Goal: Task Accomplishment & Management: Manage account settings

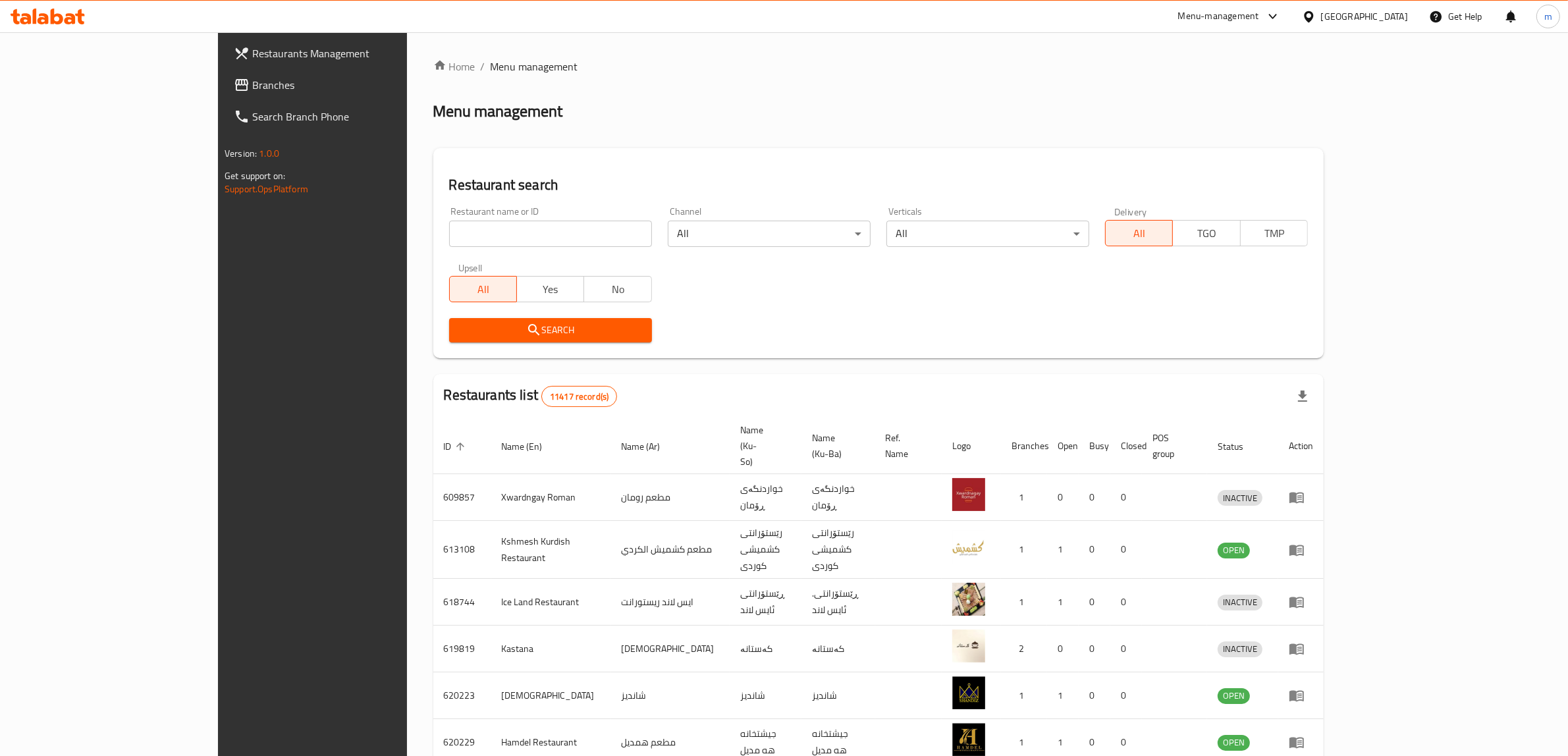
click at [449, 228] on input "search" at bounding box center [551, 233] width 203 height 26
paste input "775141"
type input "775141"
click at [224, 70] on link "Branches" at bounding box center [351, 85] width 257 height 31
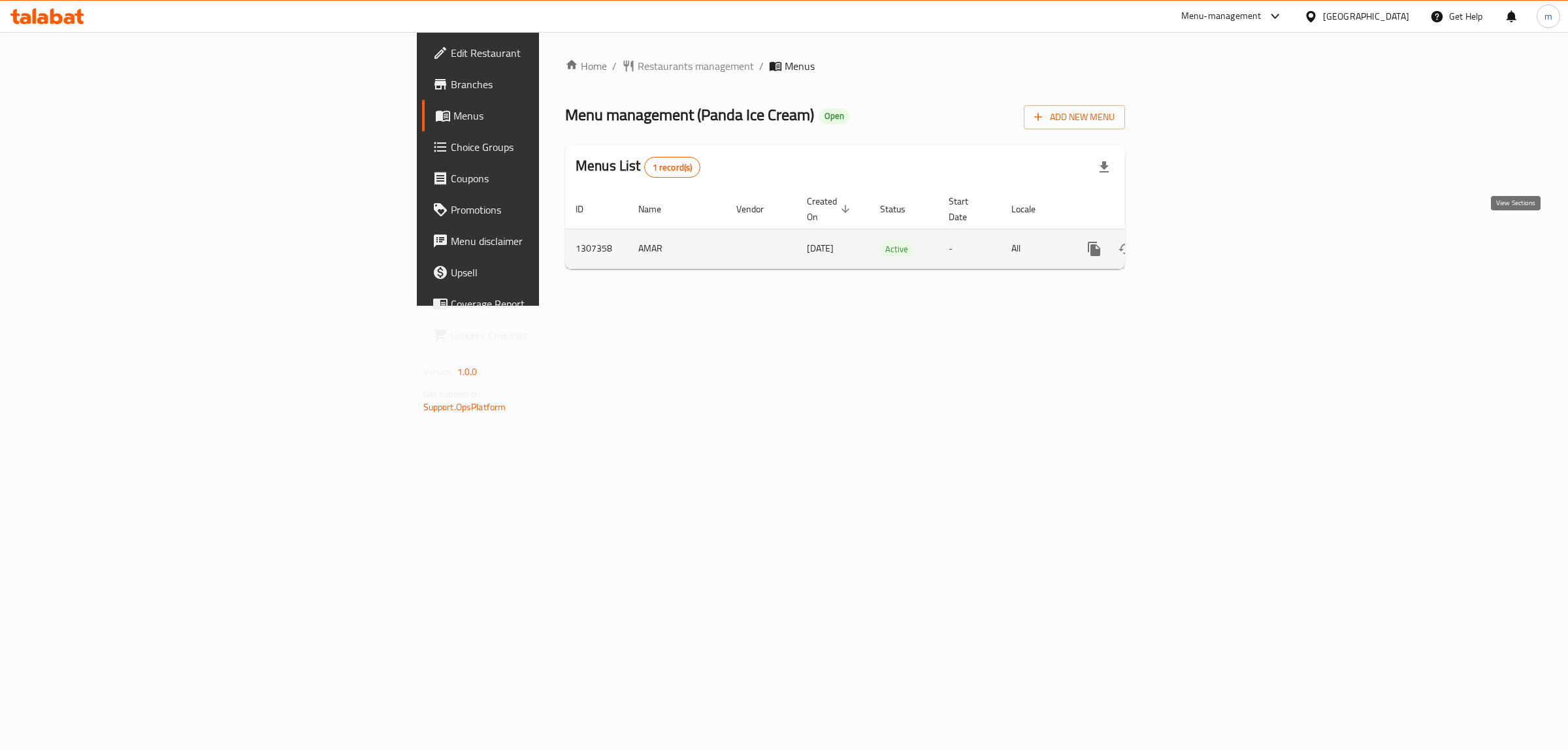
click at [1196, 241] on icon "enhanced table" at bounding box center [1188, 249] width 15 height 16
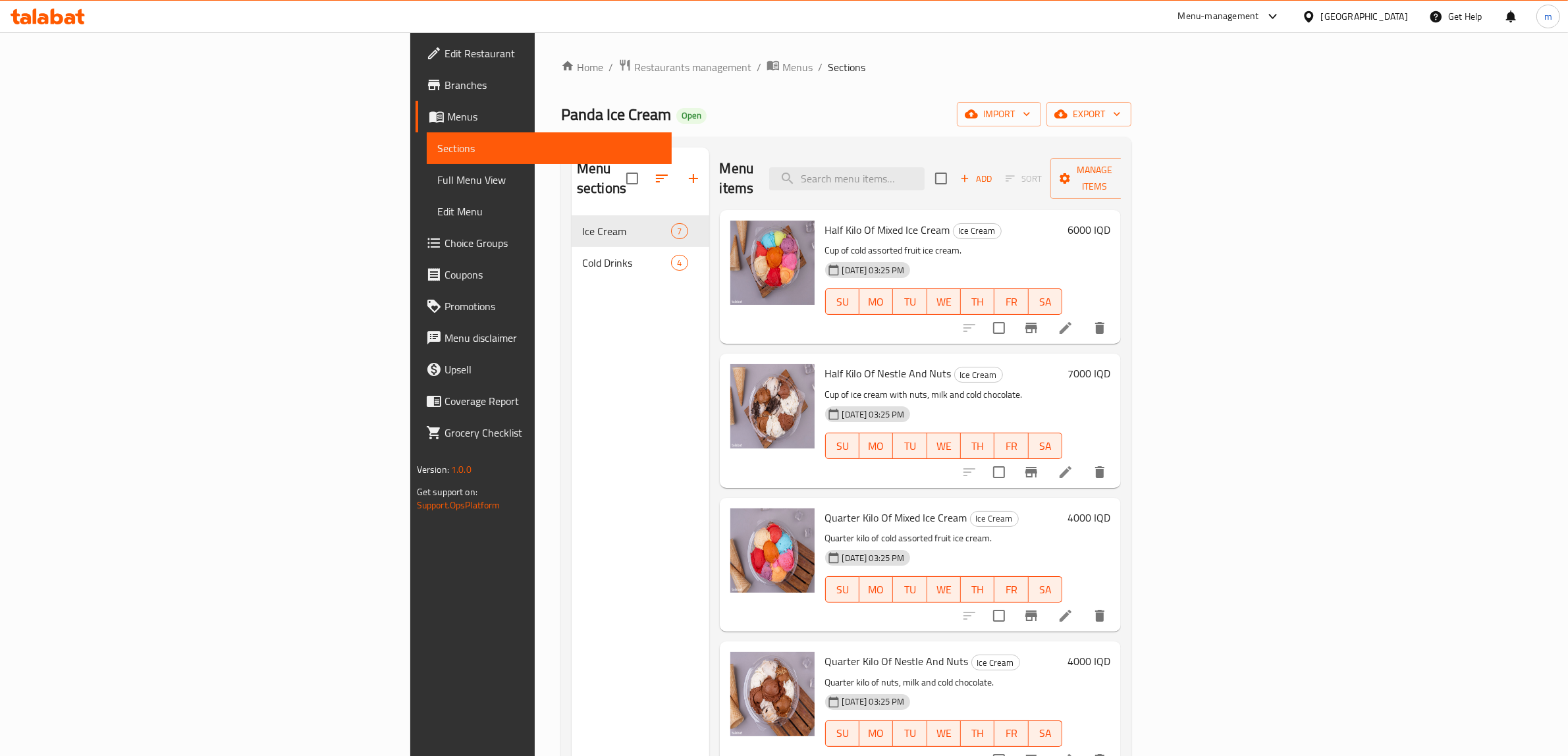
click at [1019, 147] on div "Menu items Add Sort Manage items" at bounding box center [920, 179] width 401 height 63
click at [1018, 155] on div "Menu items Add Sort Manage items" at bounding box center [920, 179] width 401 height 63
click at [925, 167] on input "search" at bounding box center [846, 179] width 155 height 23
paste input "Large Slush"
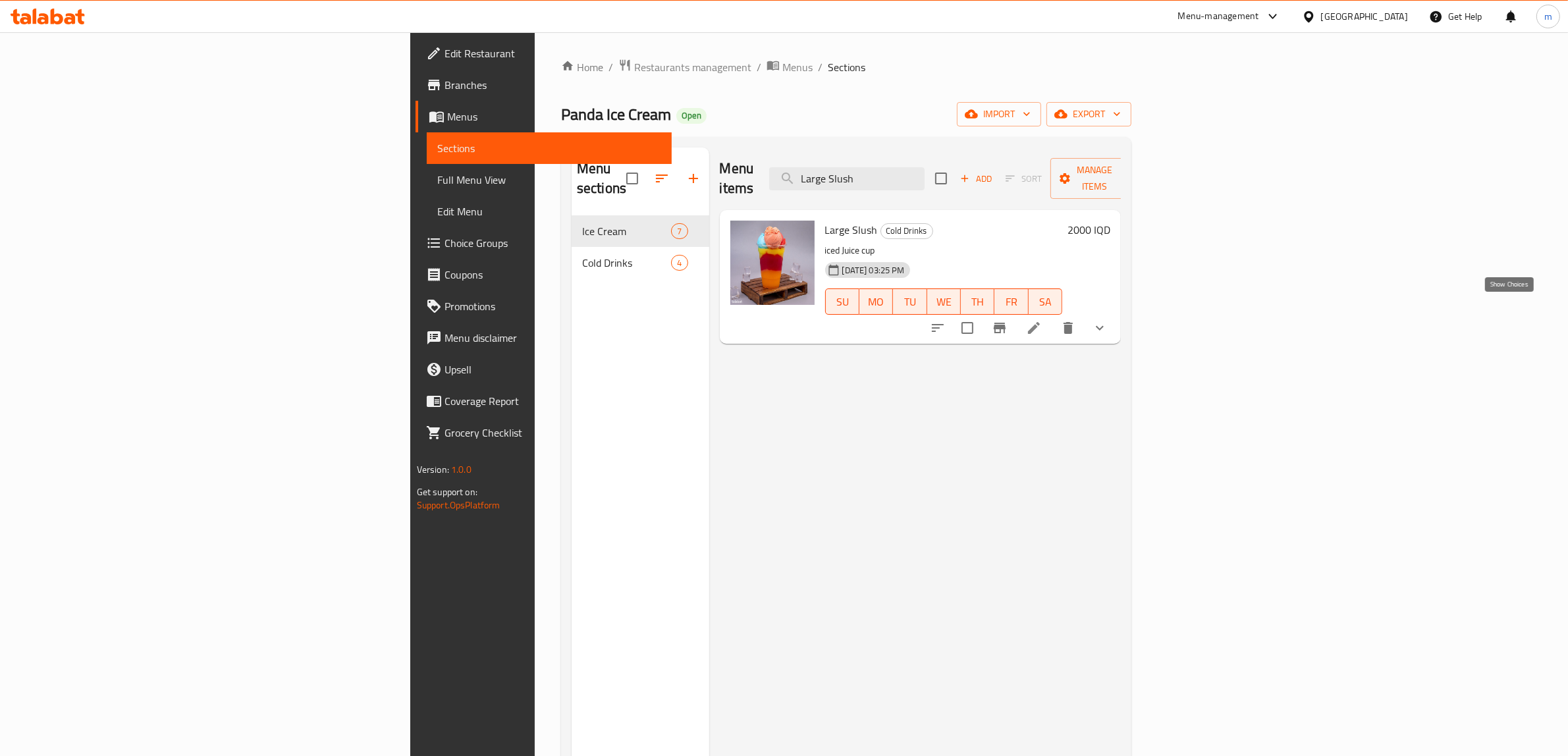
type input "Large Slush"
click at [1107, 320] on icon "show more" at bounding box center [1099, 328] width 16 height 16
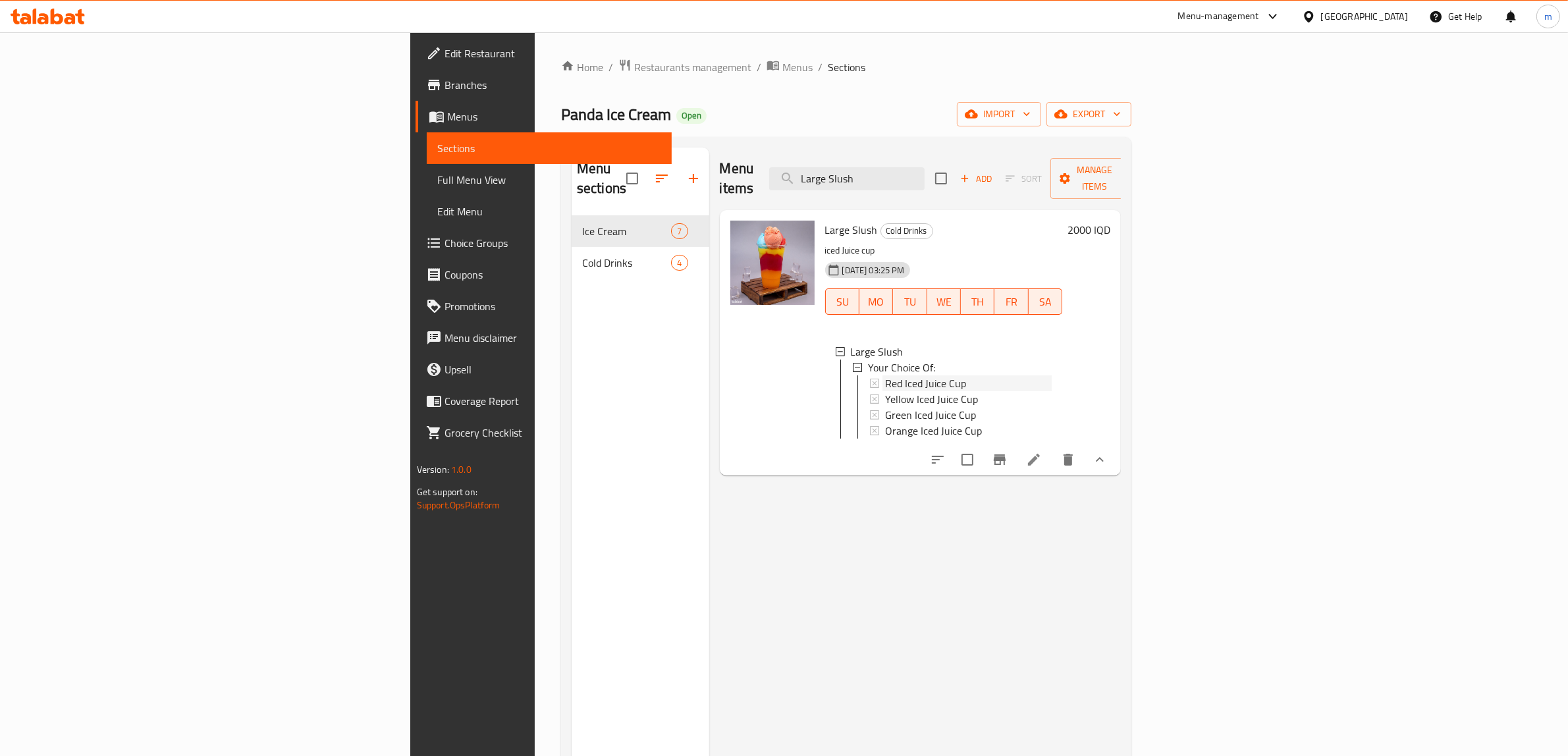
click at [870, 379] on icon at bounding box center [874, 383] width 9 height 9
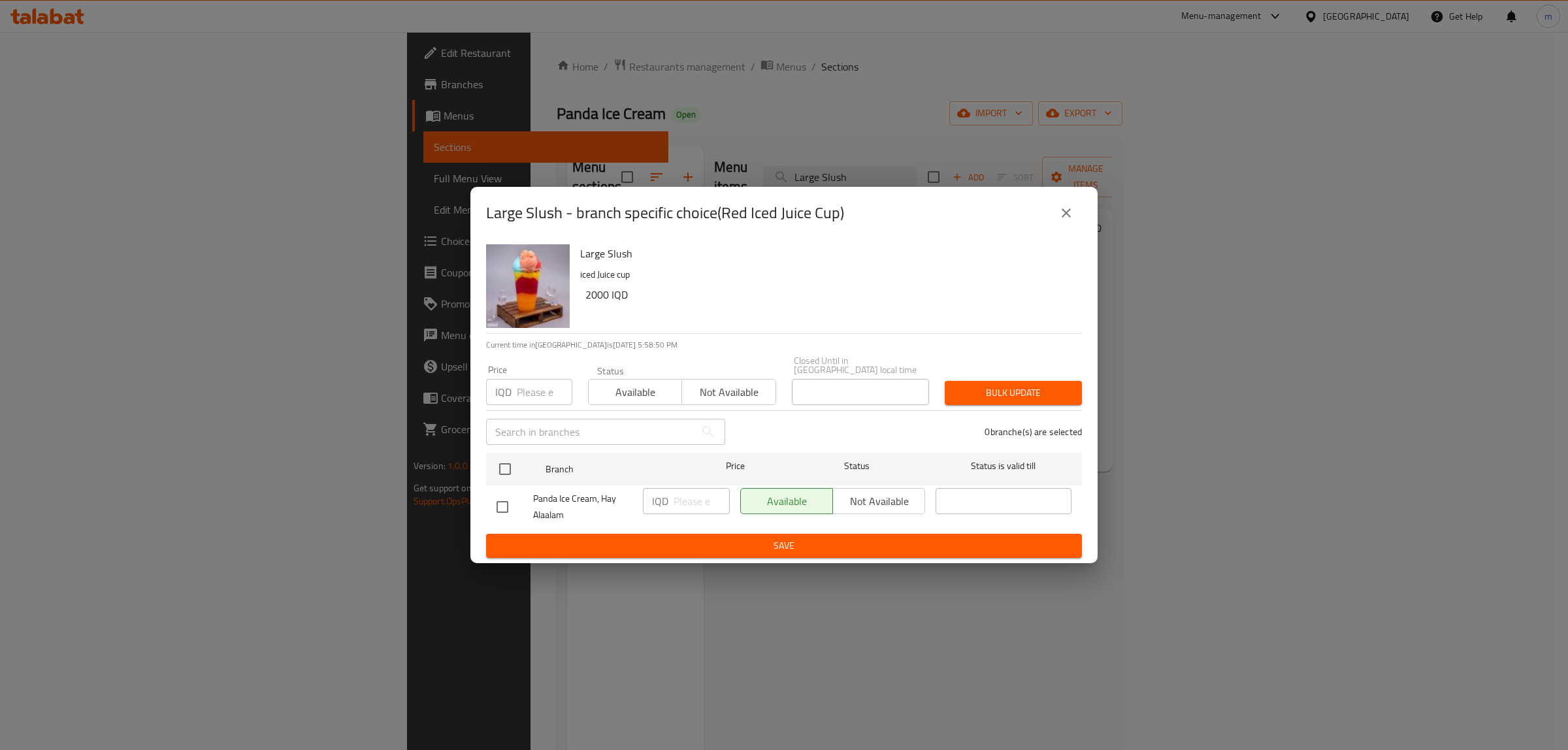
click at [1076, 204] on div "Large Slush - branch specific choice(Red Iced Juice Cup)" at bounding box center [784, 213] width 596 height 31
click at [1062, 221] on icon "close" at bounding box center [1066, 213] width 15 height 16
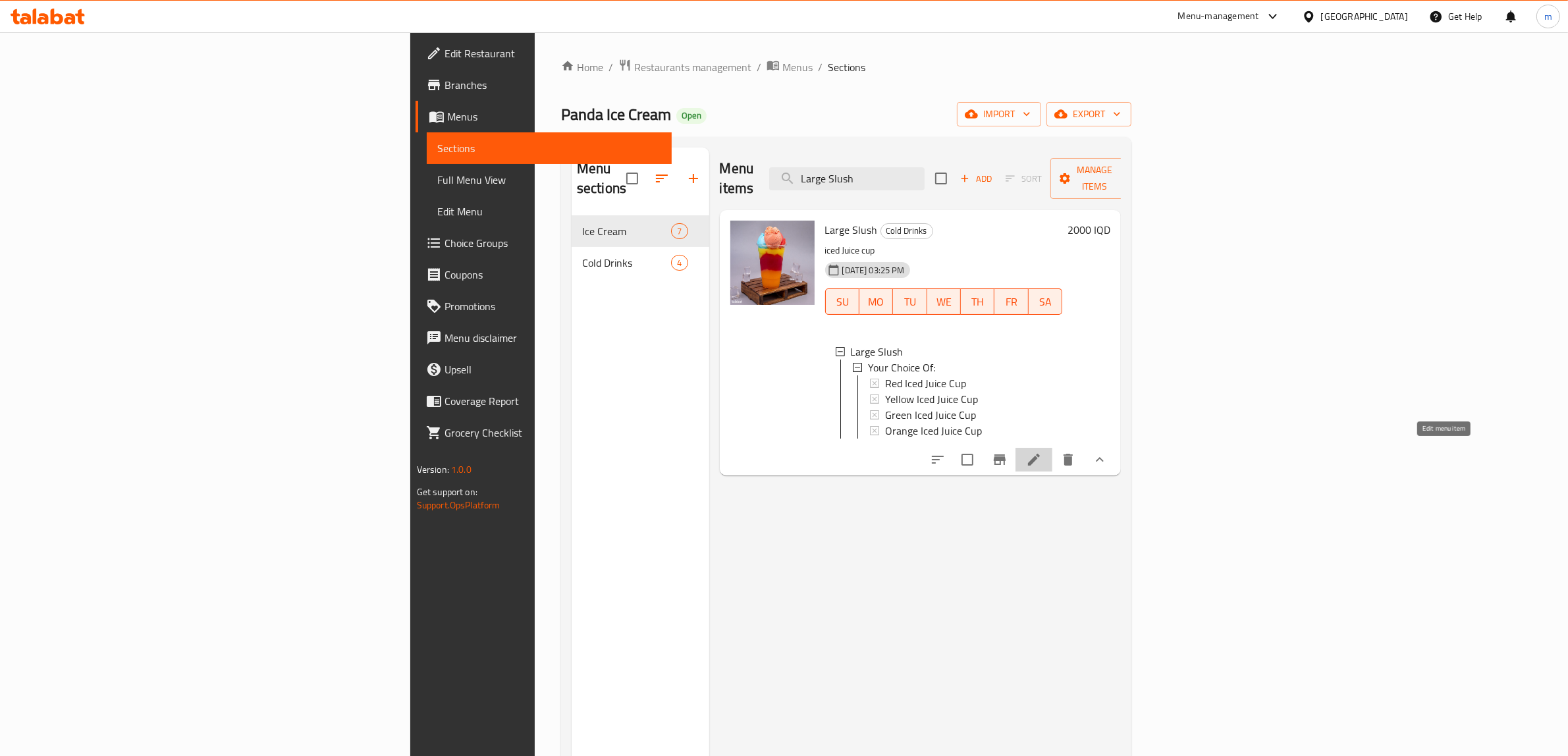
click at [1042, 458] on icon at bounding box center [1034, 460] width 16 height 16
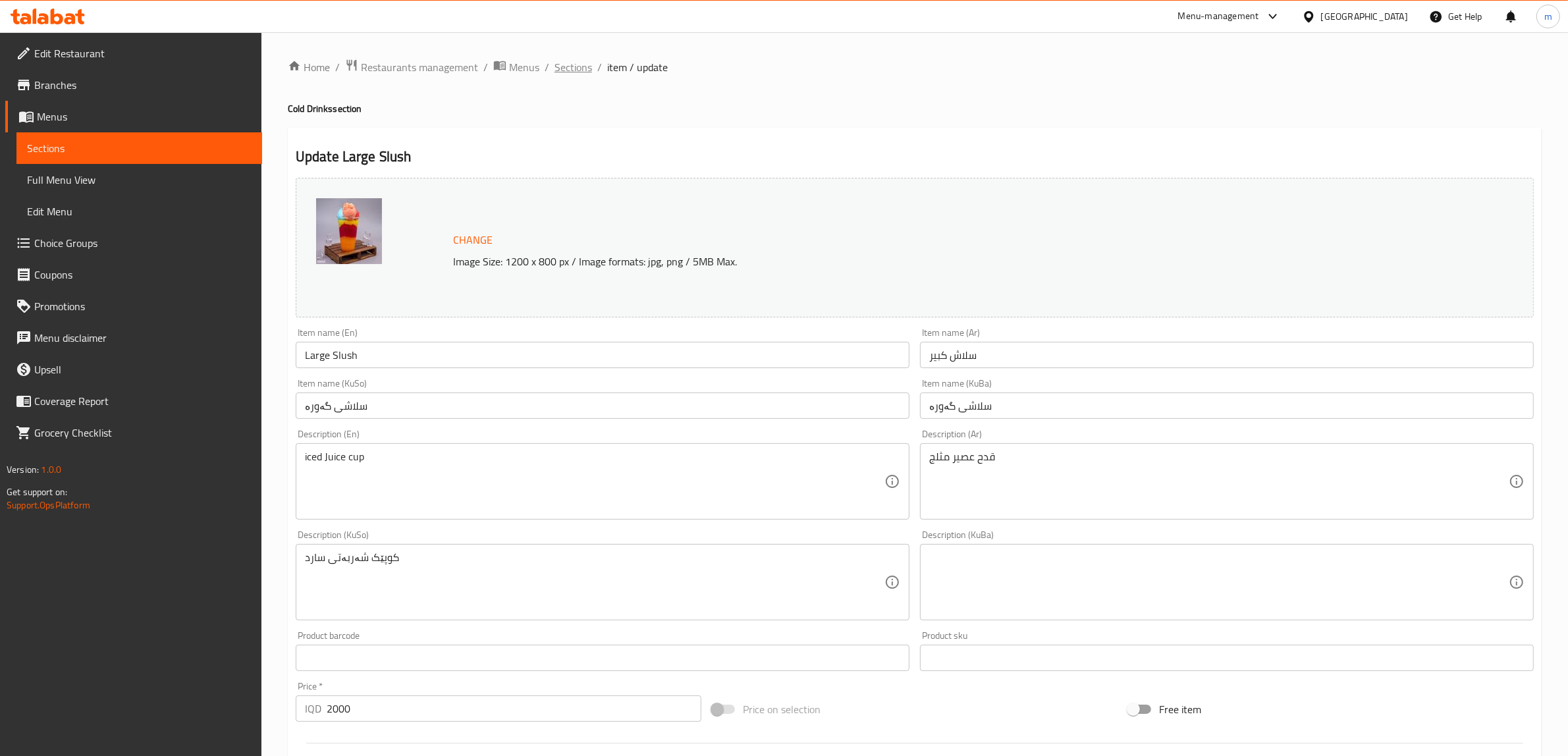
click at [575, 63] on span "Sections" at bounding box center [573, 67] width 37 height 16
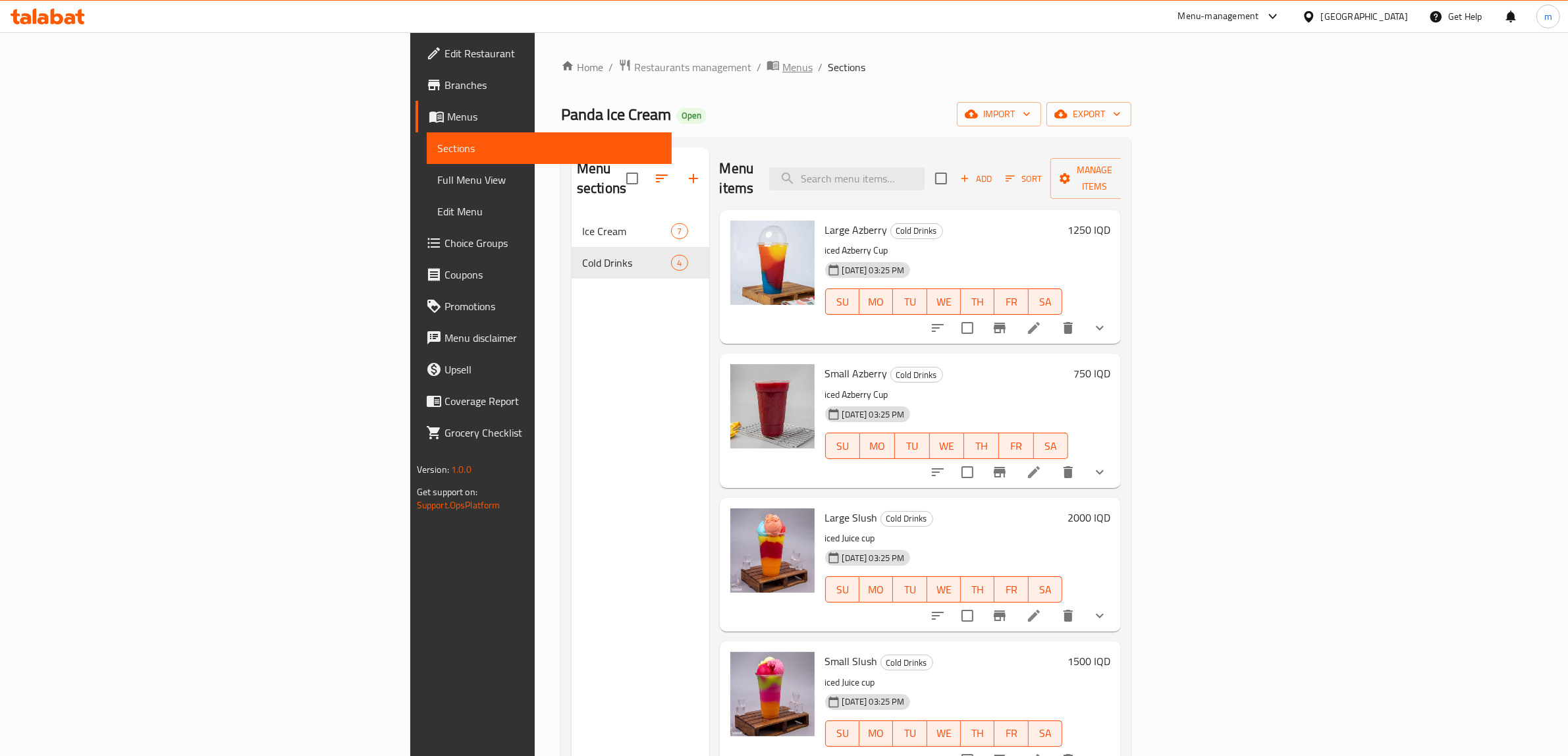
click at [782, 69] on span "Menus" at bounding box center [797, 67] width 30 height 16
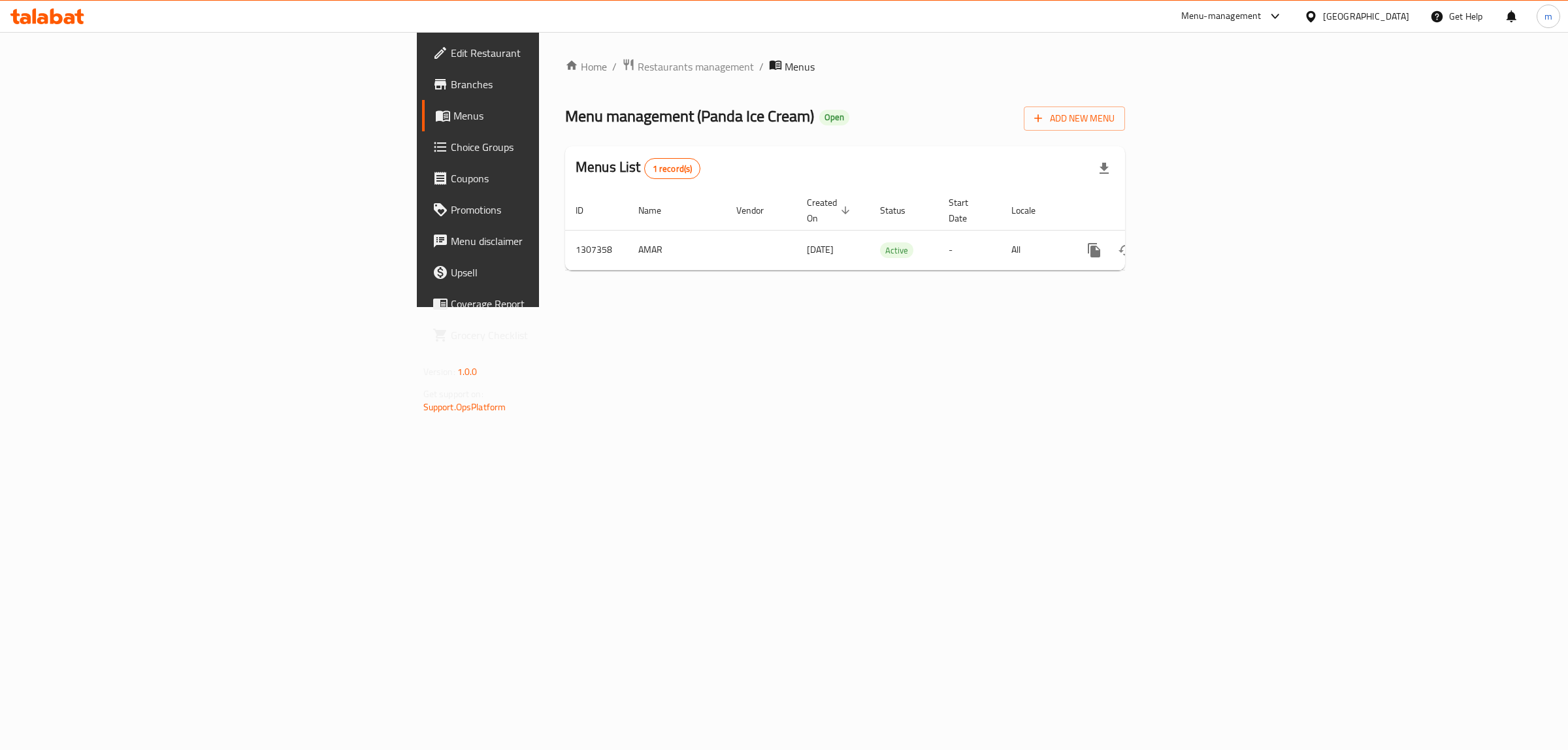
click at [565, 113] on span "Menu management ( Panda Ice Cream )" at bounding box center [689, 116] width 249 height 29
drag, startPoint x: 445, startPoint y: 113, endPoint x: 525, endPoint y: 112, distance: 80.0
click at [565, 112] on span "Menu management ( Panda Ice Cream )" at bounding box center [689, 116] width 249 height 29
copy span "Panda Ice Cream"
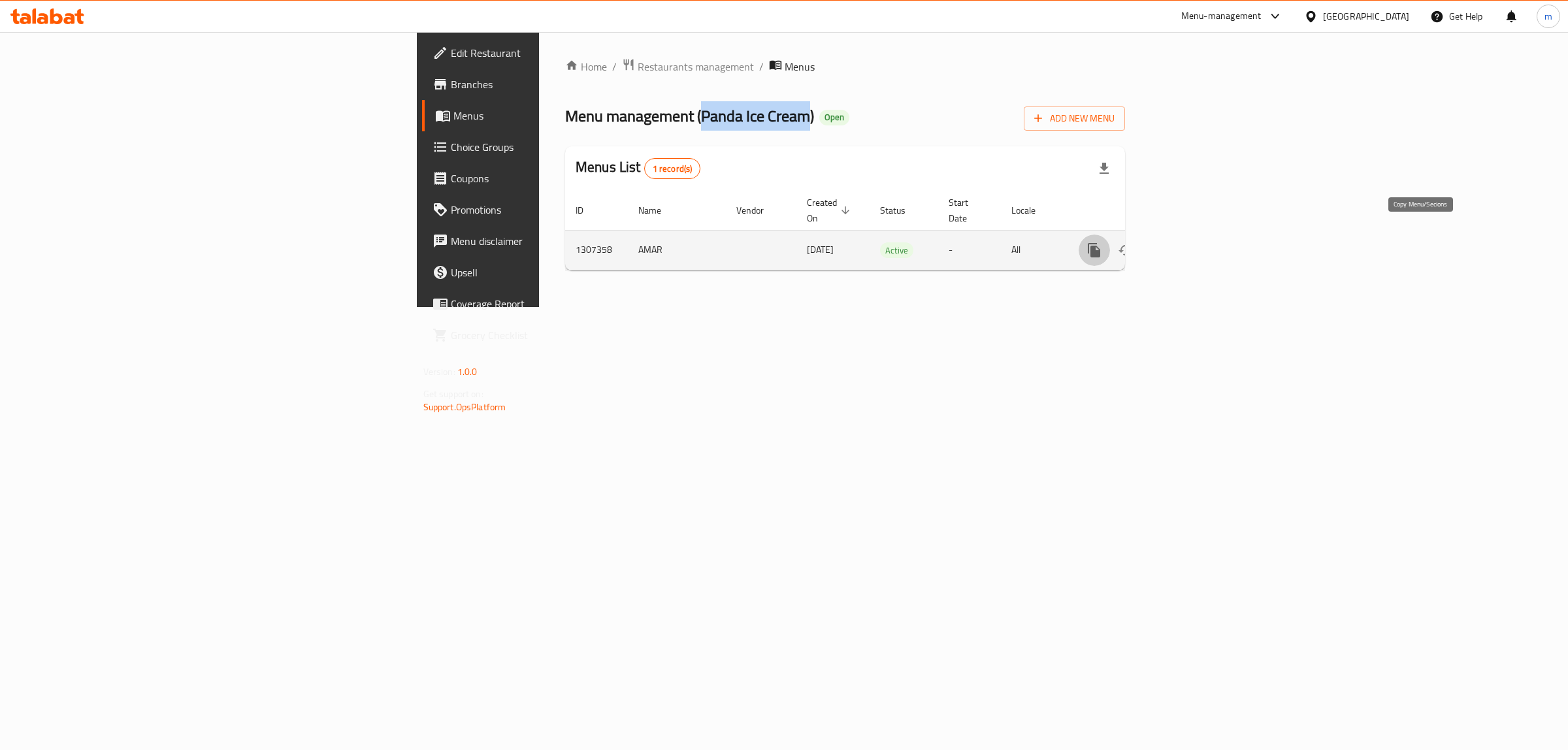
click at [1100, 243] on icon "more" at bounding box center [1093, 250] width 13 height 15
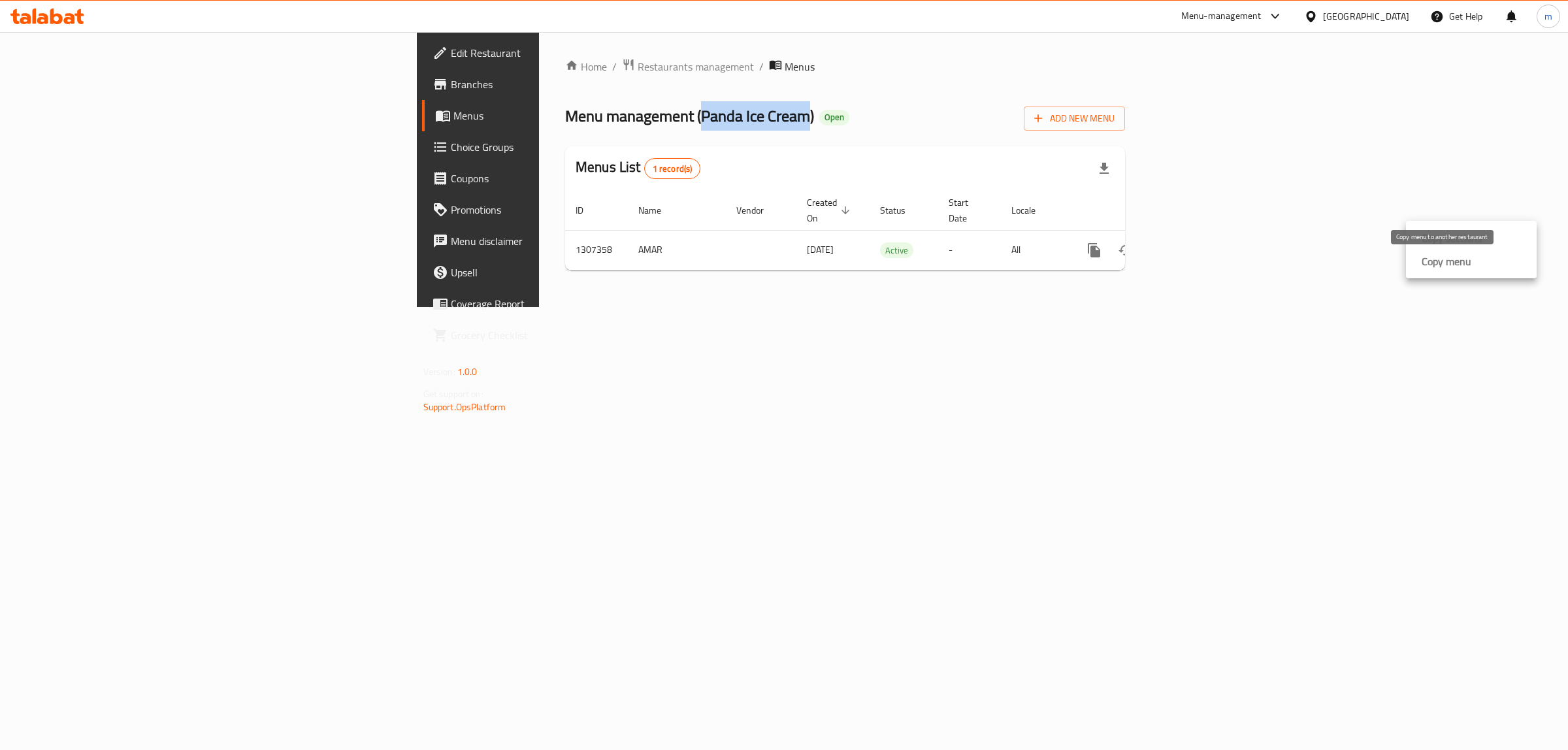
click at [1426, 264] on strong "Copy menu" at bounding box center [1446, 262] width 49 height 16
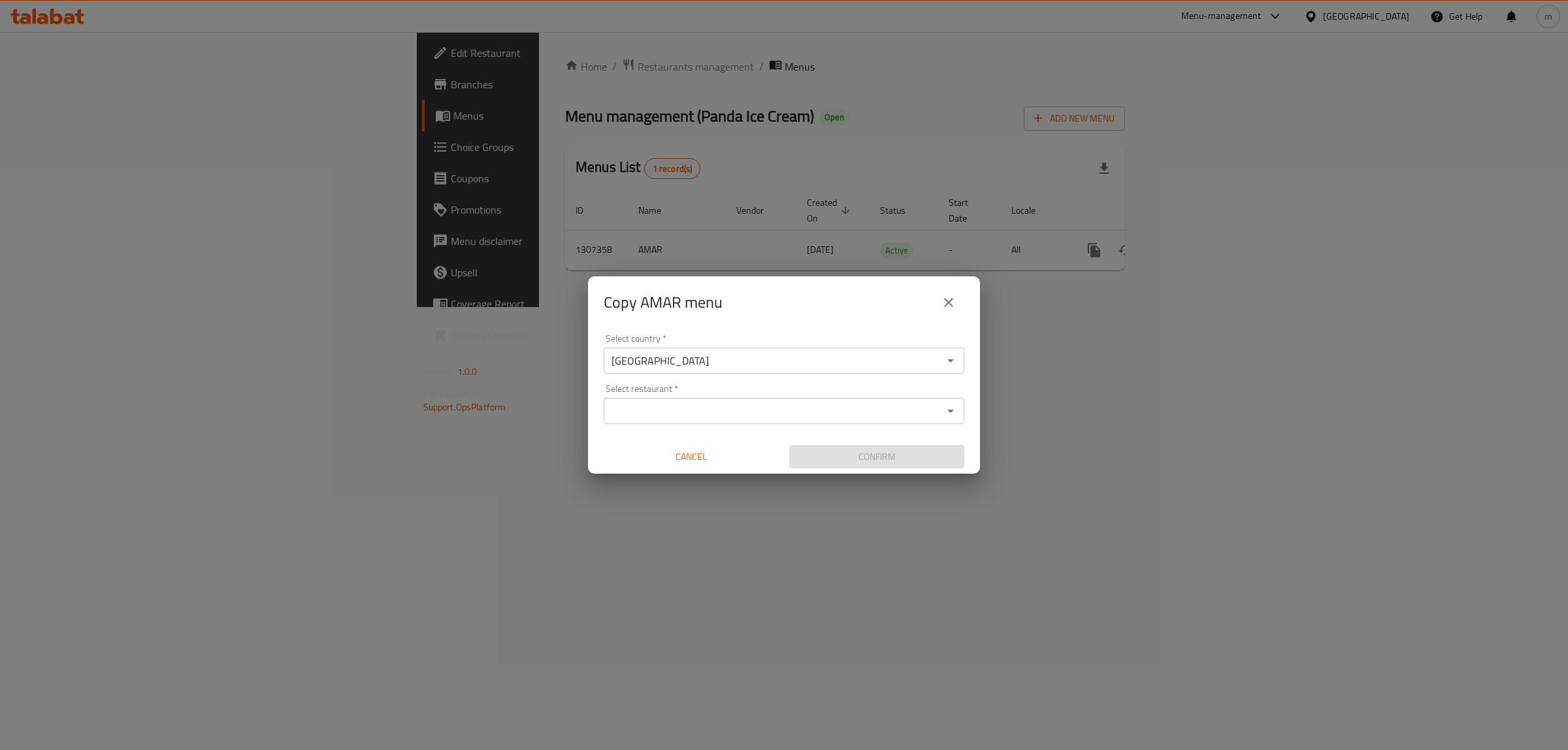
click at [657, 412] on input "Select restaurant   *" at bounding box center [773, 411] width 331 height 18
paste input "Panda Ice Cream"
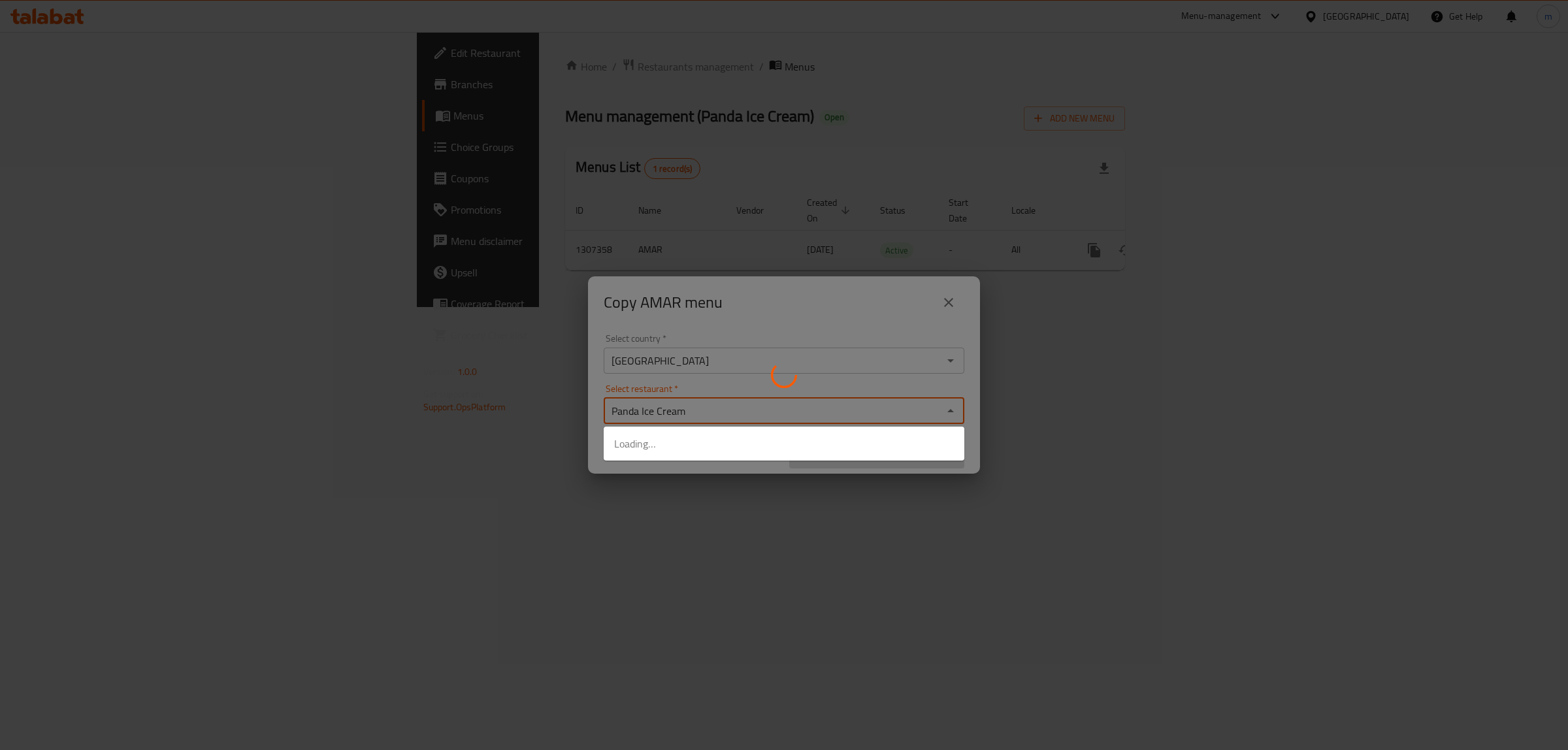
type input "Panda Ice Cream"
click at [718, 379] on div at bounding box center [784, 375] width 1568 height 750
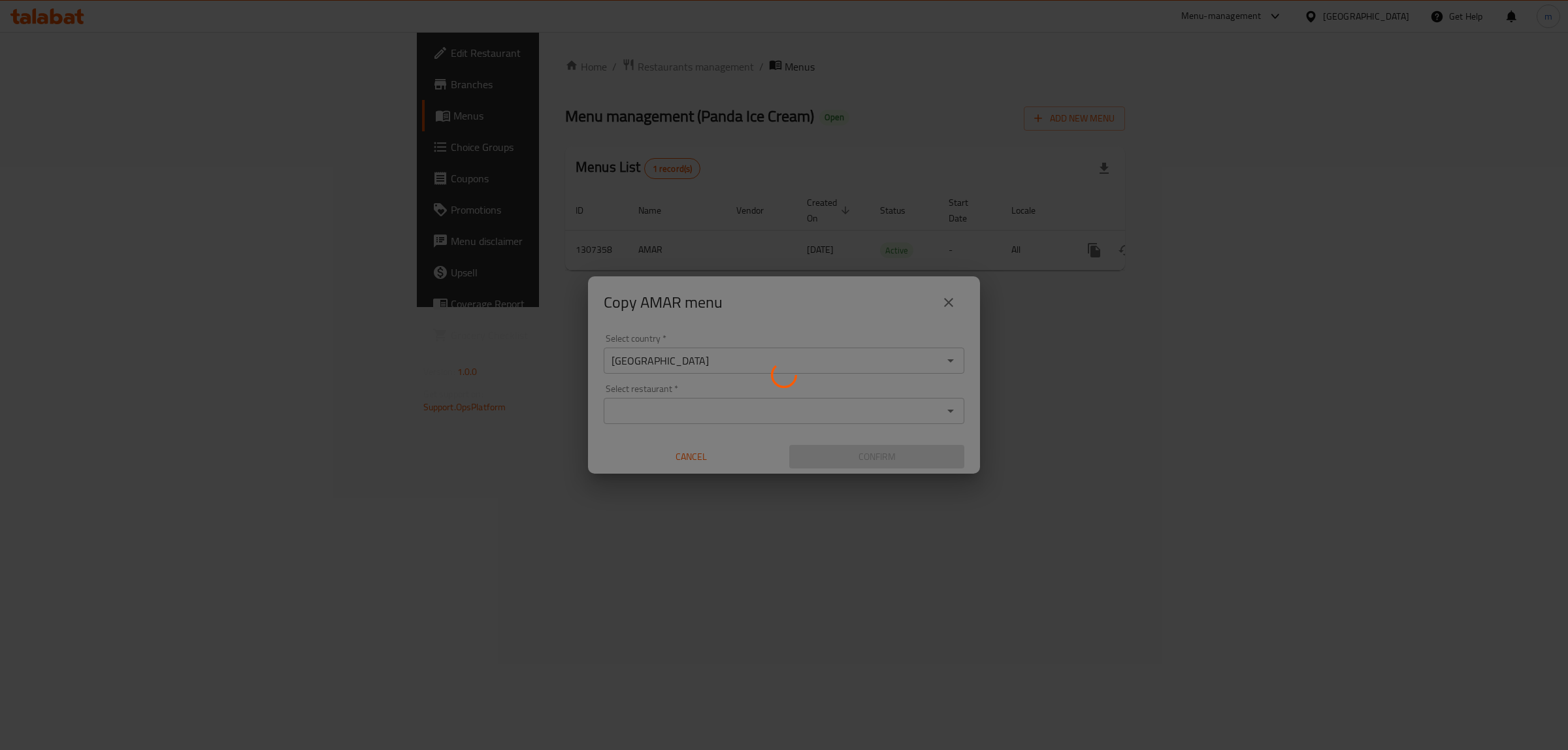
click at [718, 379] on div at bounding box center [784, 375] width 1568 height 750
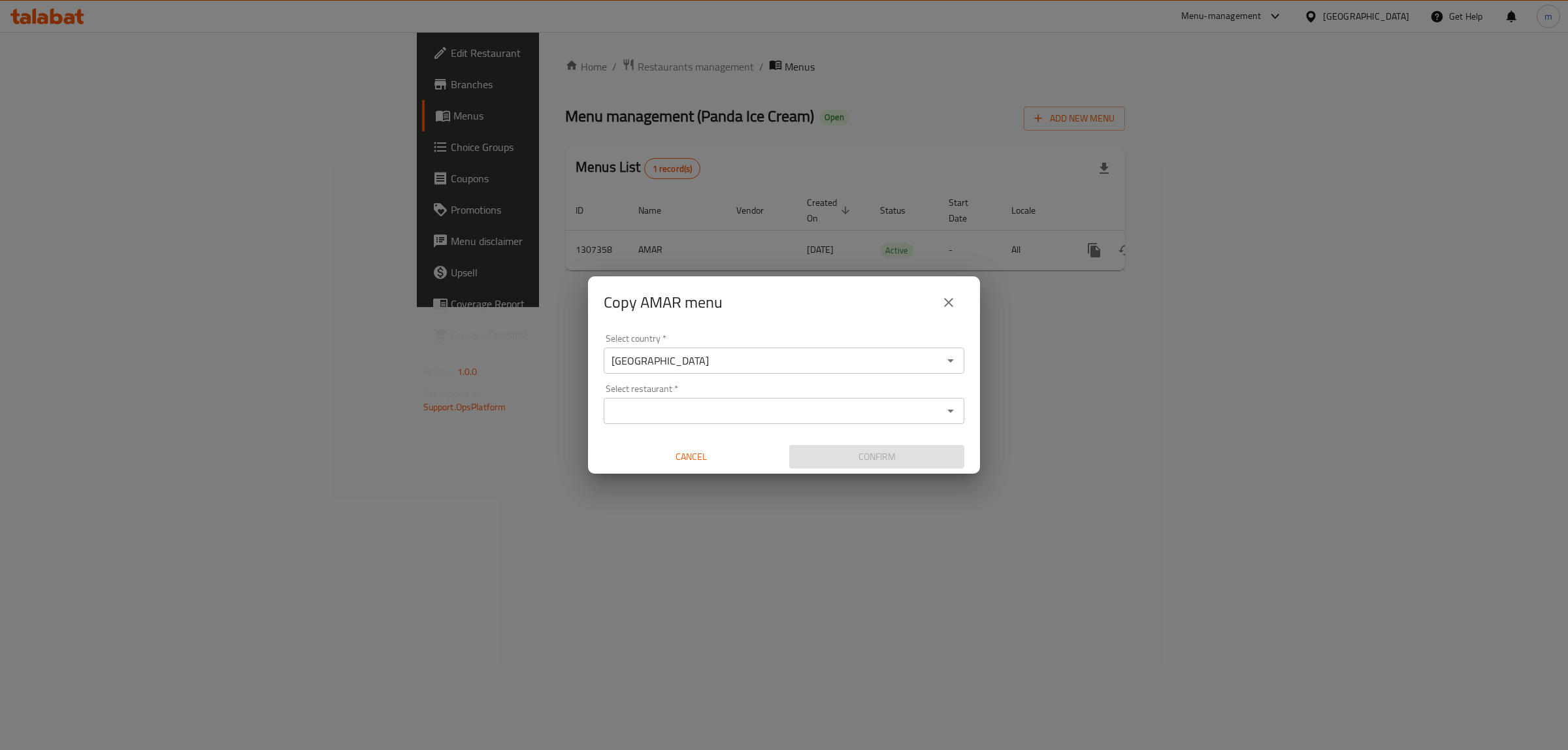
click at [817, 411] on input "Select restaurant   *" at bounding box center [773, 411] width 331 height 18
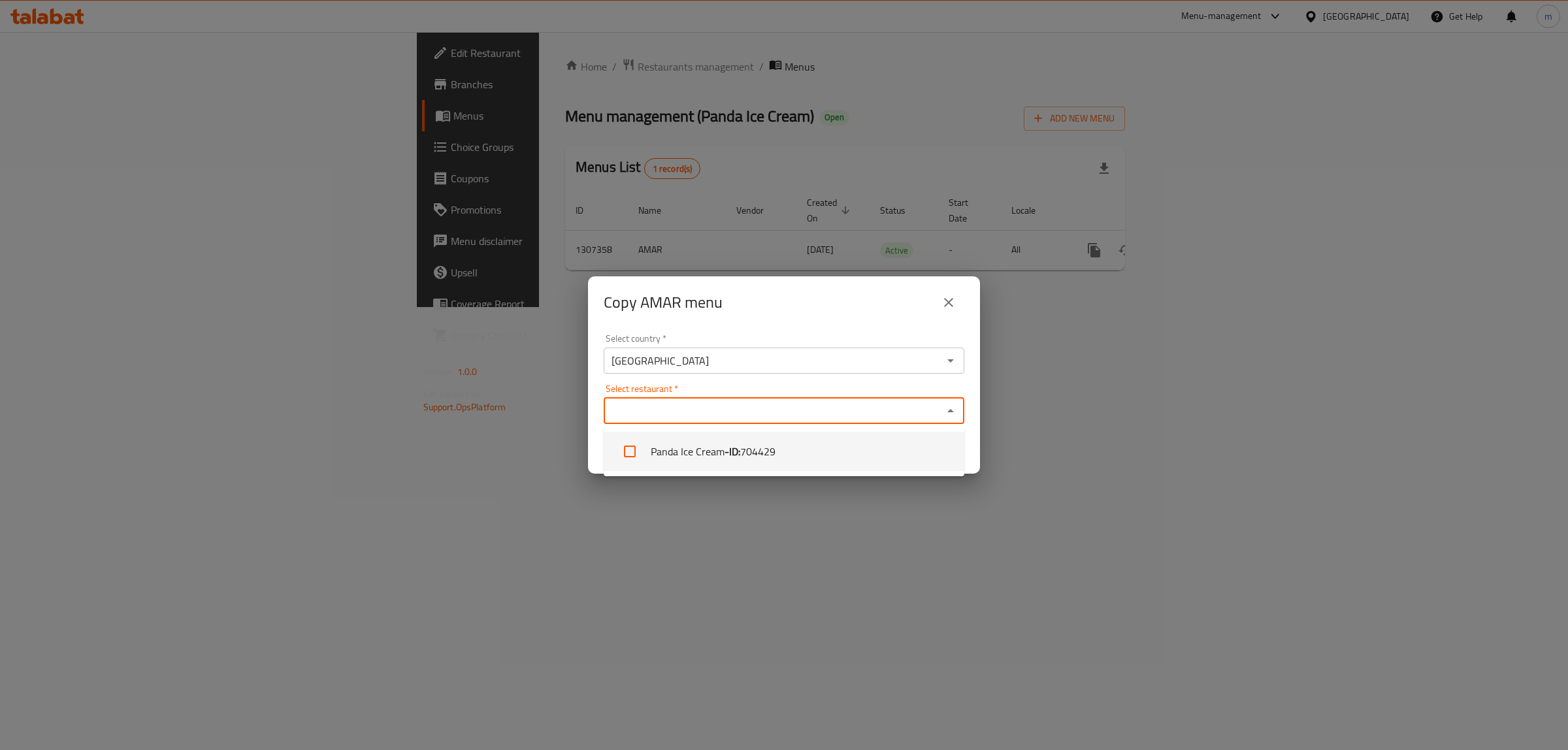
click at [736, 448] on b "- ID:" at bounding box center [732, 452] width 15 height 16
checkbox input "true"
click at [732, 392] on div "Select restaurant   * Panda Ice Cream Select restaurant *" at bounding box center [784, 404] width 360 height 40
click at [780, 385] on div "Select restaurant   * Panda Ice Cream Select restaurant *" at bounding box center [784, 404] width 360 height 40
click at [952, 412] on icon "Close" at bounding box center [950, 410] width 7 height 3
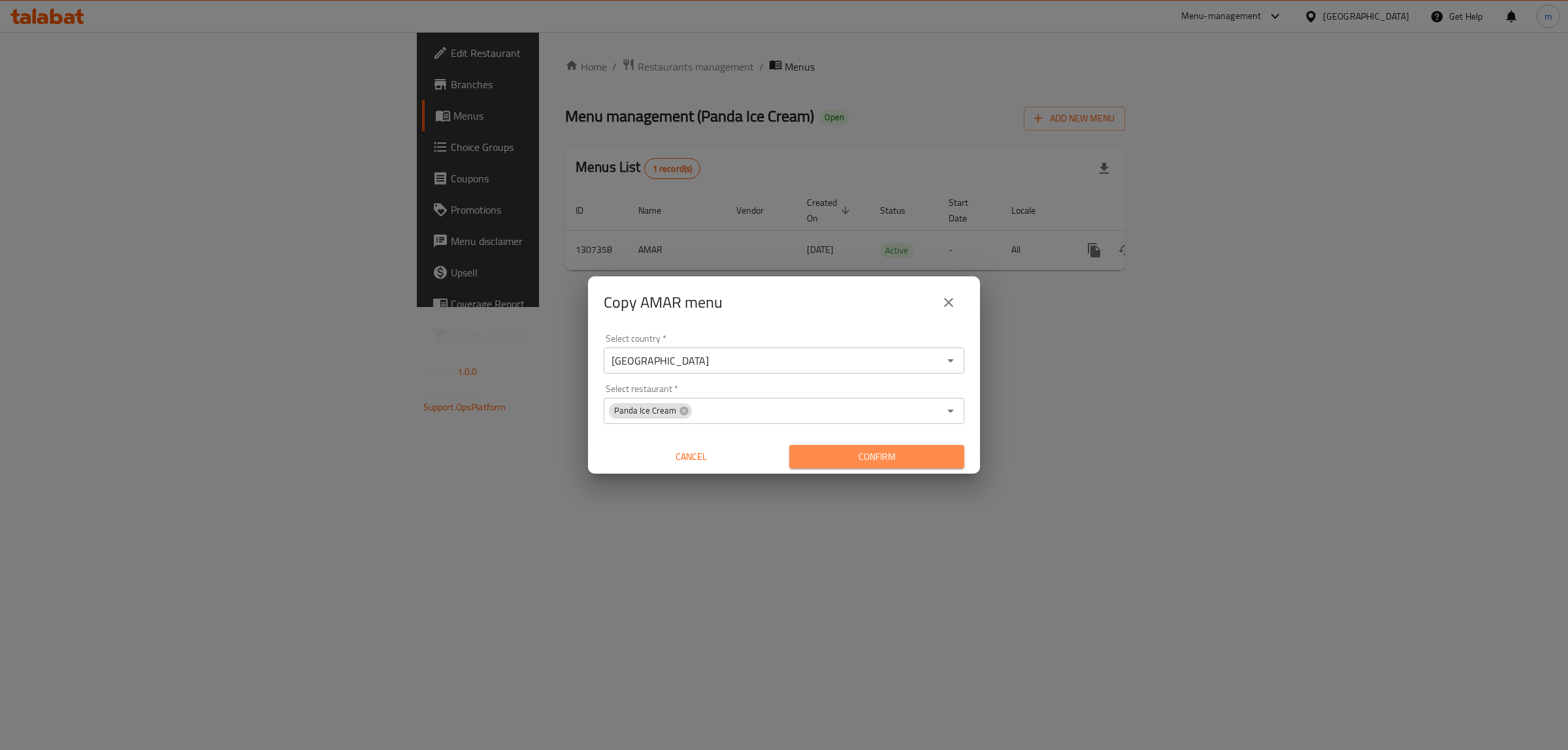
click at [879, 457] on span "Confirm" at bounding box center [876, 456] width 154 height 16
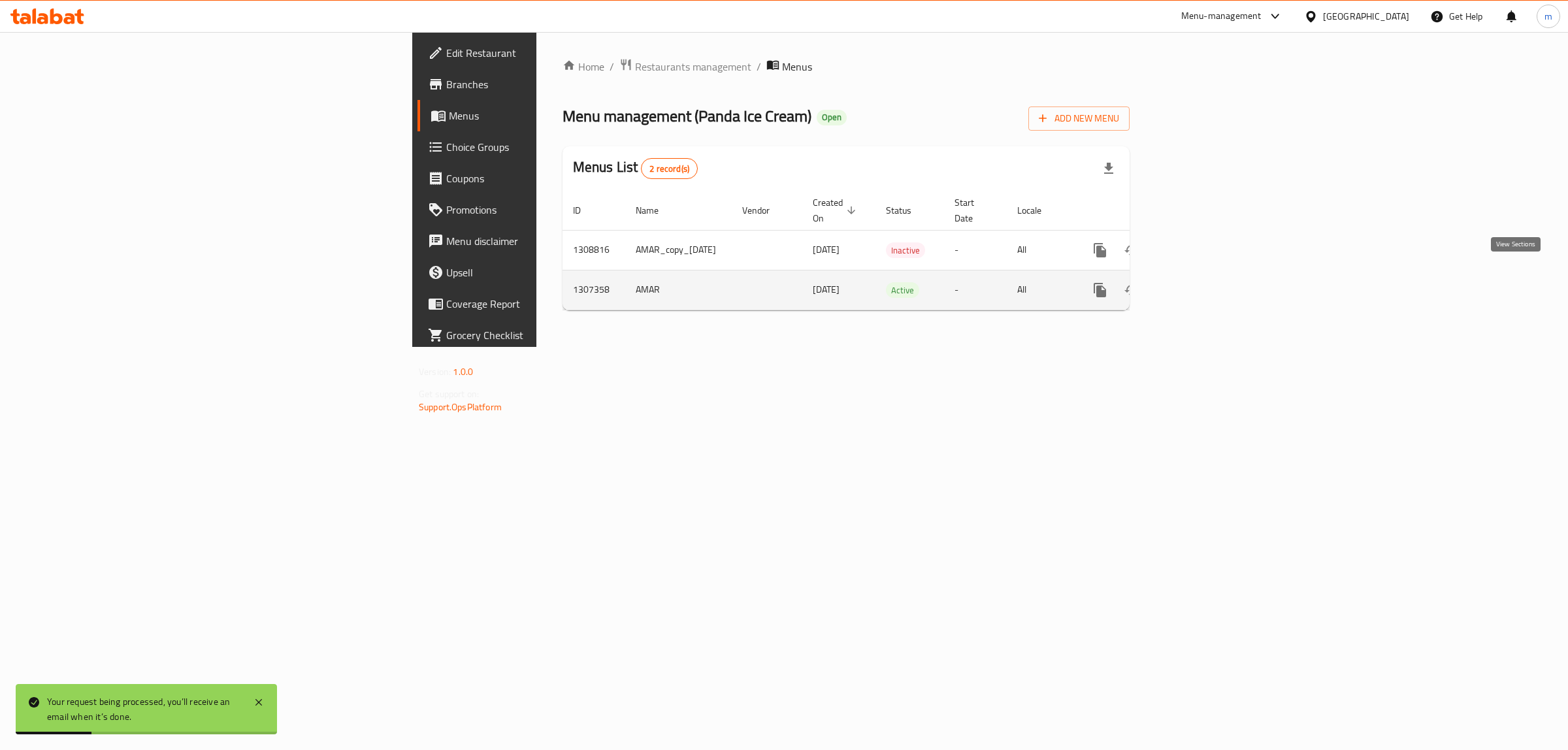
click at [1200, 284] on icon "enhanced table" at bounding box center [1194, 290] width 12 height 12
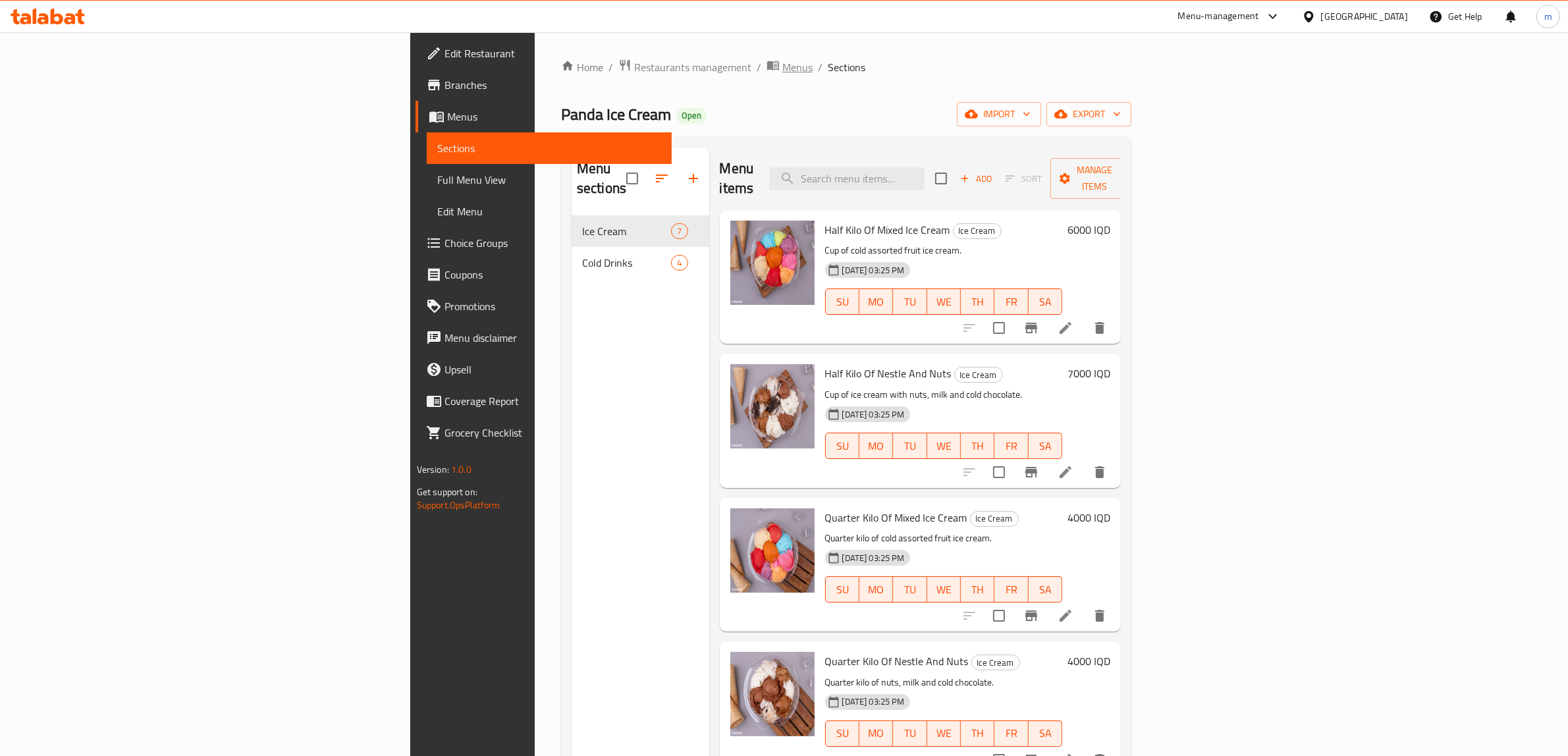
click at [782, 69] on span "Menus" at bounding box center [797, 67] width 30 height 16
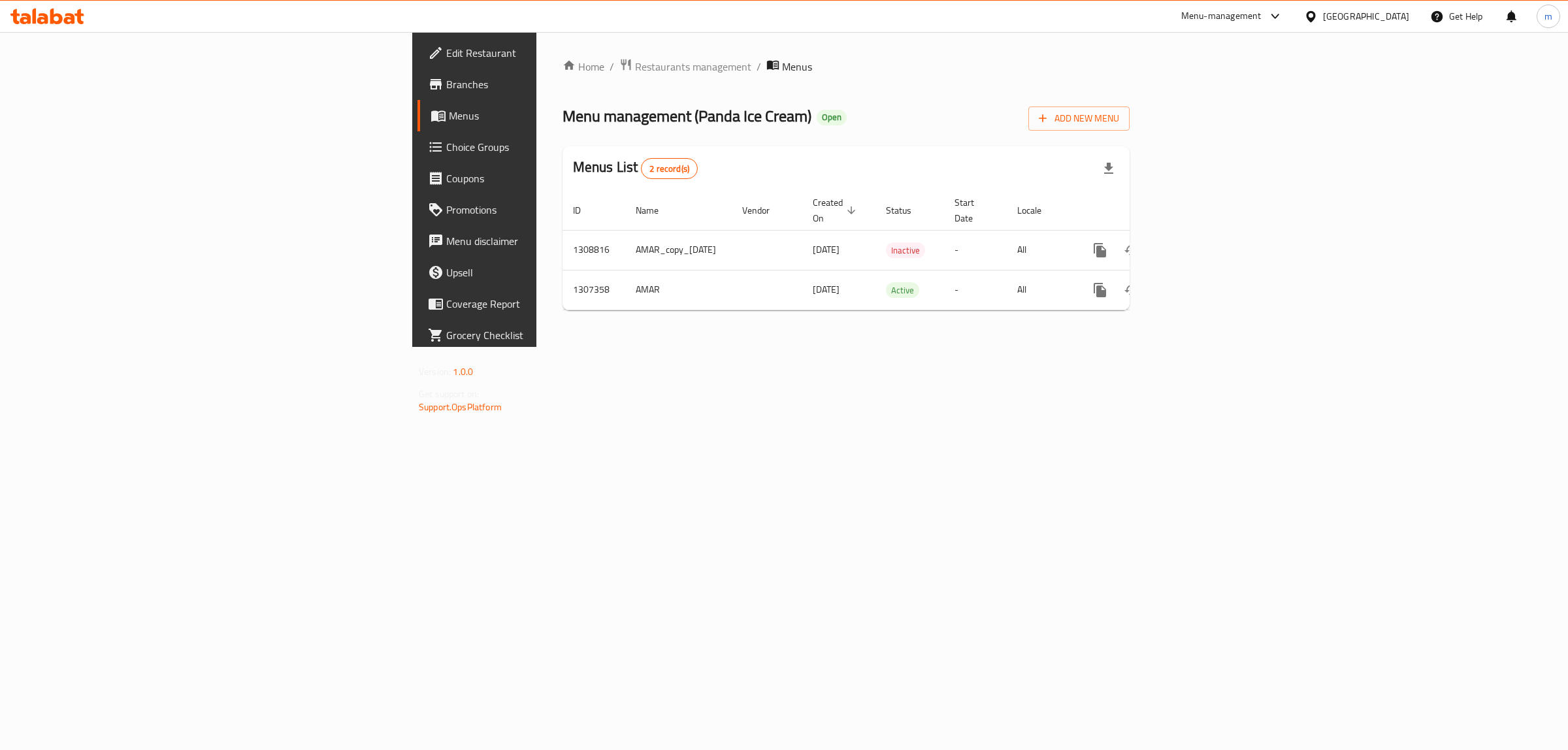
click at [563, 111] on span "Menu management ( Panda Ice Cream )" at bounding box center [687, 116] width 249 height 29
drag, startPoint x: 439, startPoint y: 111, endPoint x: 524, endPoint y: 124, distance: 86.0
click at [563, 124] on span "Menu management ( Panda Ice Cream )" at bounding box center [687, 116] width 249 height 29
copy span "Panda Ice Cream"
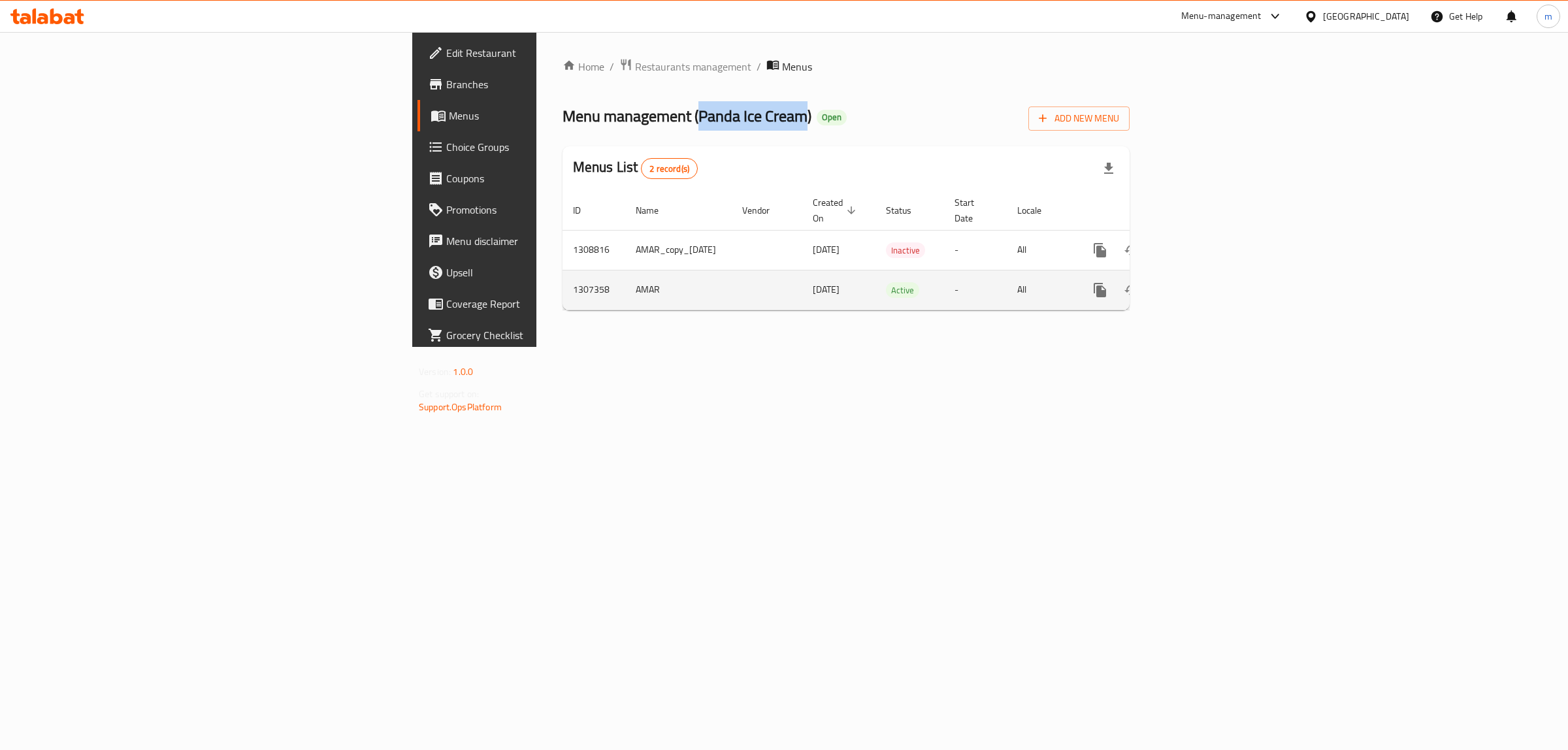
click at [1108, 282] on icon "more" at bounding box center [1100, 290] width 15 height 16
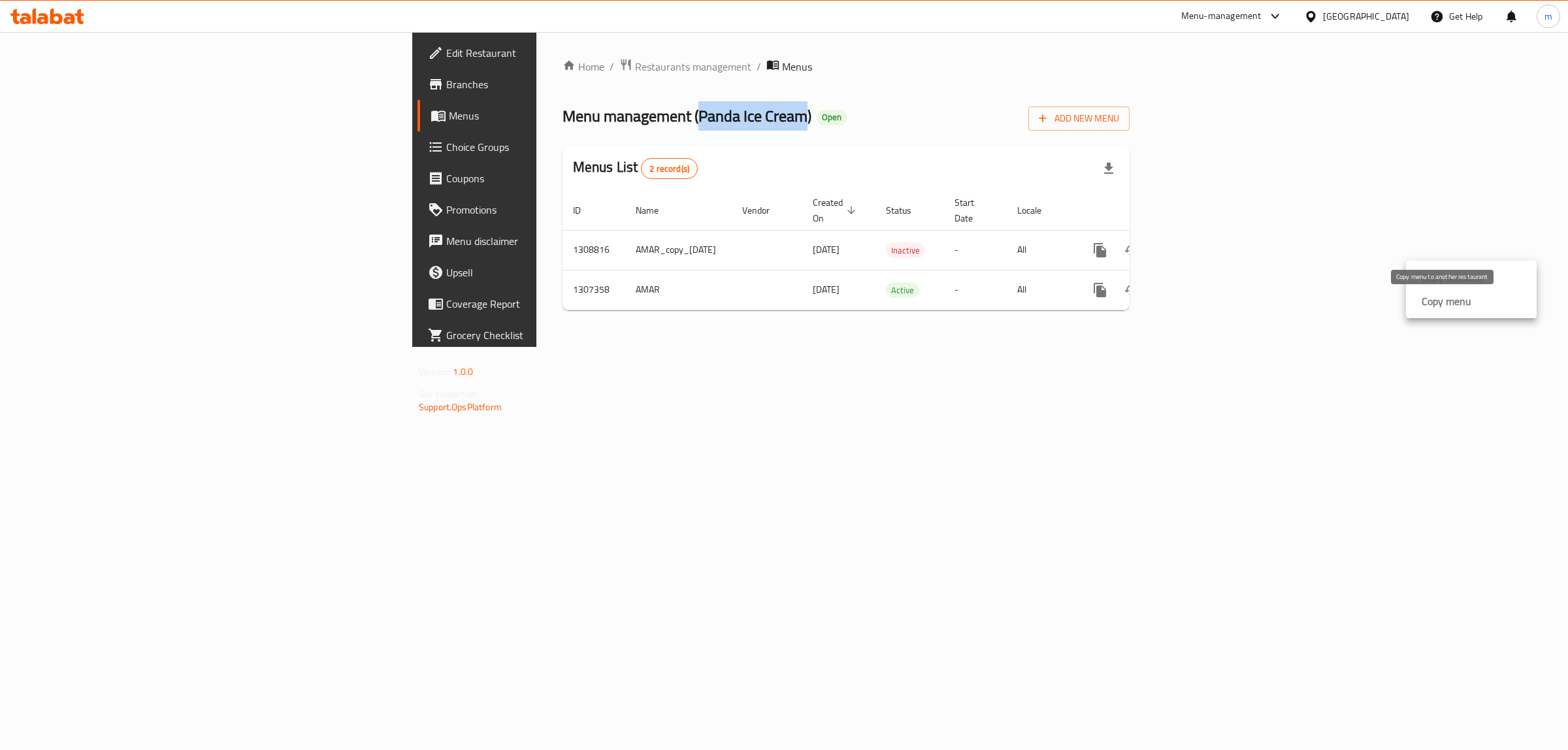
click at [1445, 294] on strong "Copy menu" at bounding box center [1446, 301] width 49 height 16
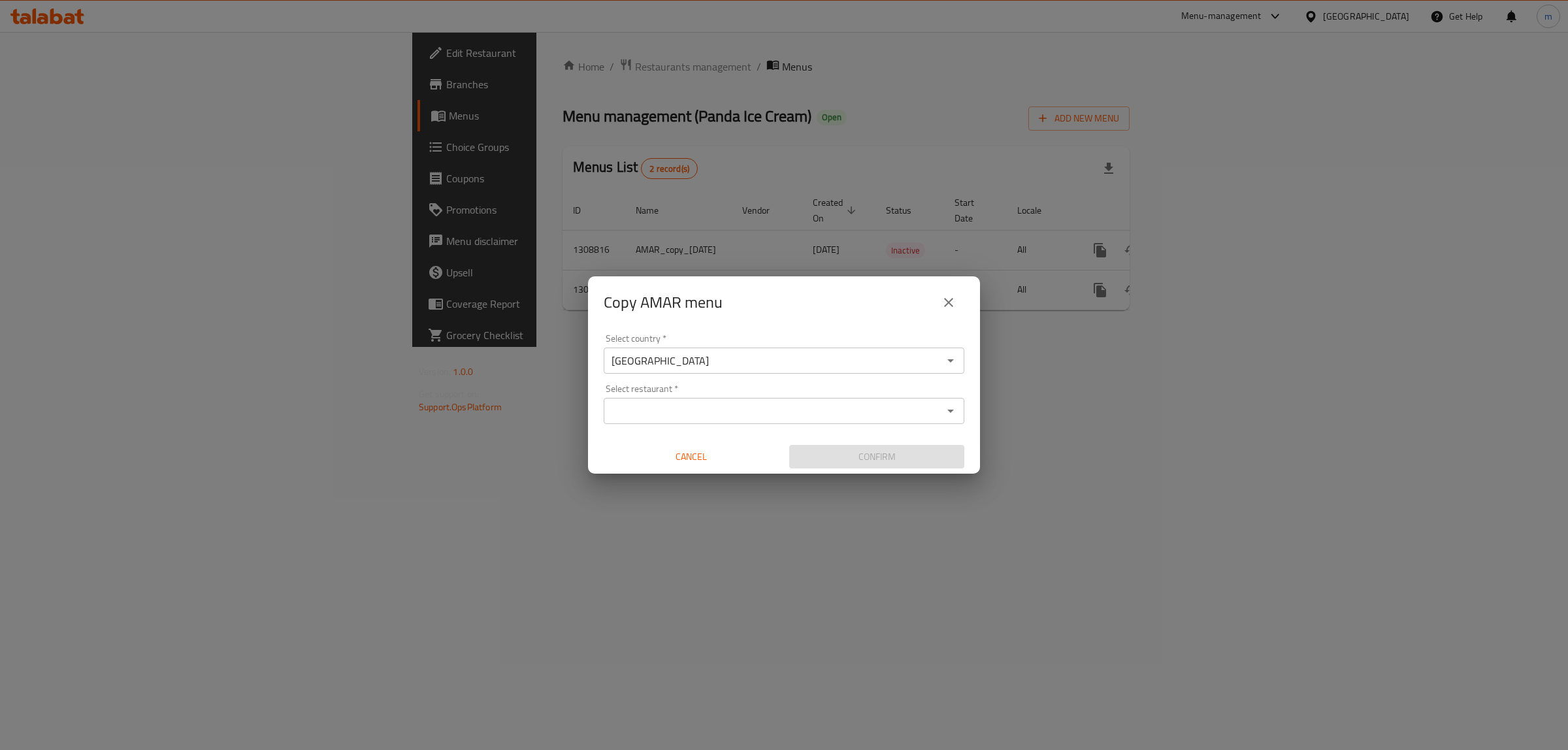
click at [699, 402] on input "Select restaurant   *" at bounding box center [773, 411] width 331 height 18
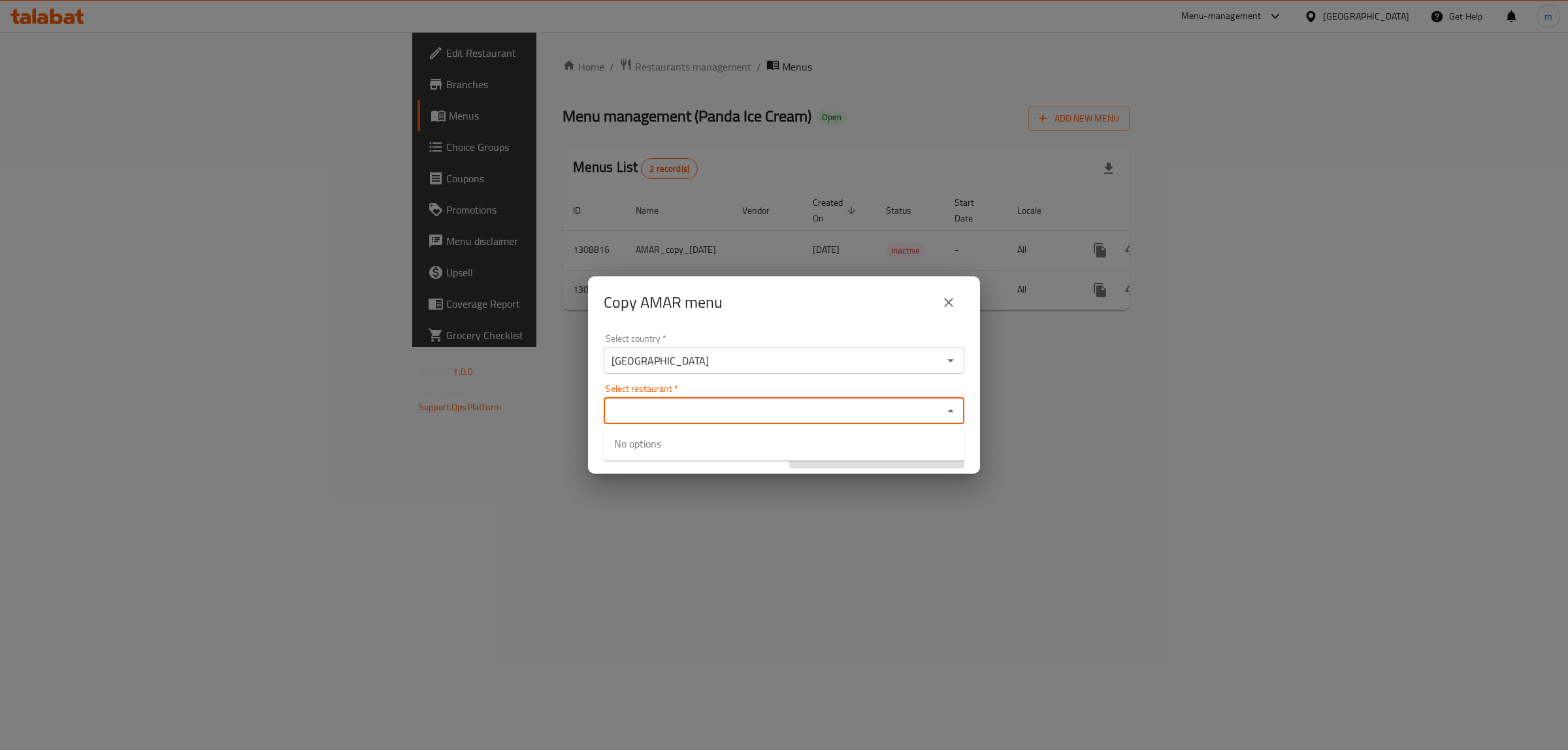
paste input "Panda Ice Cream"
type input "Panda Ice Cream"
click at [617, 454] on input "checkbox" at bounding box center [630, 452] width 31 height 31
checkbox input "true"
click at [736, 392] on div "Select restaurant   * Panda Ice Cream Select restaurant *" at bounding box center [784, 404] width 360 height 40
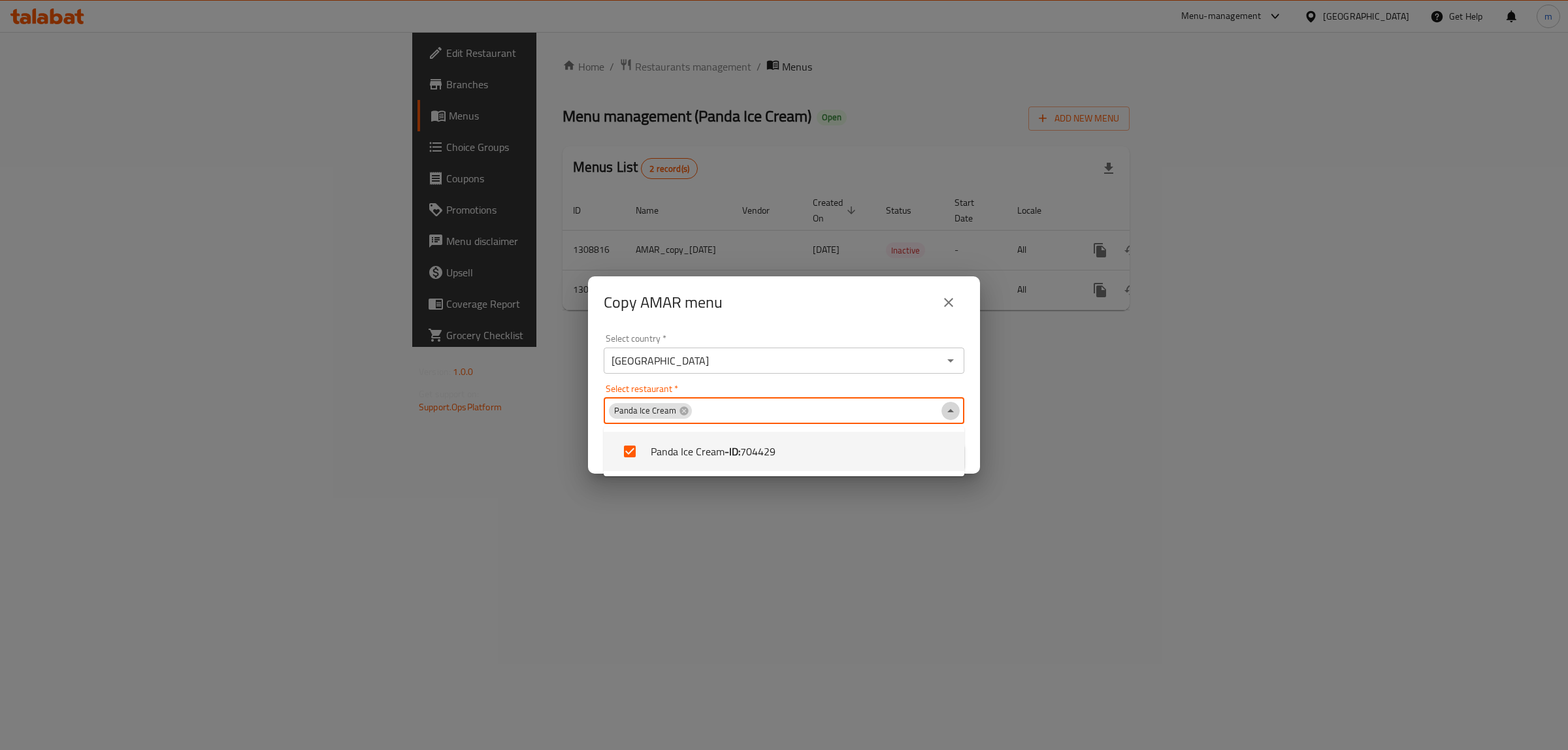
drag, startPoint x: 952, startPoint y: 407, endPoint x: 942, endPoint y: 439, distance: 33.5
click at [952, 407] on icon "Close" at bounding box center [950, 411] width 15 height 16
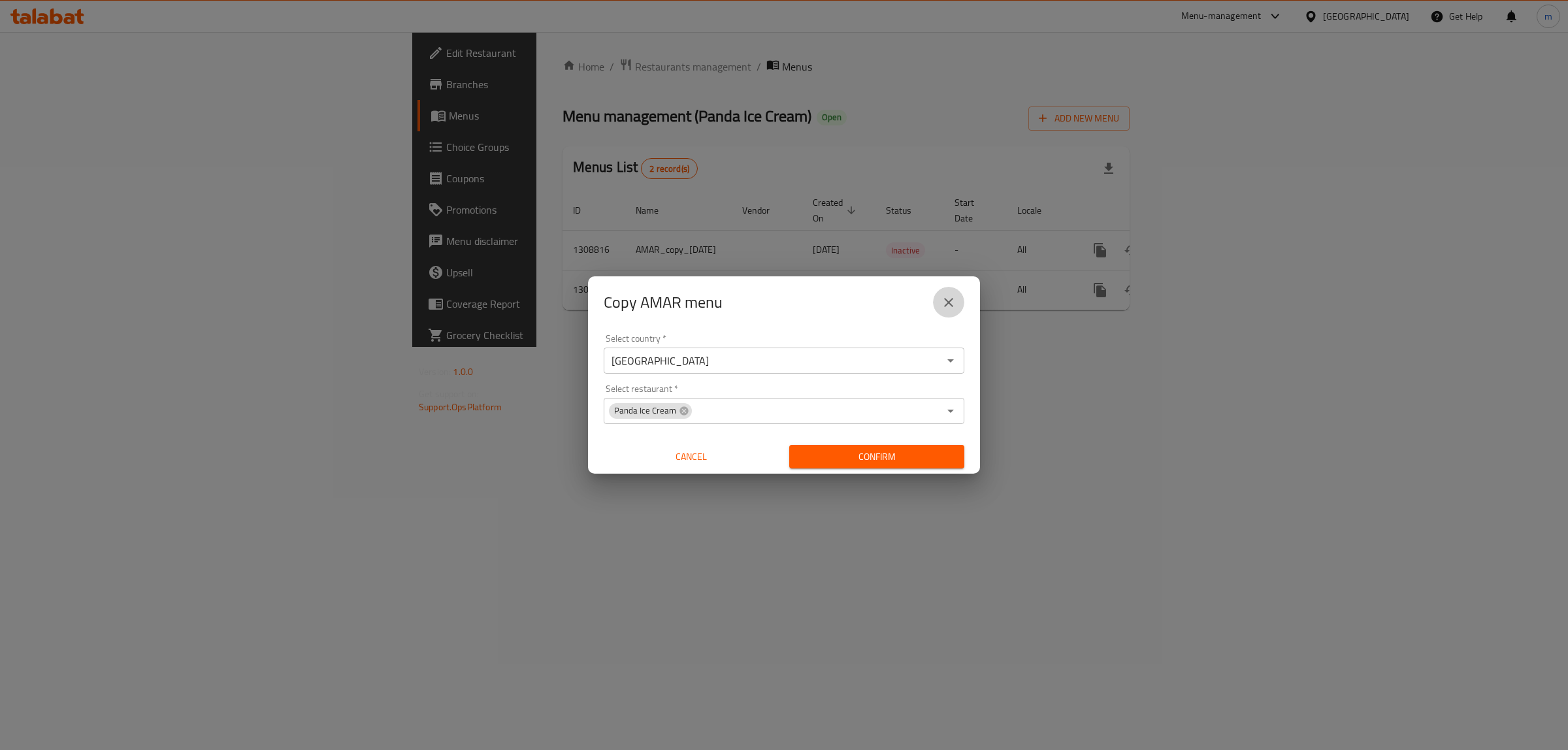
click at [946, 308] on icon "close" at bounding box center [948, 302] width 15 height 16
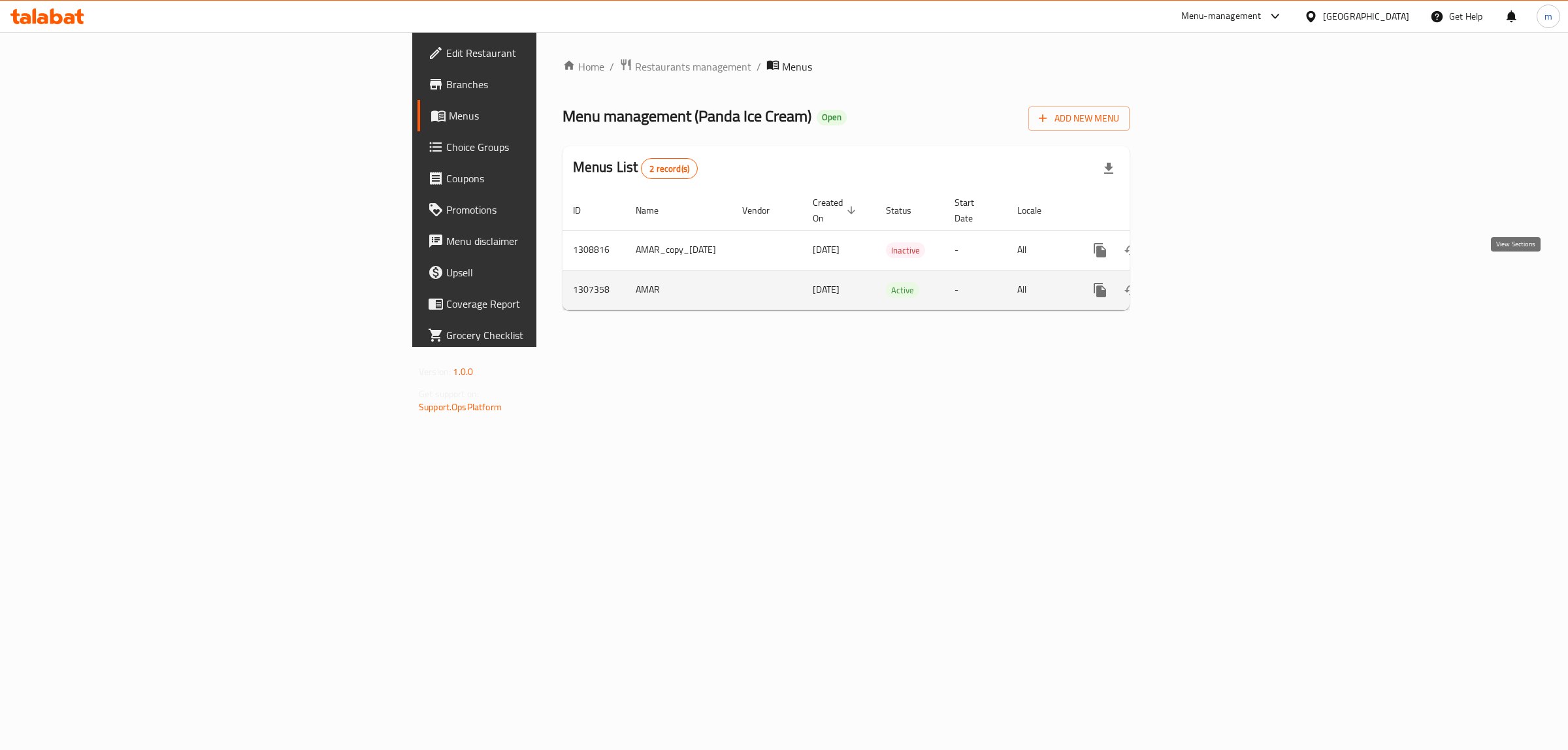
click at [1202, 282] on icon "enhanced table" at bounding box center [1194, 290] width 15 height 16
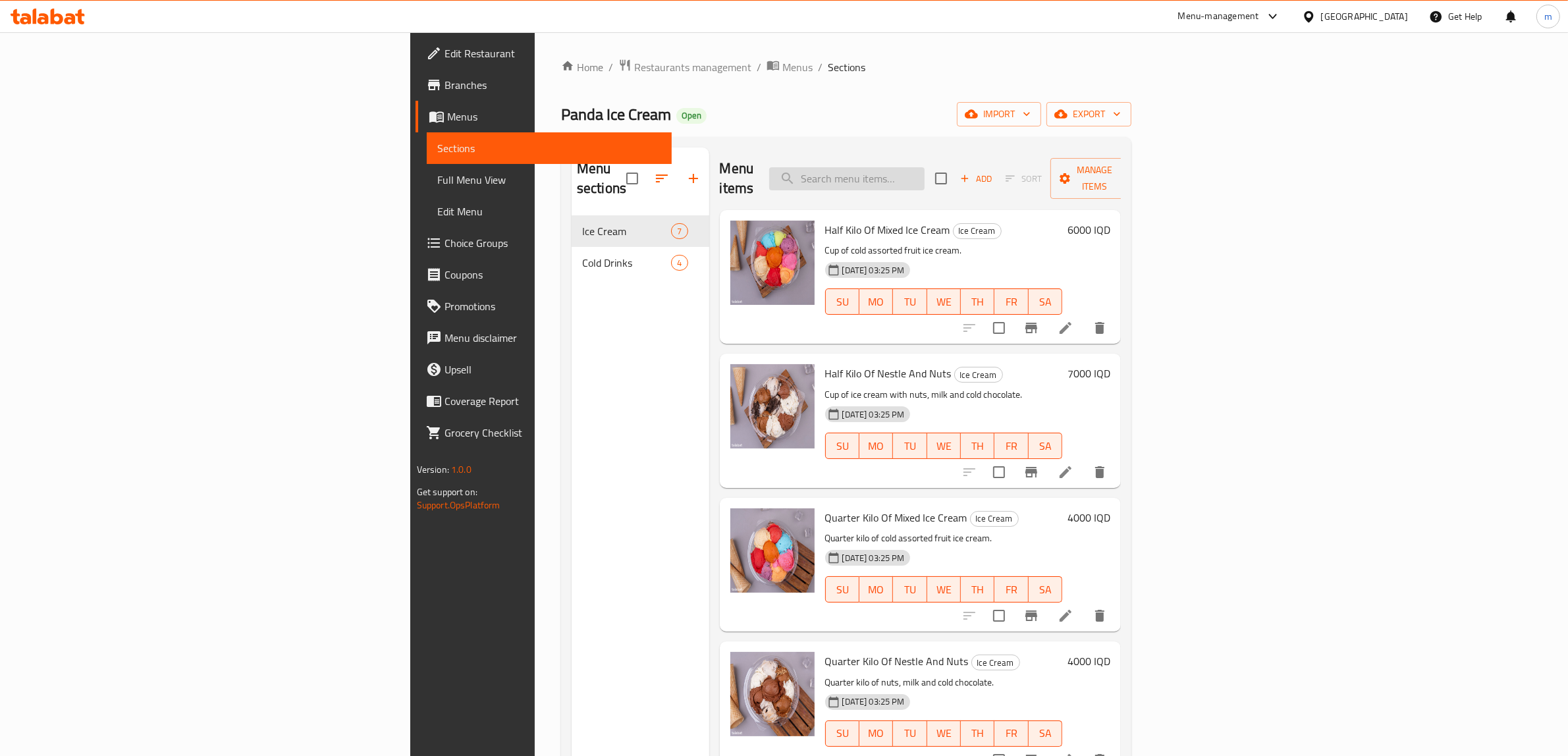
click at [925, 167] on input "search" at bounding box center [846, 179] width 155 height 23
paste input "Large Slus"
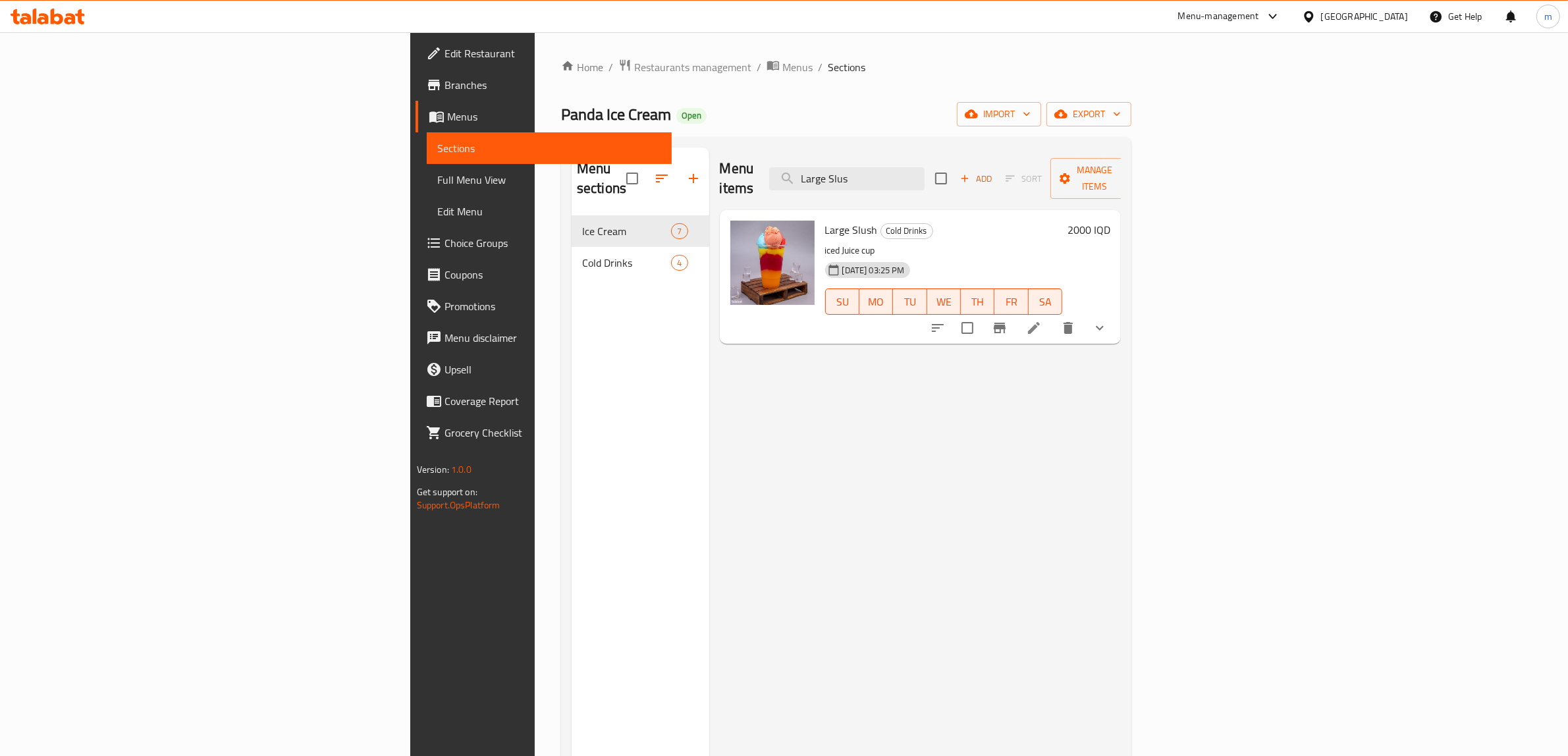
type input "Large Slus"
click at [1052, 316] on li at bounding box center [1034, 328] width 37 height 23
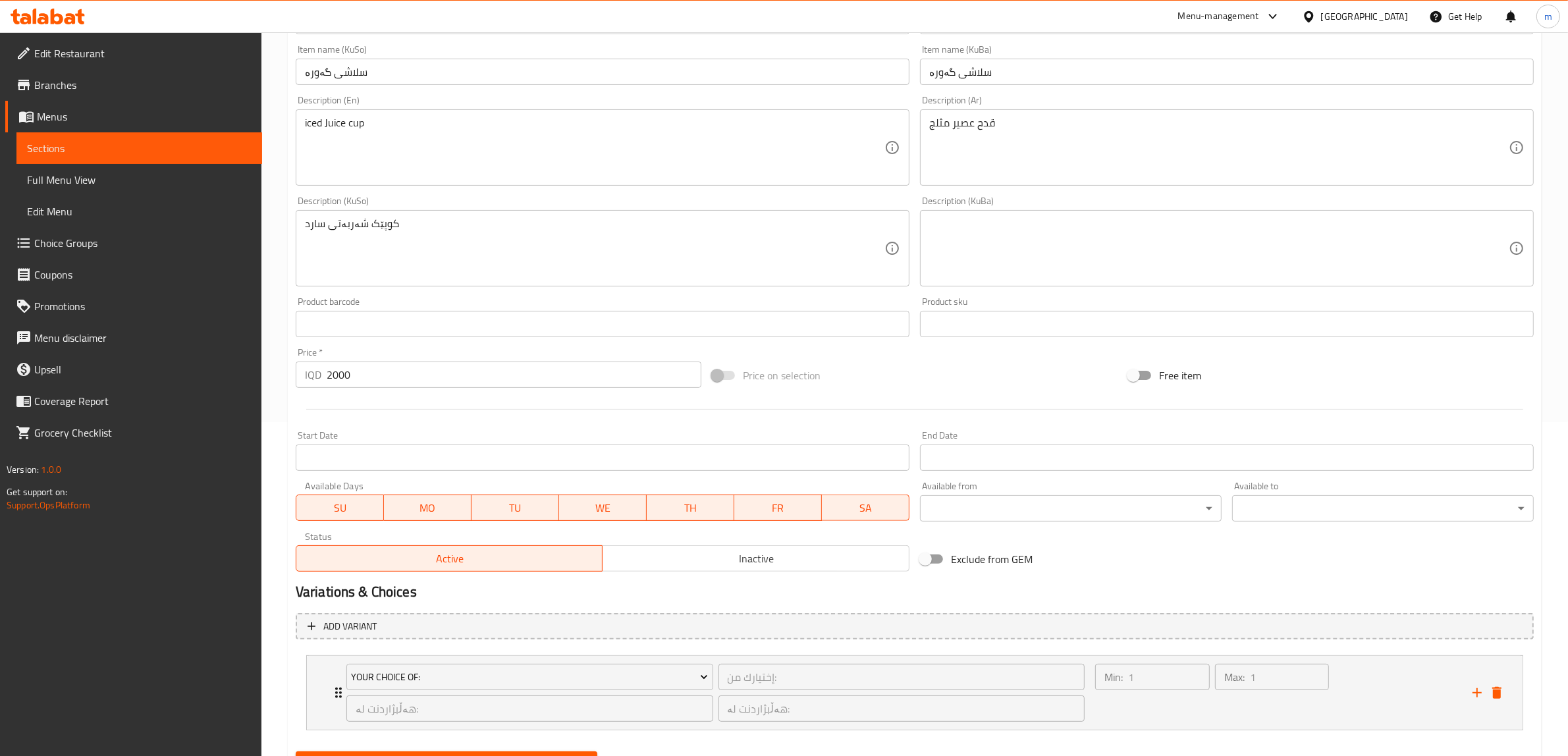
scroll to position [398, 0]
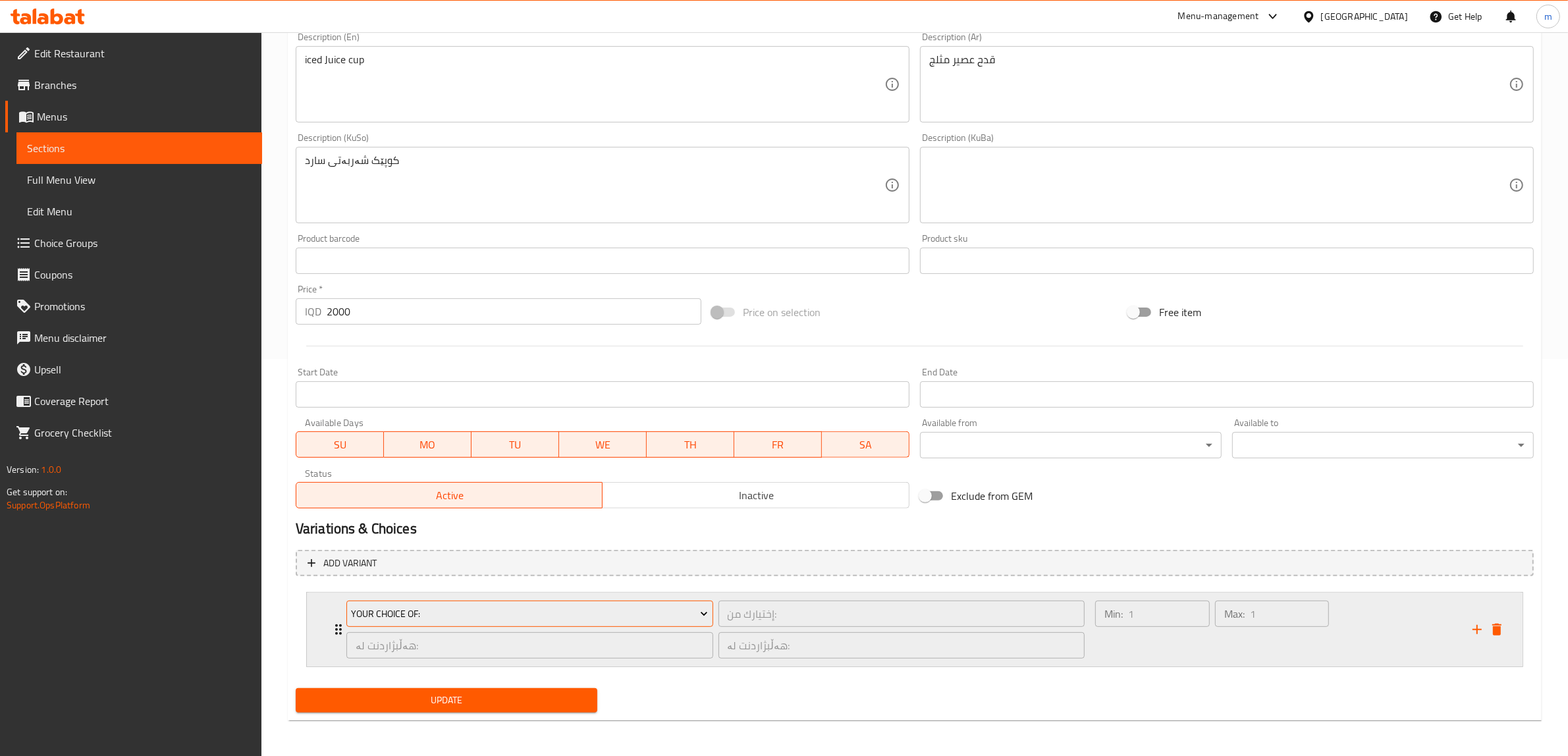
click at [603, 616] on span "Your Choice Of:" at bounding box center [529, 613] width 357 height 17
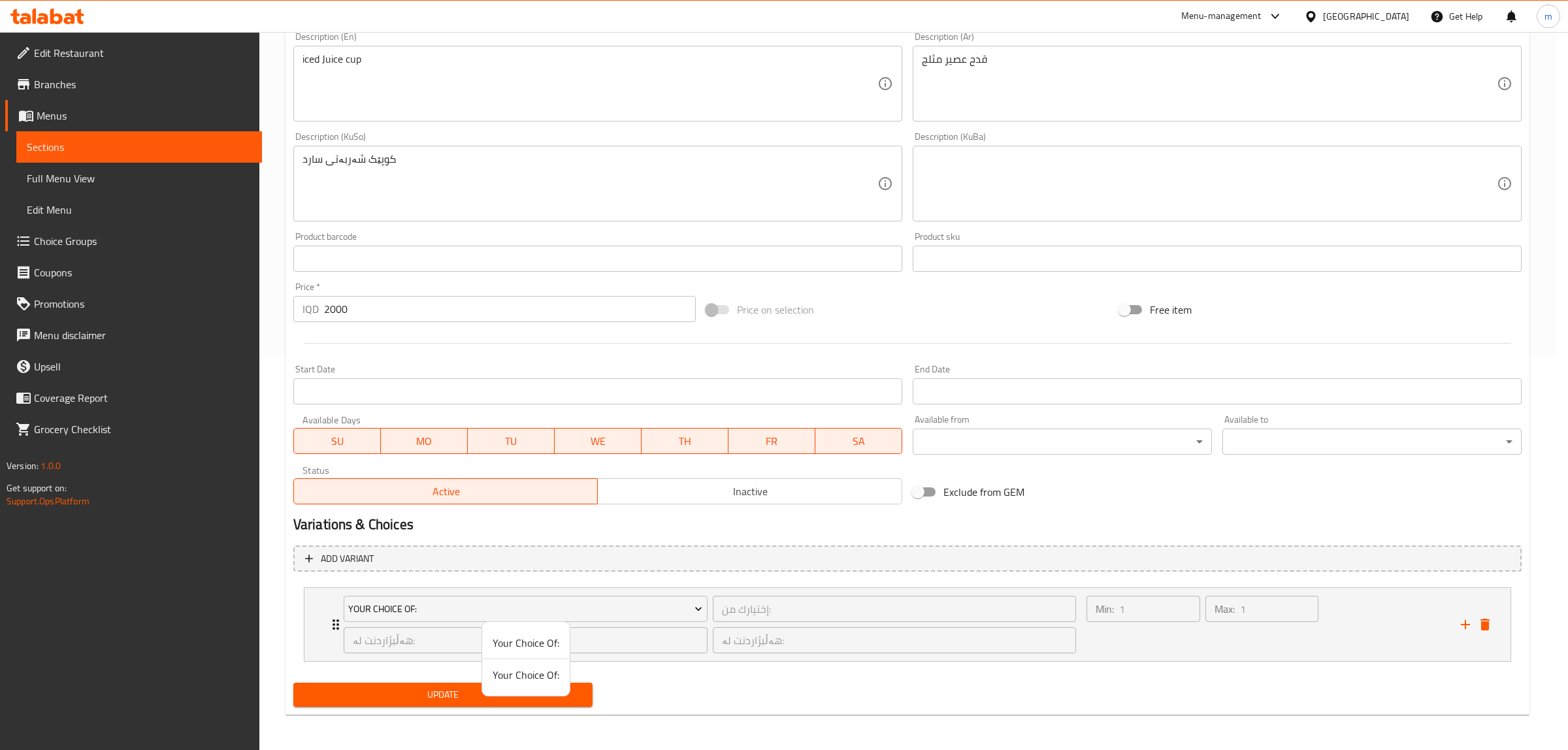
click at [621, 611] on div at bounding box center [784, 375] width 1568 height 750
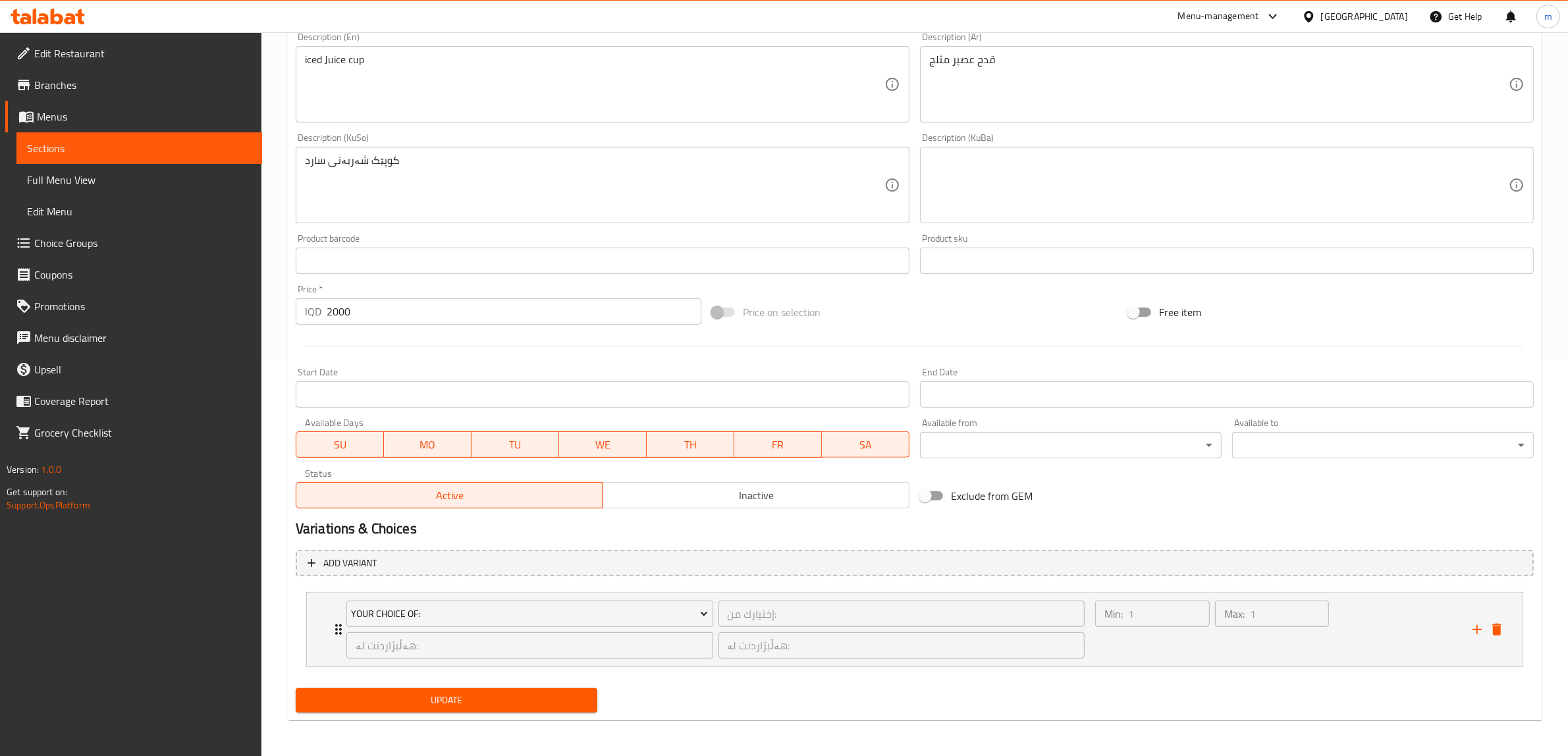
click at [1160, 670] on li "Your Choice Of: إختيارك من: ​ هەڵبژاردنت لە: ​ هەڵبژاردنت لە: ​ Min: 1 ​ Max: 1…" at bounding box center [915, 630] width 1238 height 86
click at [1169, 648] on div "Min: 1 ​" at bounding box center [1152, 629] width 120 height 63
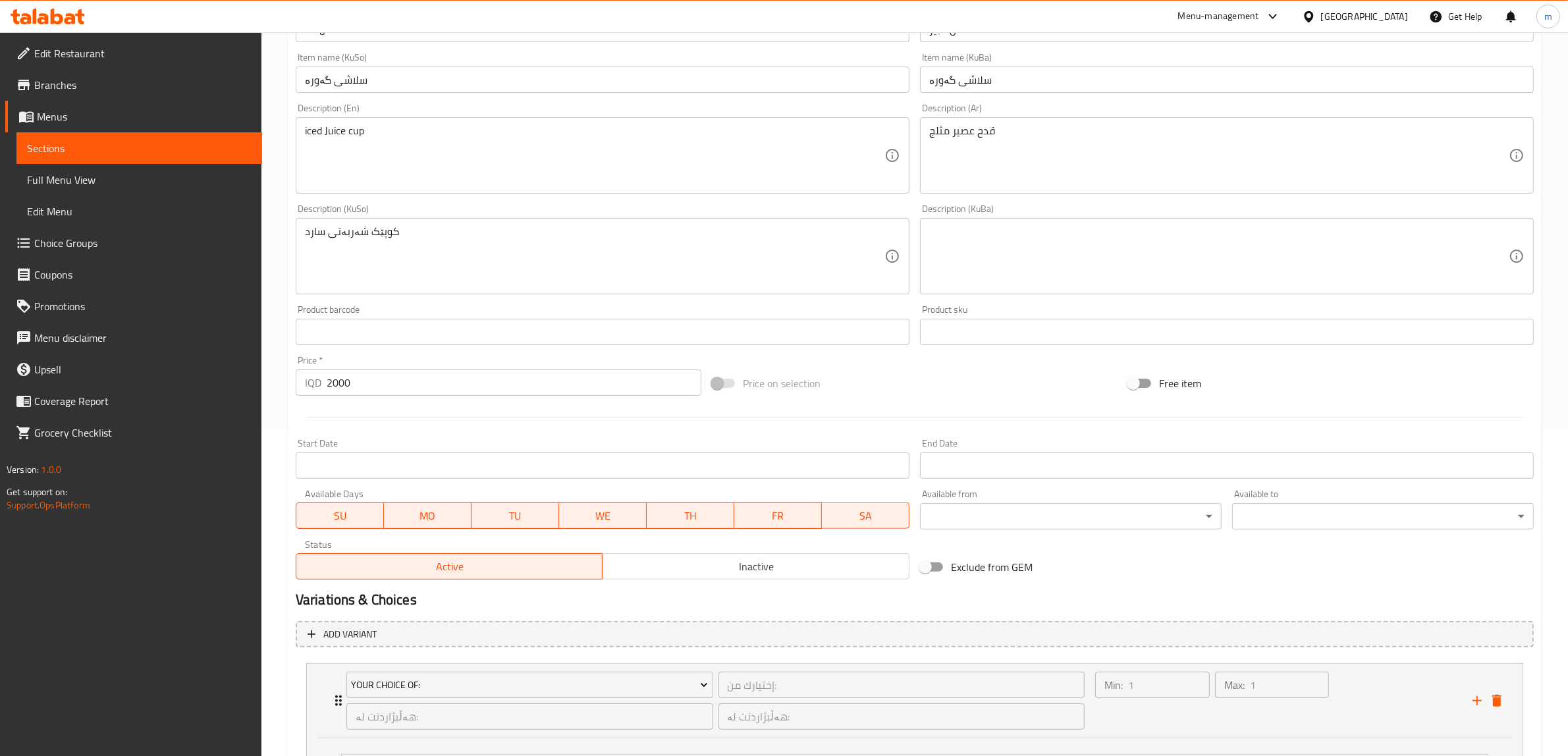
scroll to position [605, 0]
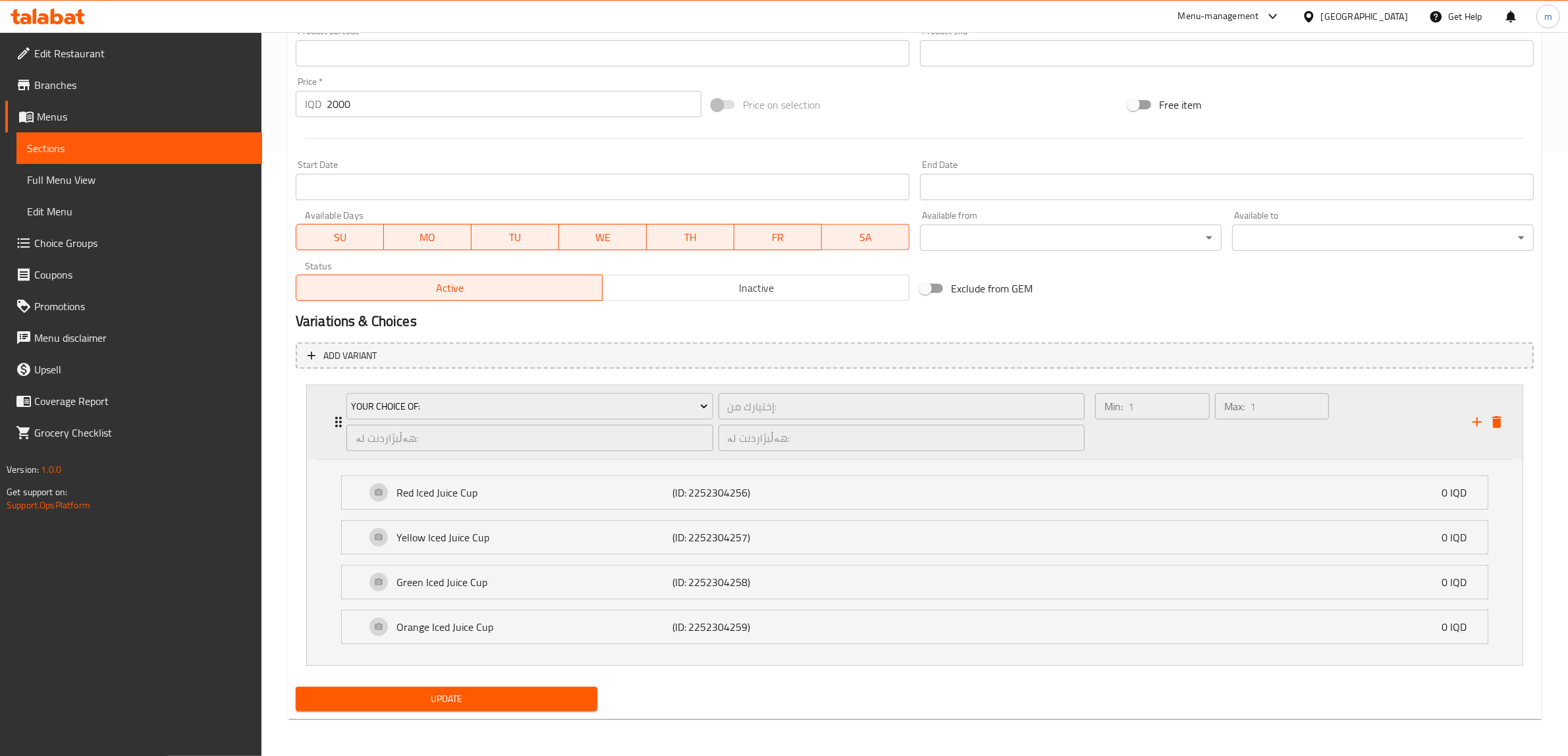
click at [1502, 422] on icon "delete" at bounding box center [1497, 422] width 16 height 16
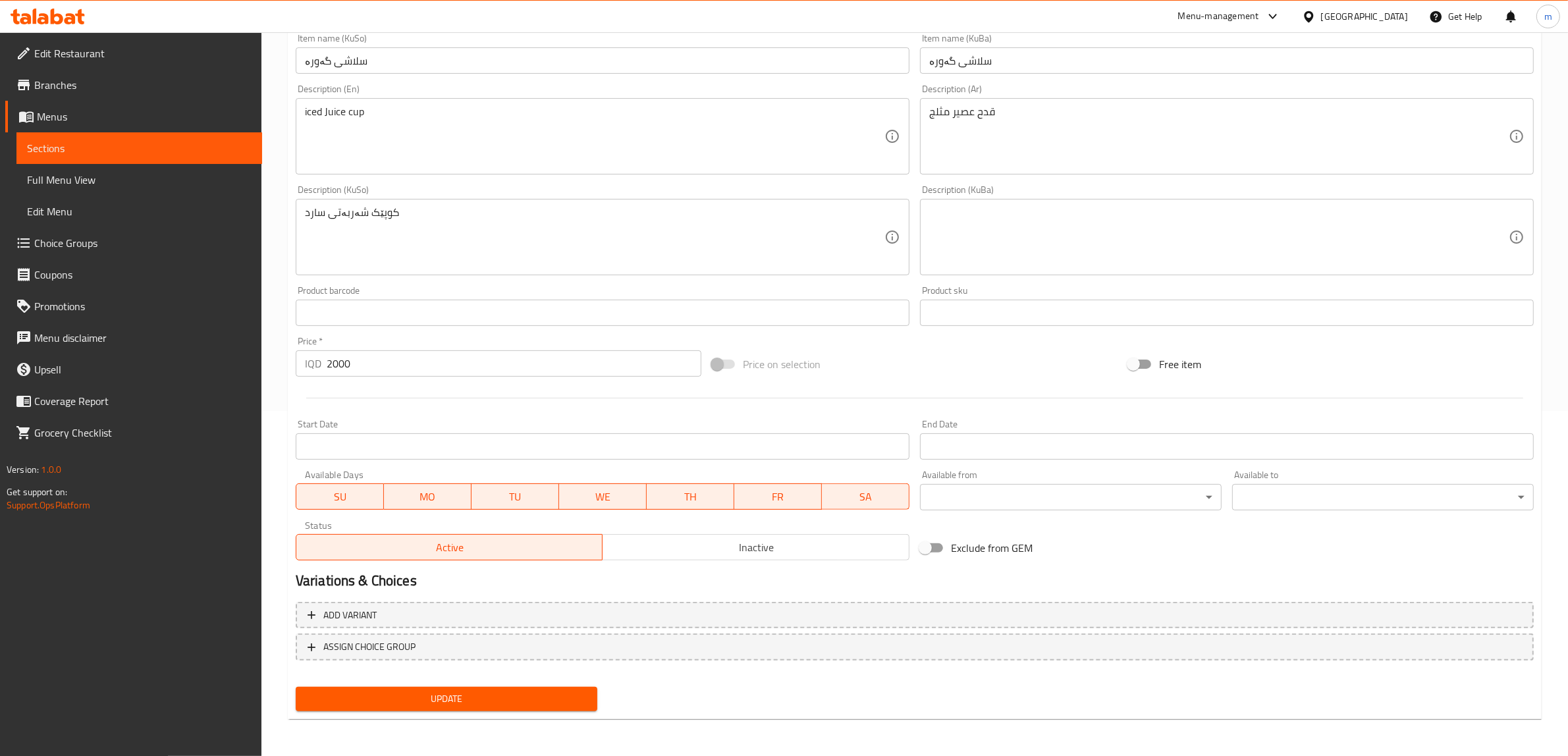
scroll to position [343, 0]
click at [511, 699] on span "Update" at bounding box center [446, 700] width 280 height 17
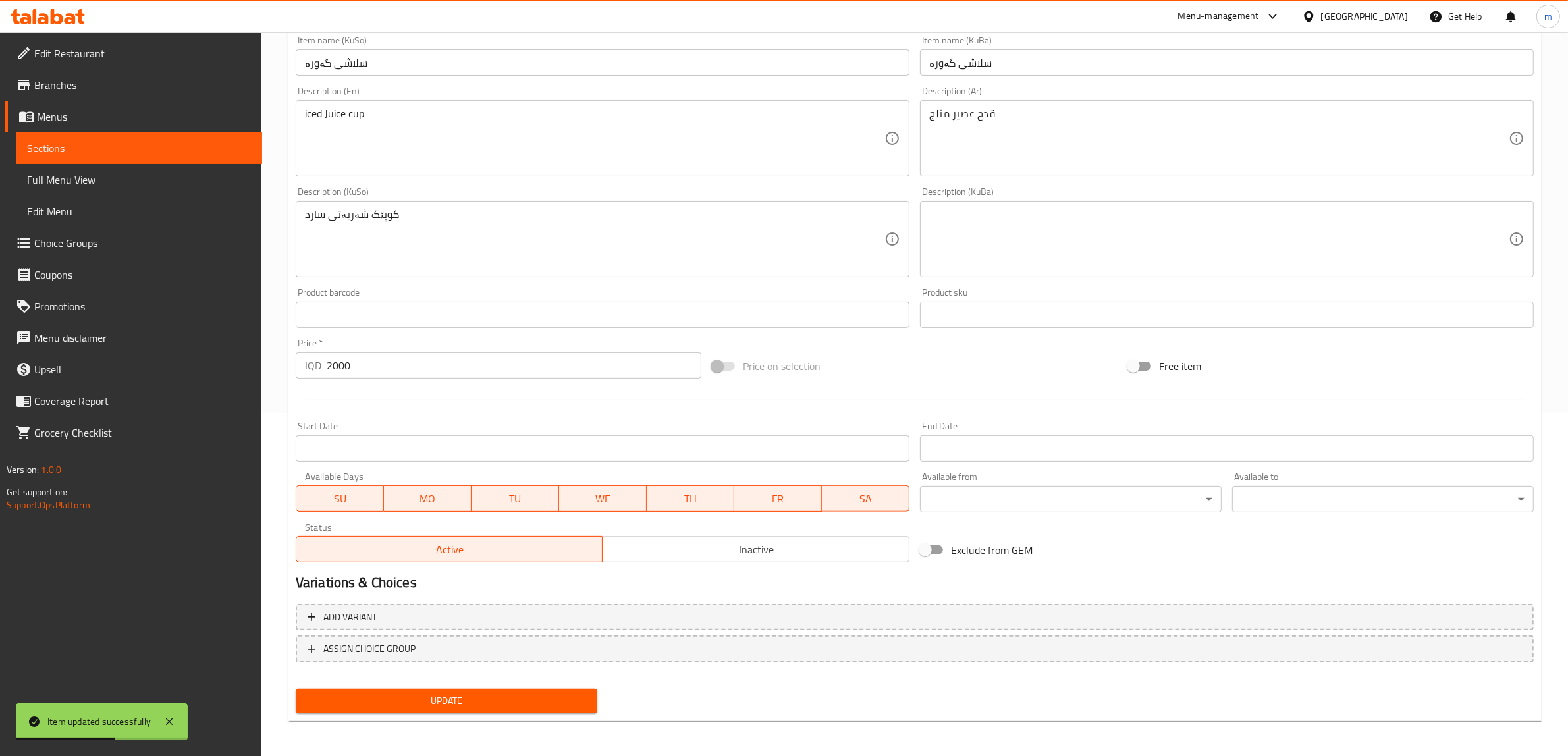
scroll to position [0, 0]
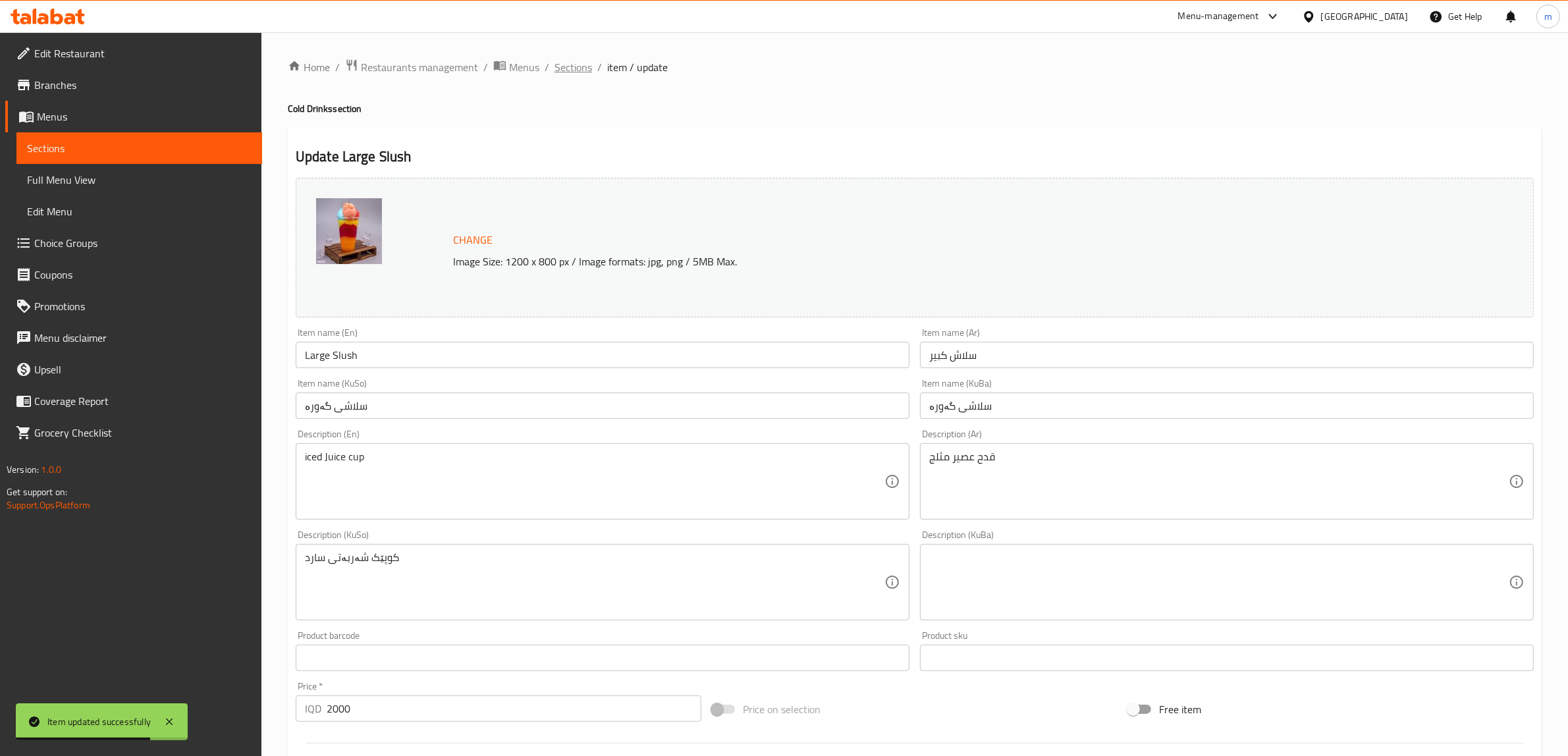
click at [576, 65] on span "Sections" at bounding box center [573, 67] width 37 height 16
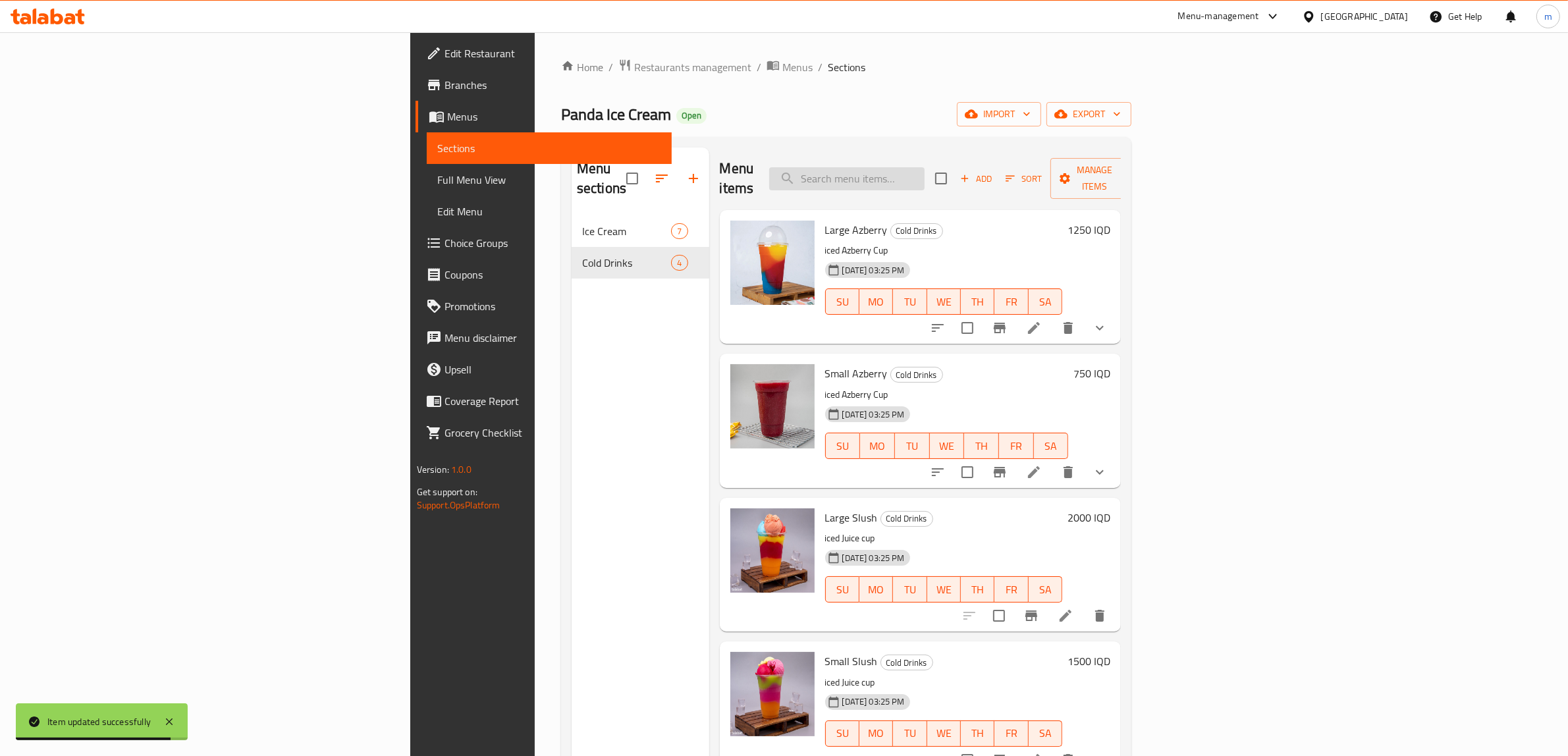
click at [925, 172] on input "search" at bounding box center [846, 179] width 155 height 23
paste input "Small Slush"
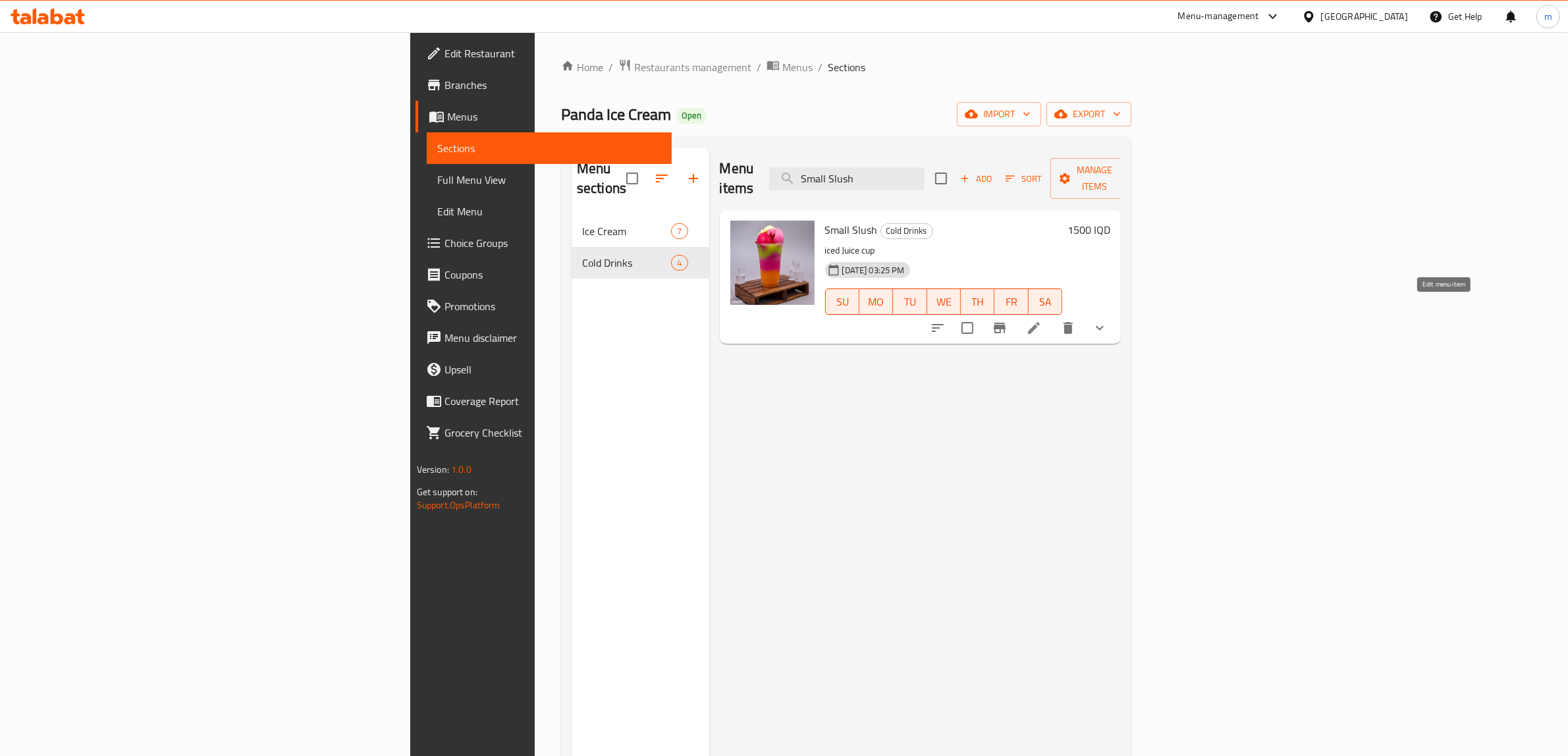
type input "Small Slush"
click at [1042, 320] on icon at bounding box center [1034, 328] width 16 height 16
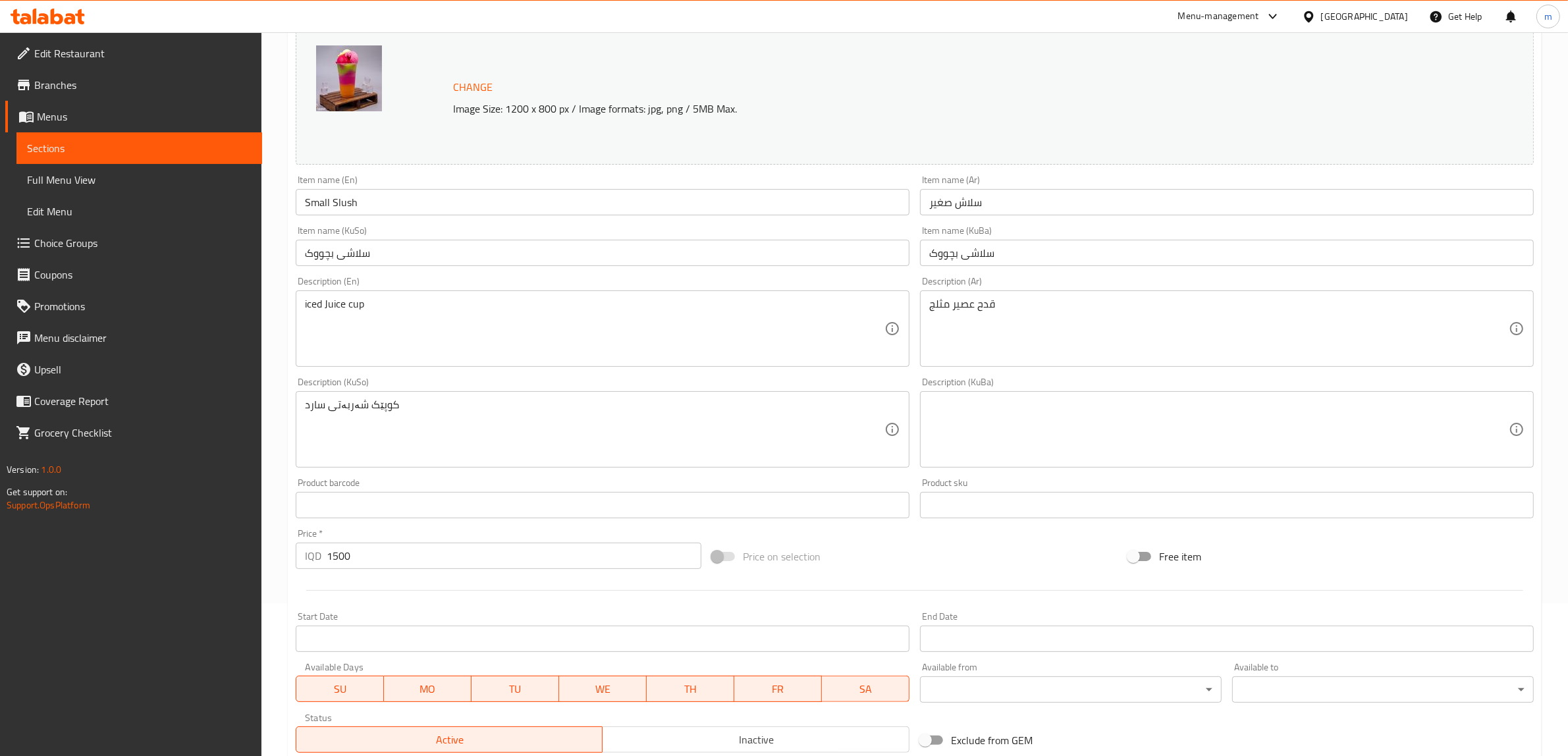
scroll to position [398, 0]
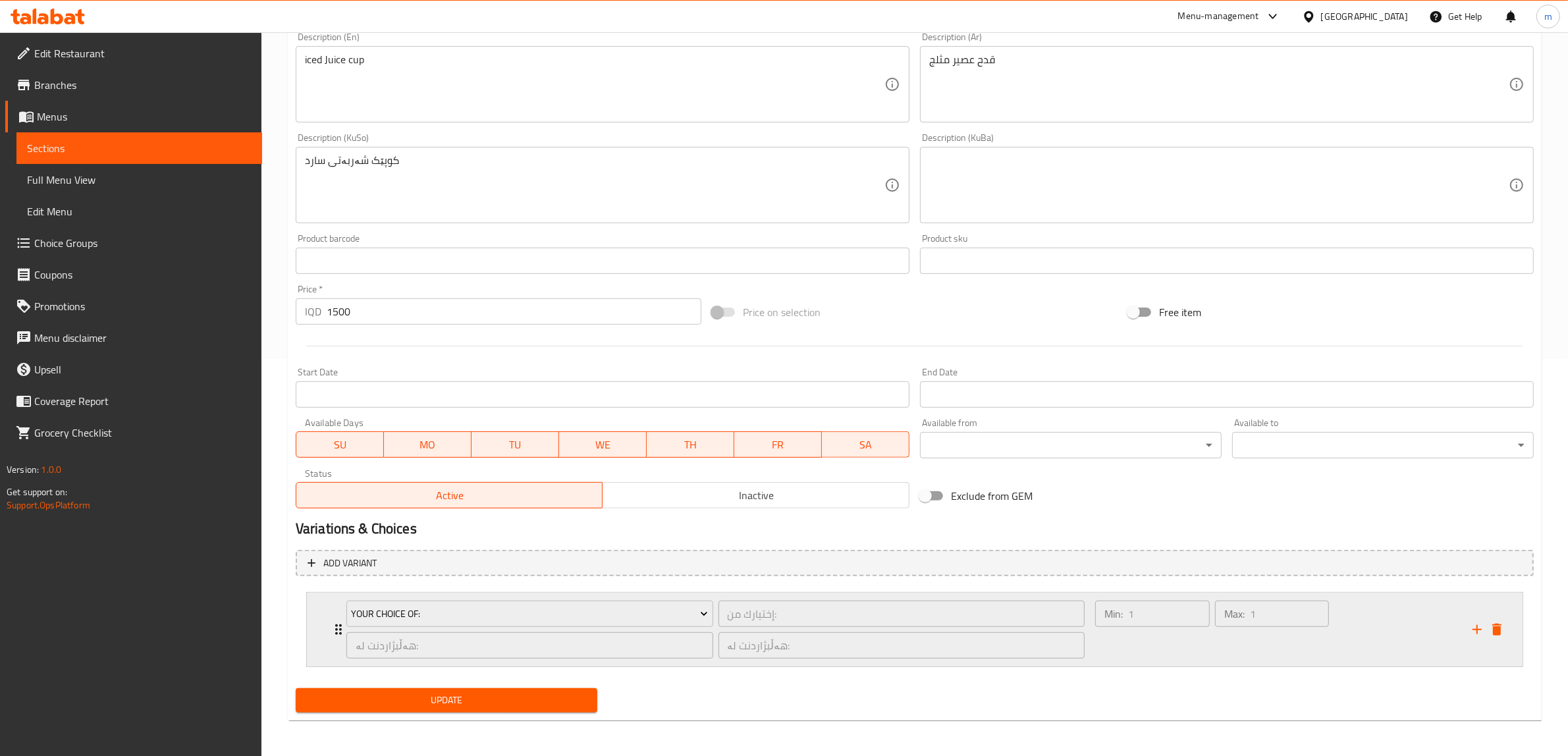
click at [1222, 638] on div "Max: 1 ​" at bounding box center [1272, 629] width 120 height 63
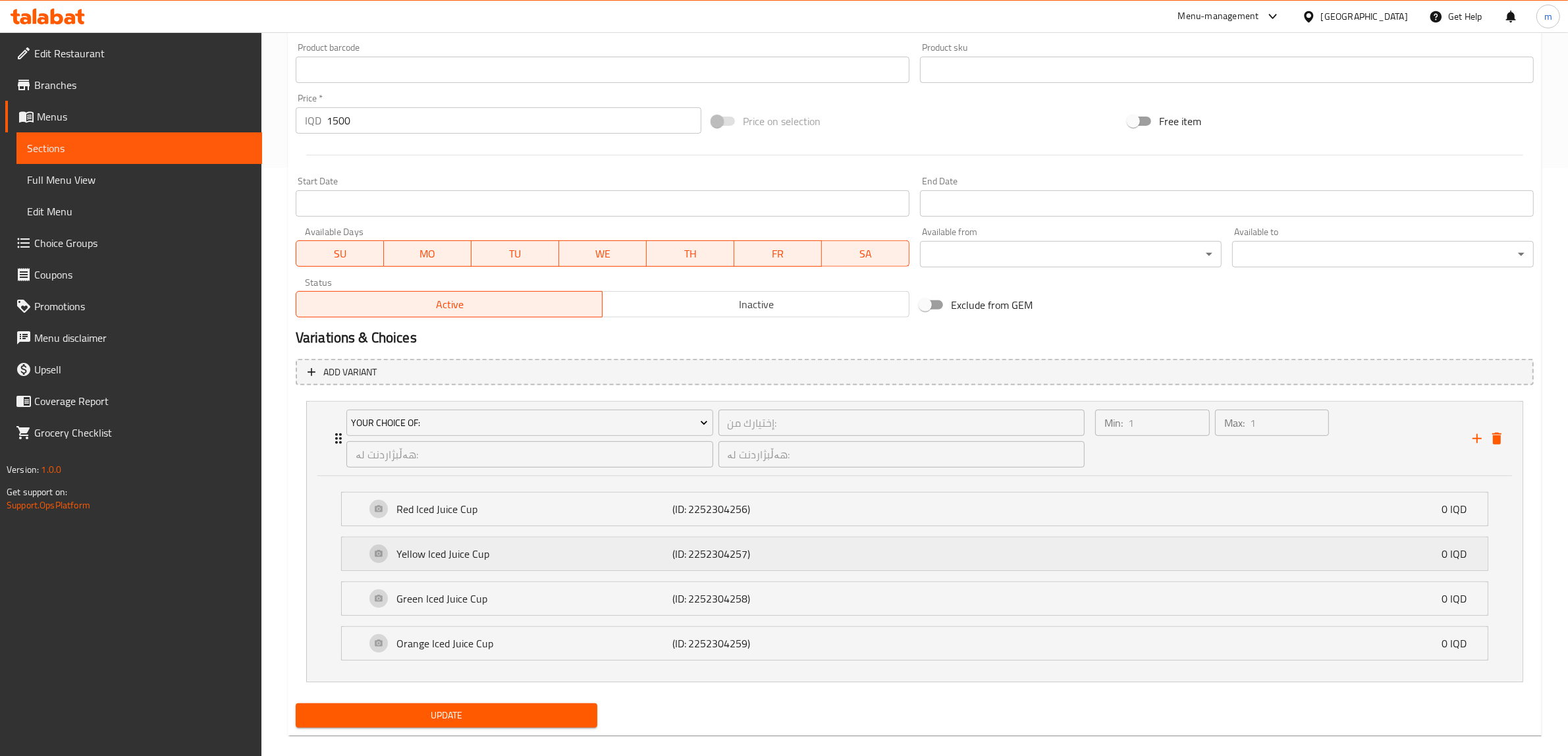
scroll to position [605, 0]
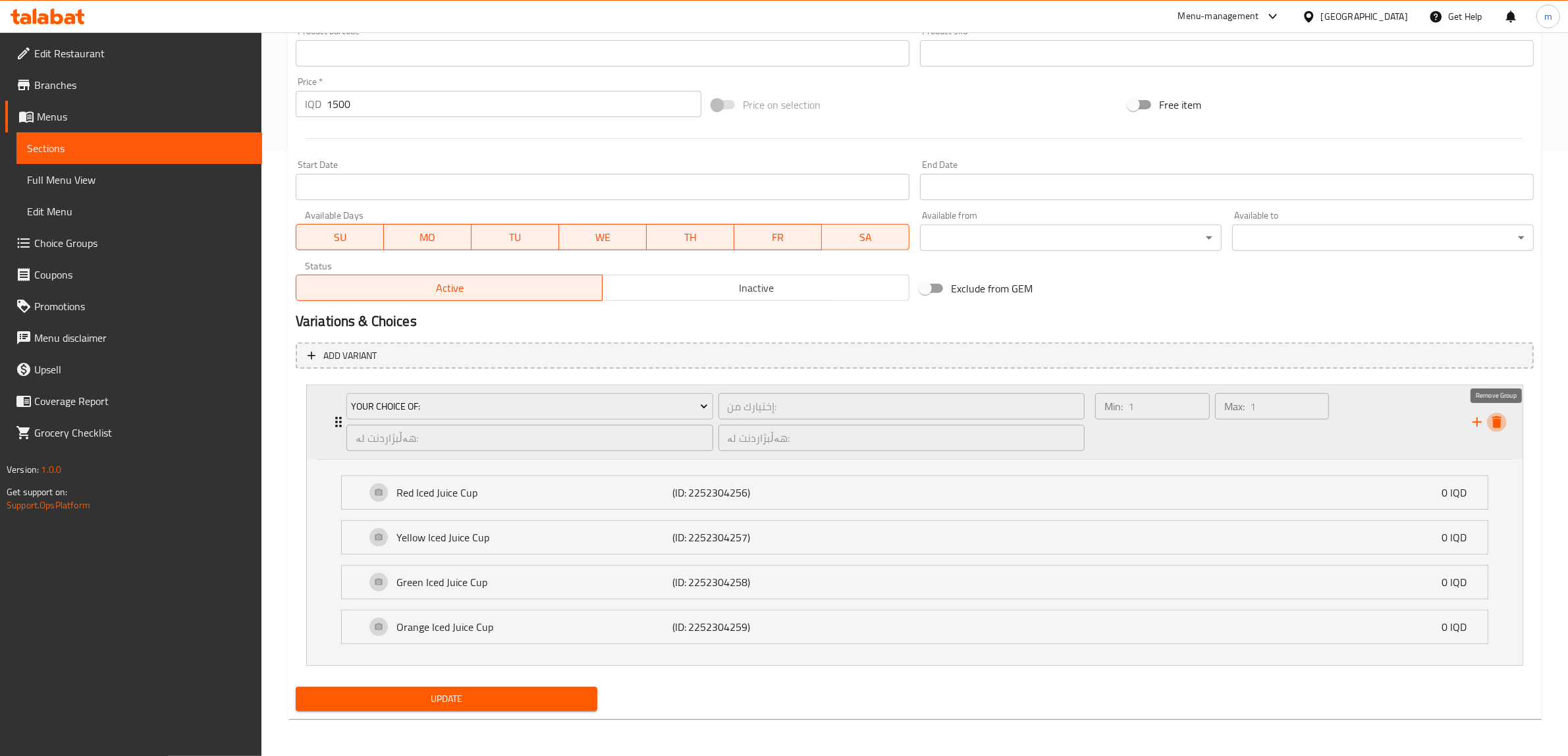
click at [1502, 417] on icon "delete" at bounding box center [1496, 422] width 9 height 12
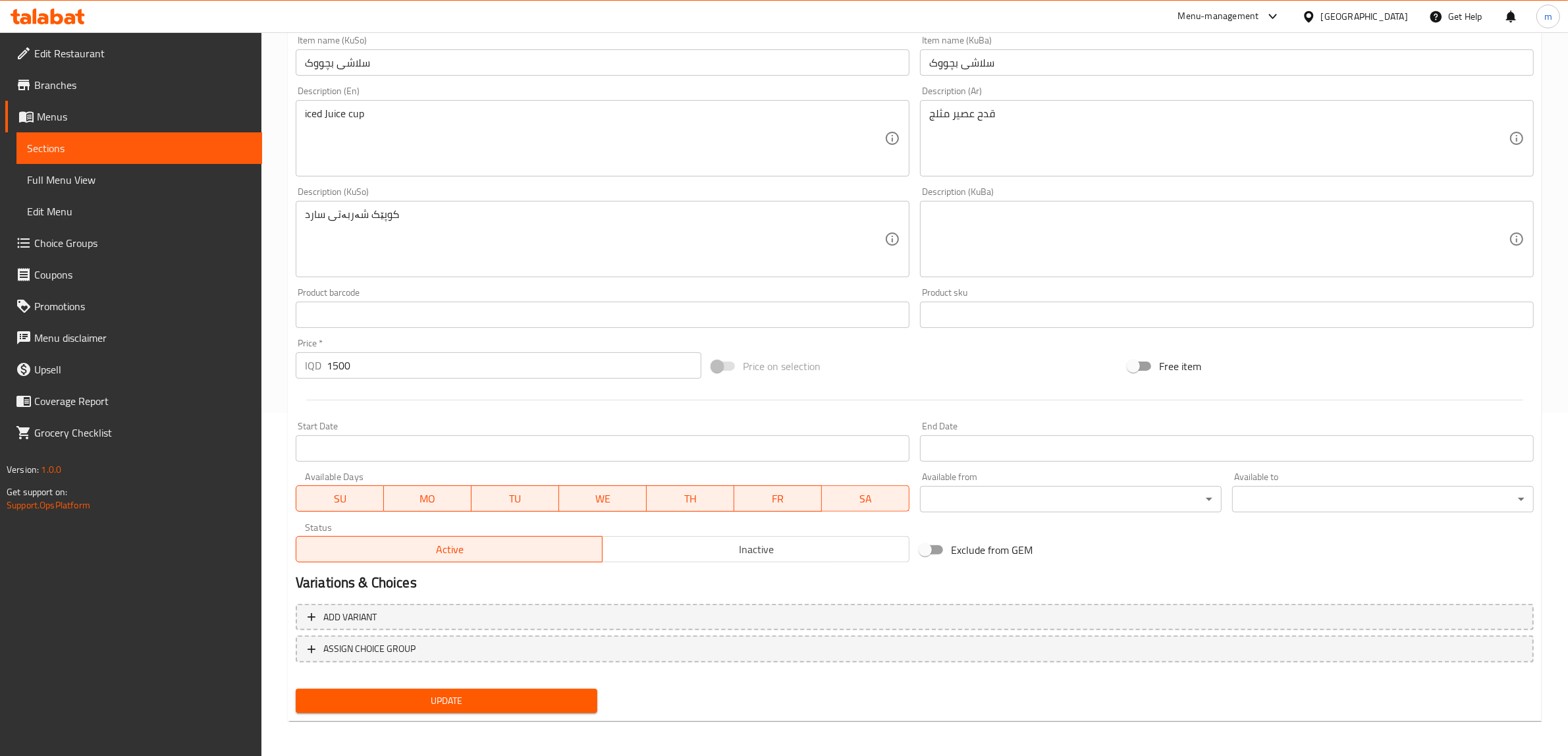
click at [501, 693] on span "Update" at bounding box center [446, 700] width 280 height 17
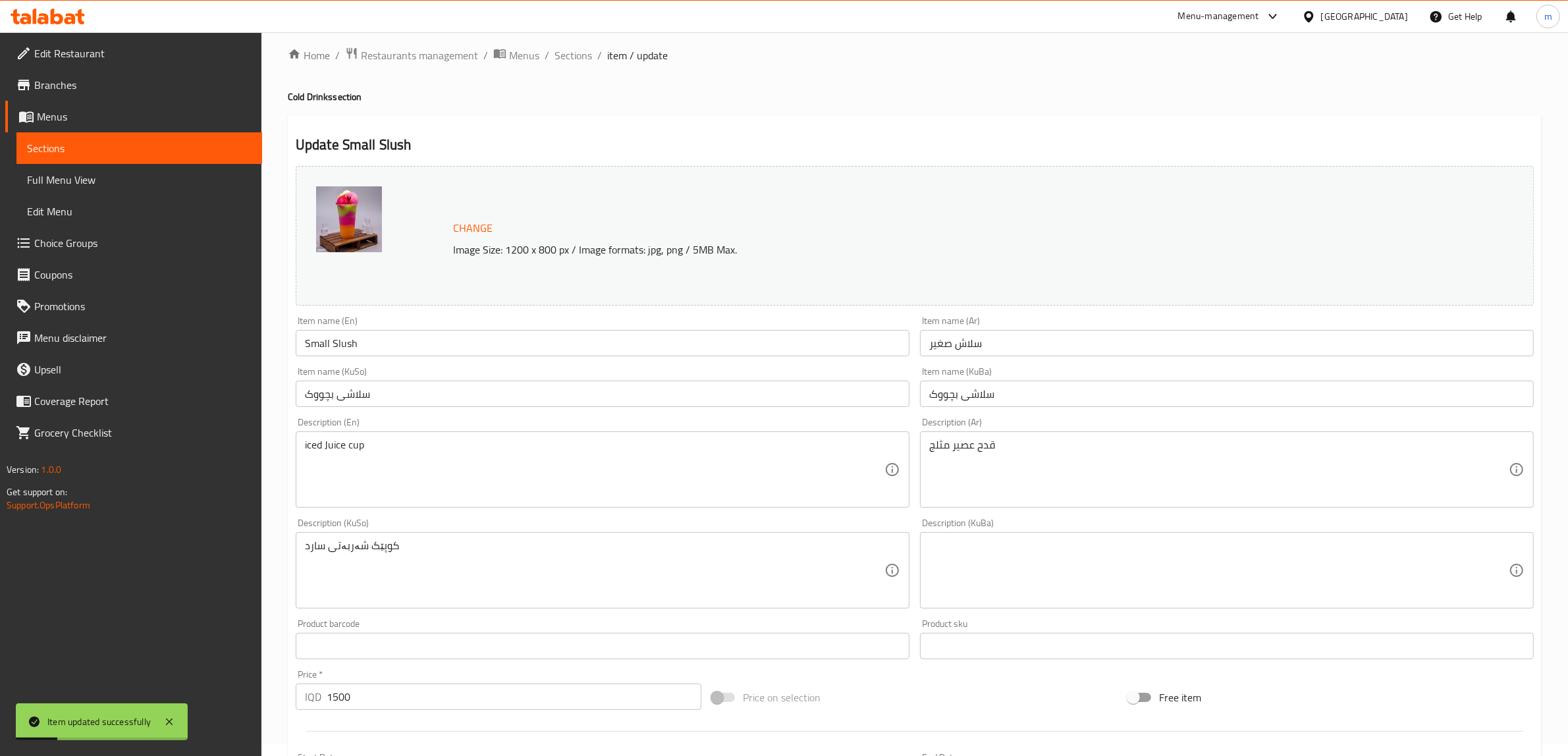
scroll to position [0, 0]
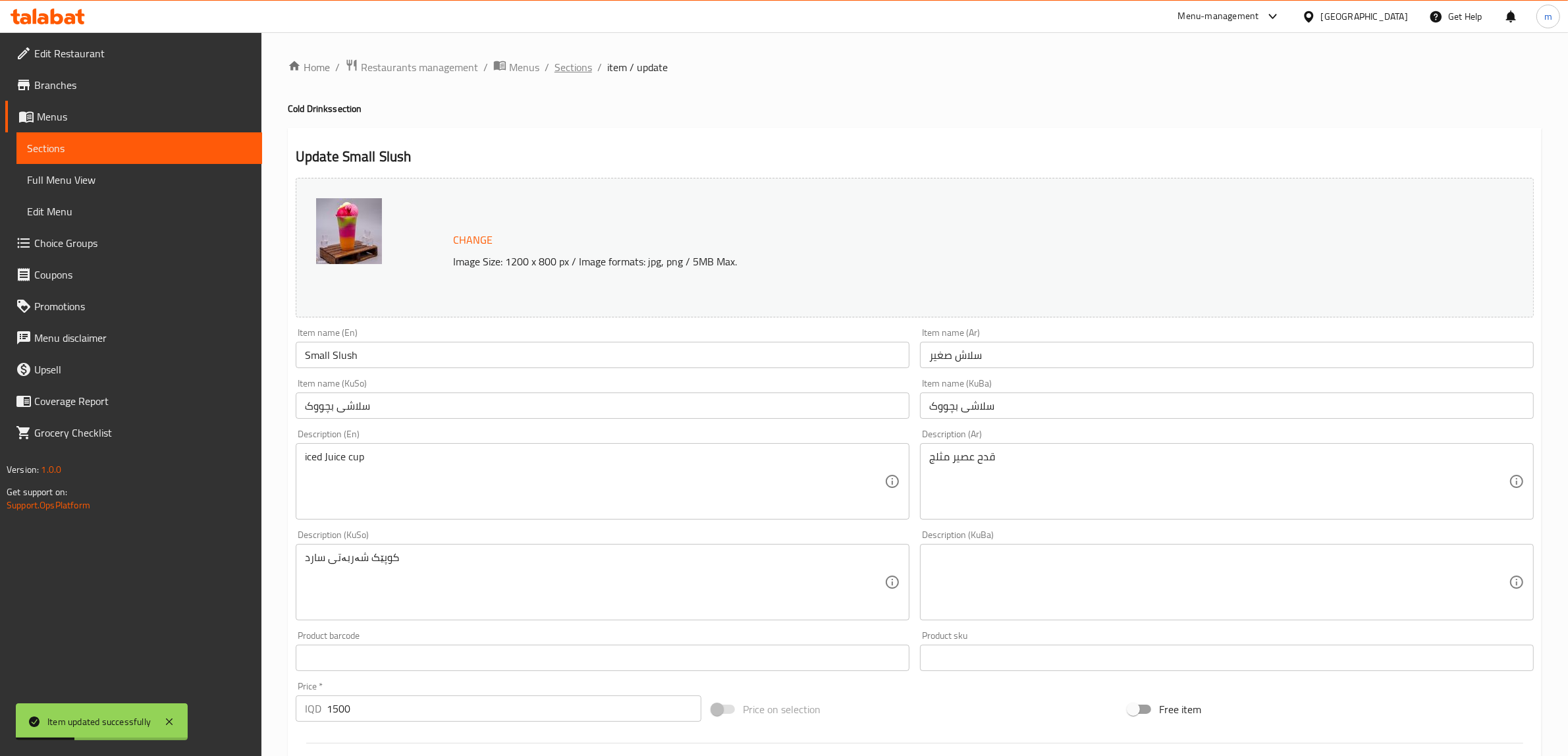
click at [573, 62] on span "Sections" at bounding box center [573, 67] width 37 height 16
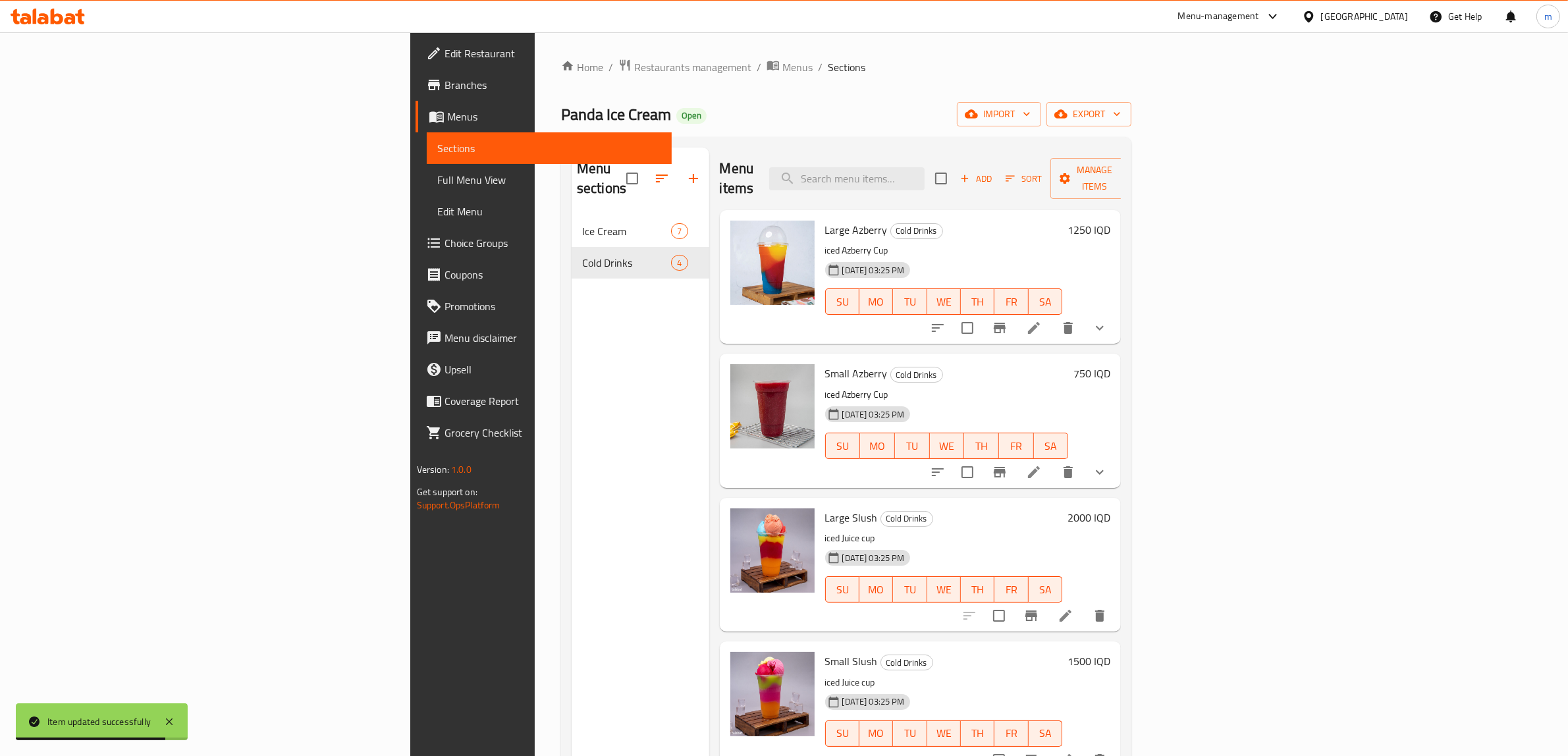
click at [437, 175] on span "Full Menu View" at bounding box center [550, 180] width 225 height 16
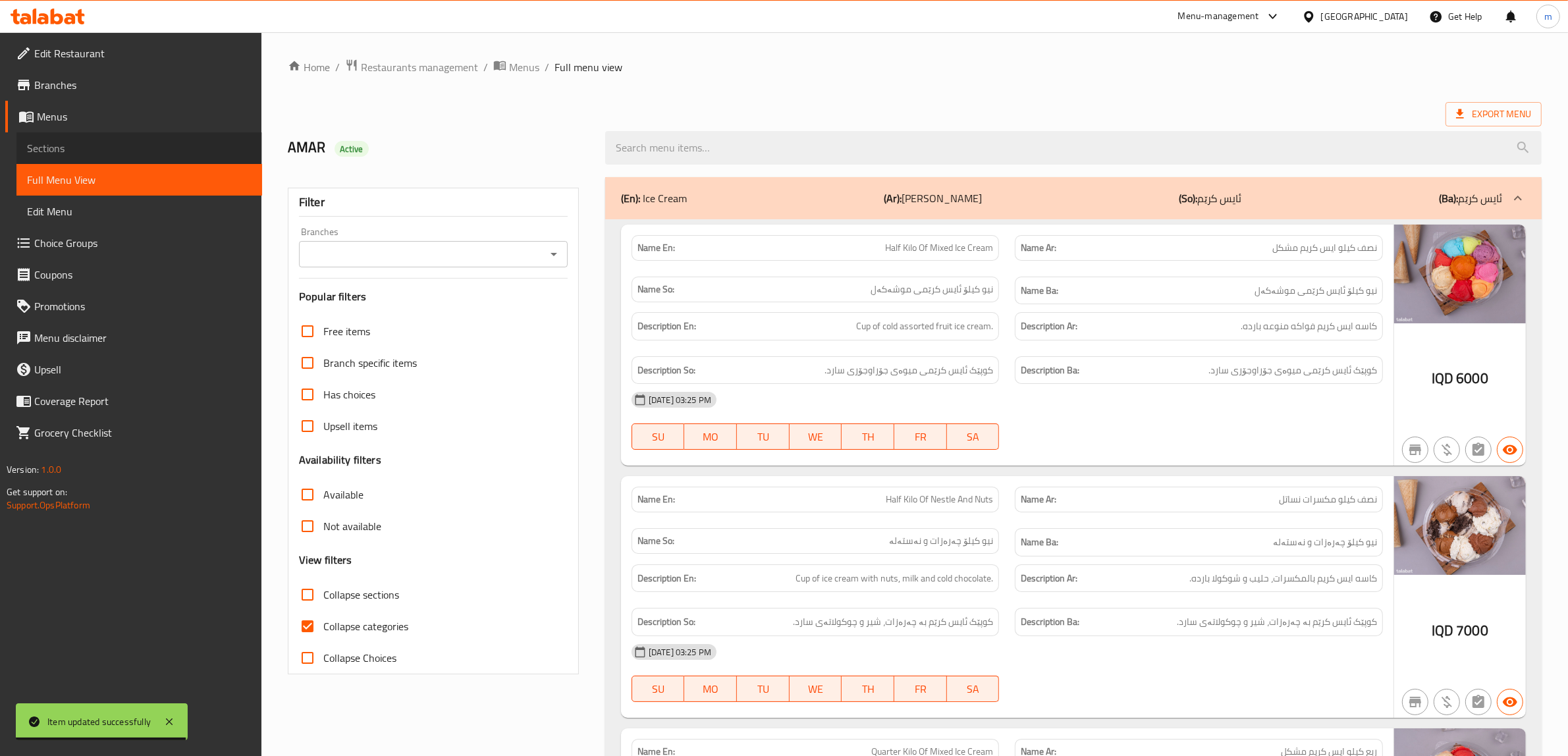
click at [136, 148] on span "Sections" at bounding box center [140, 148] width 225 height 16
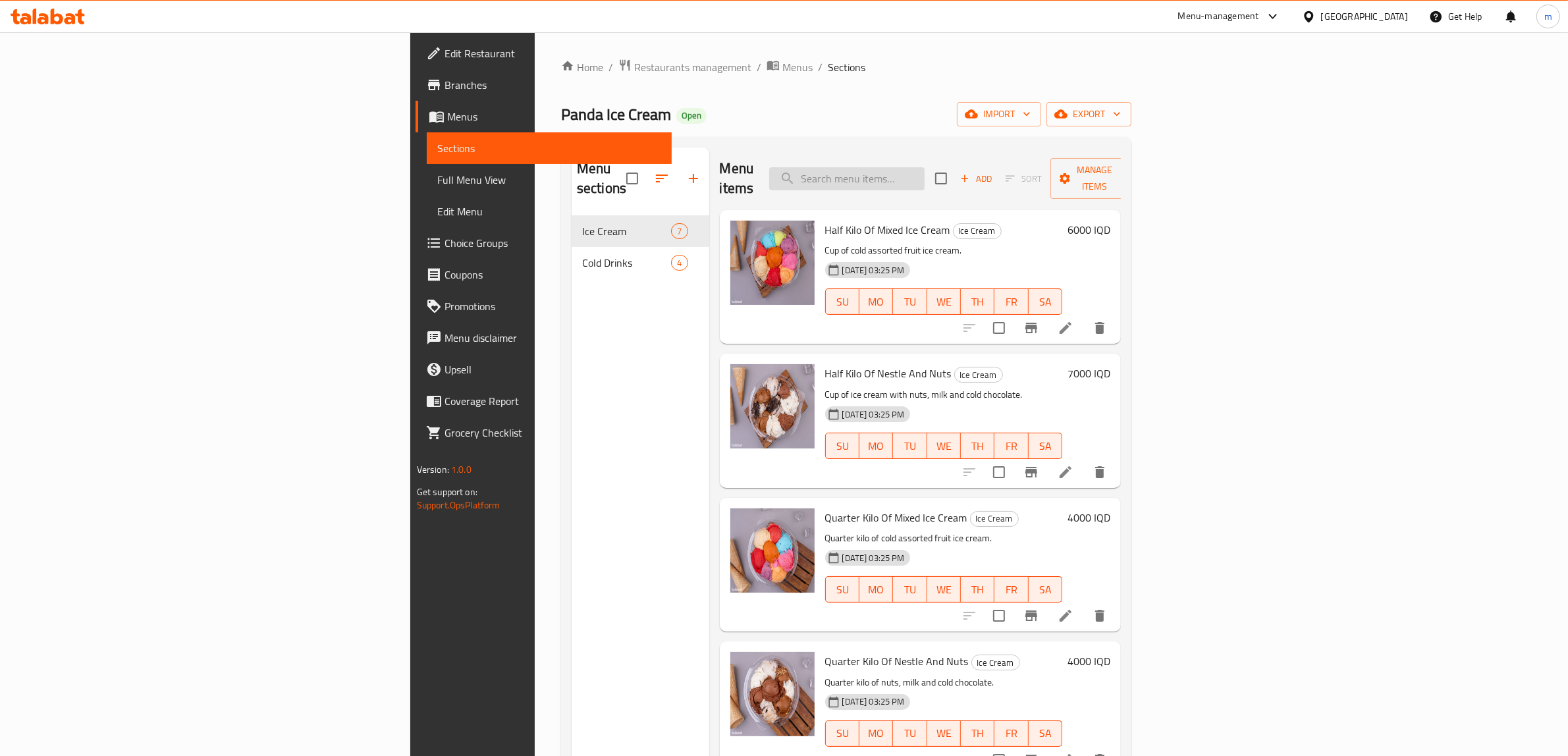
click at [925, 167] on input "search" at bounding box center [846, 179] width 155 height 23
click at [437, 179] on span "Full Menu View" at bounding box center [550, 180] width 225 height 16
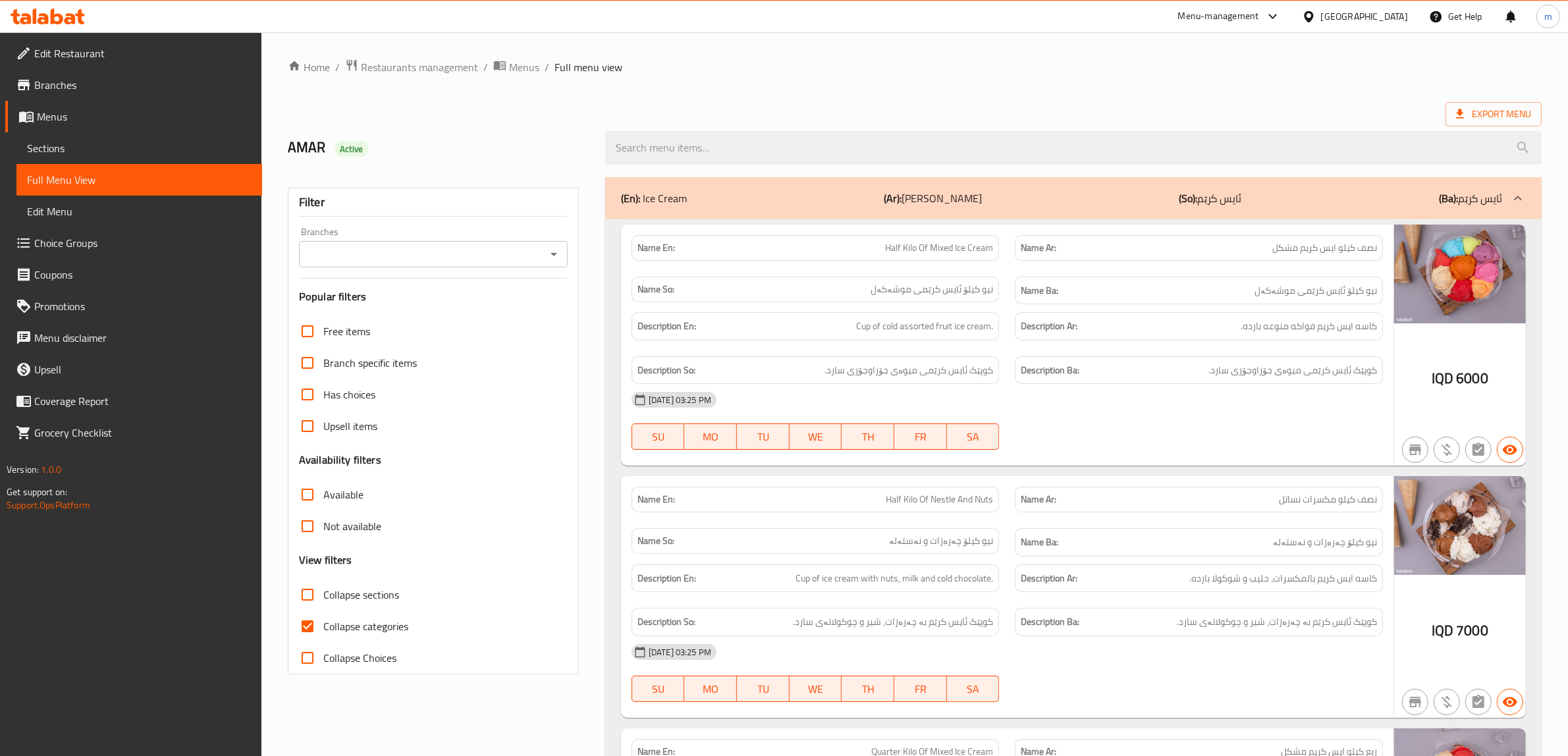
click at [552, 248] on icon "Open" at bounding box center [554, 254] width 16 height 16
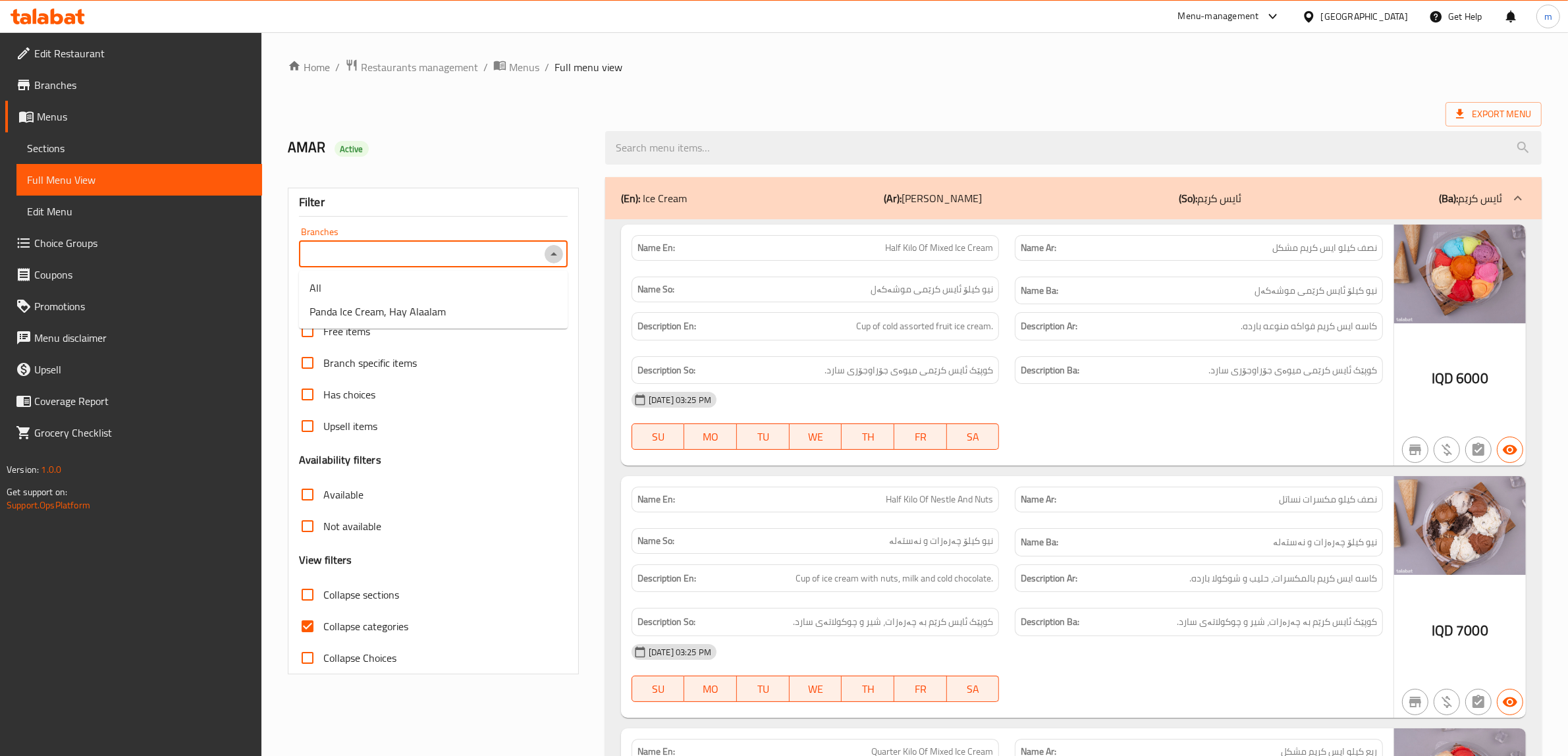
click at [552, 248] on icon "Close" at bounding box center [554, 254] width 16 height 16
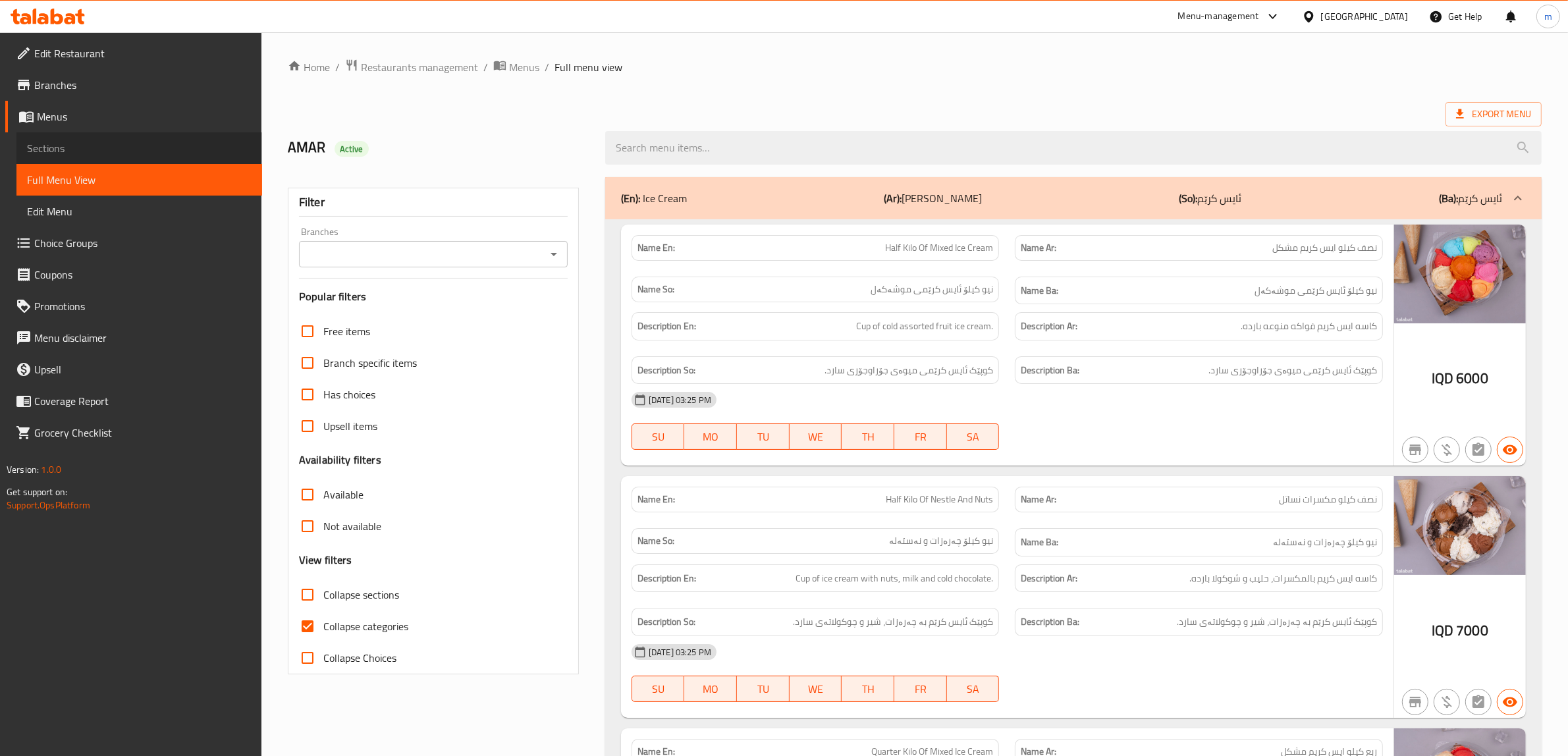
click at [67, 135] on link "Sections" at bounding box center [140, 148] width 246 height 31
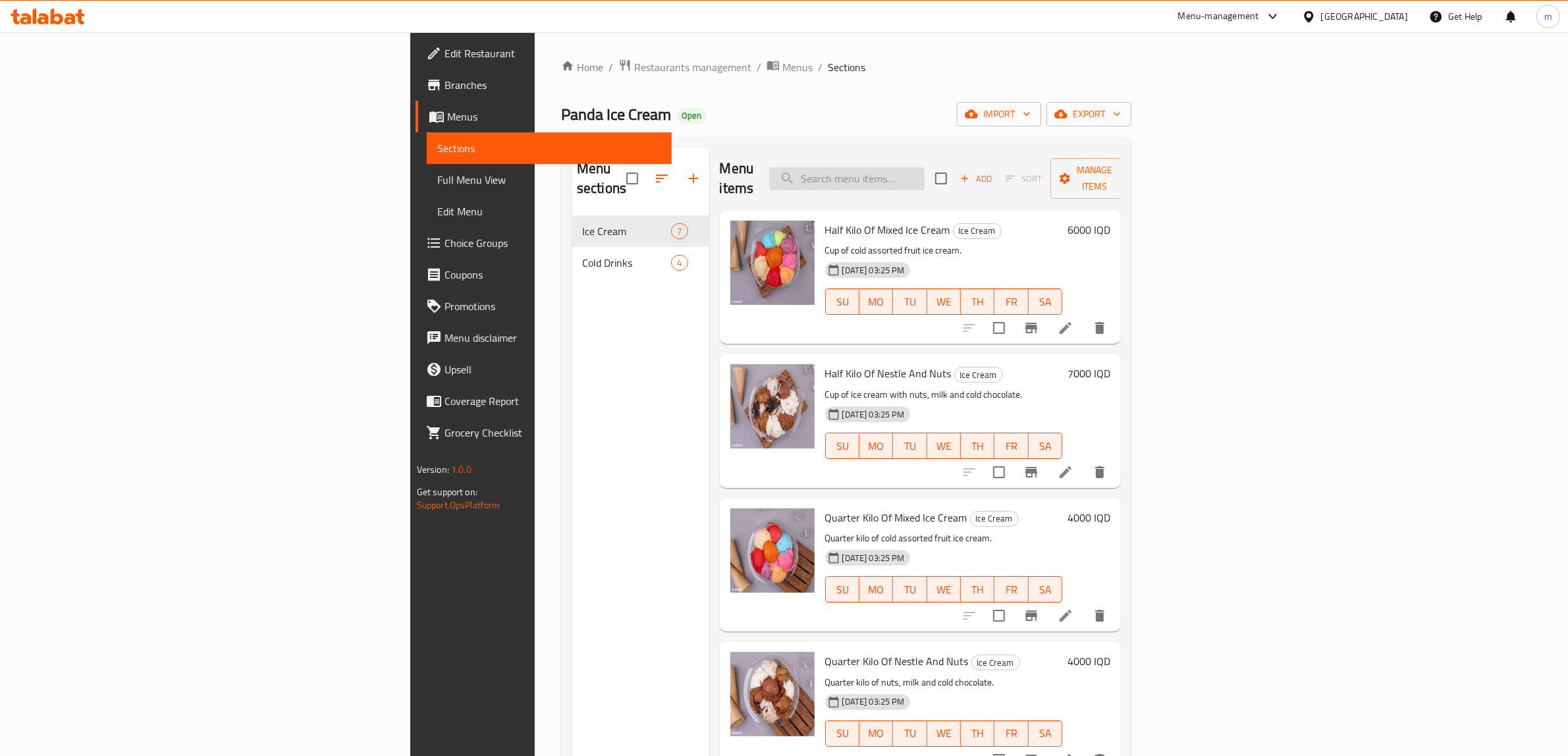
click at [925, 170] on input "search" at bounding box center [846, 179] width 155 height 23
paste input "Large Azberry"
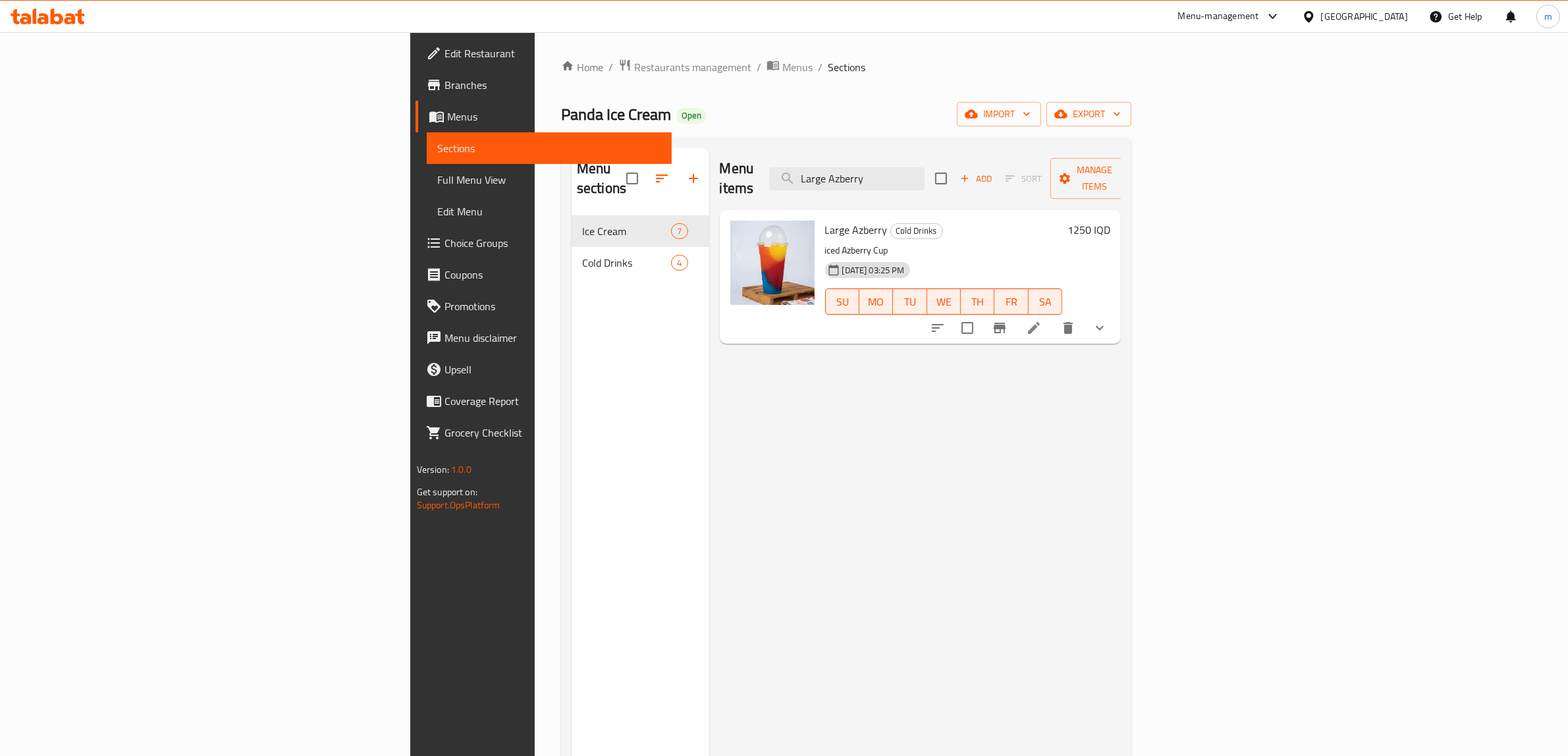
click at [1115, 316] on button "show more" at bounding box center [1099, 328] width 31 height 31
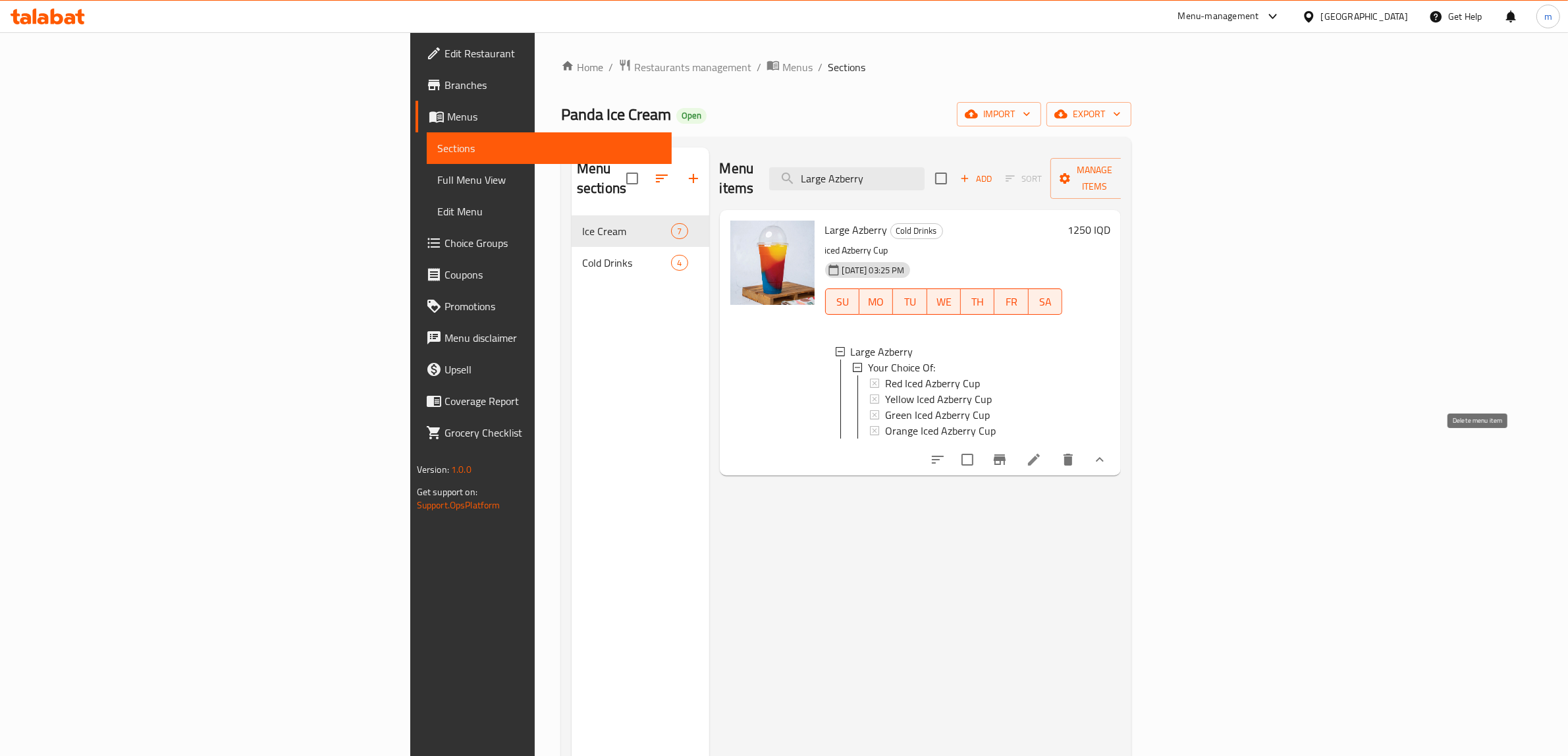
click at [1076, 452] on icon "delete" at bounding box center [1068, 460] width 16 height 16
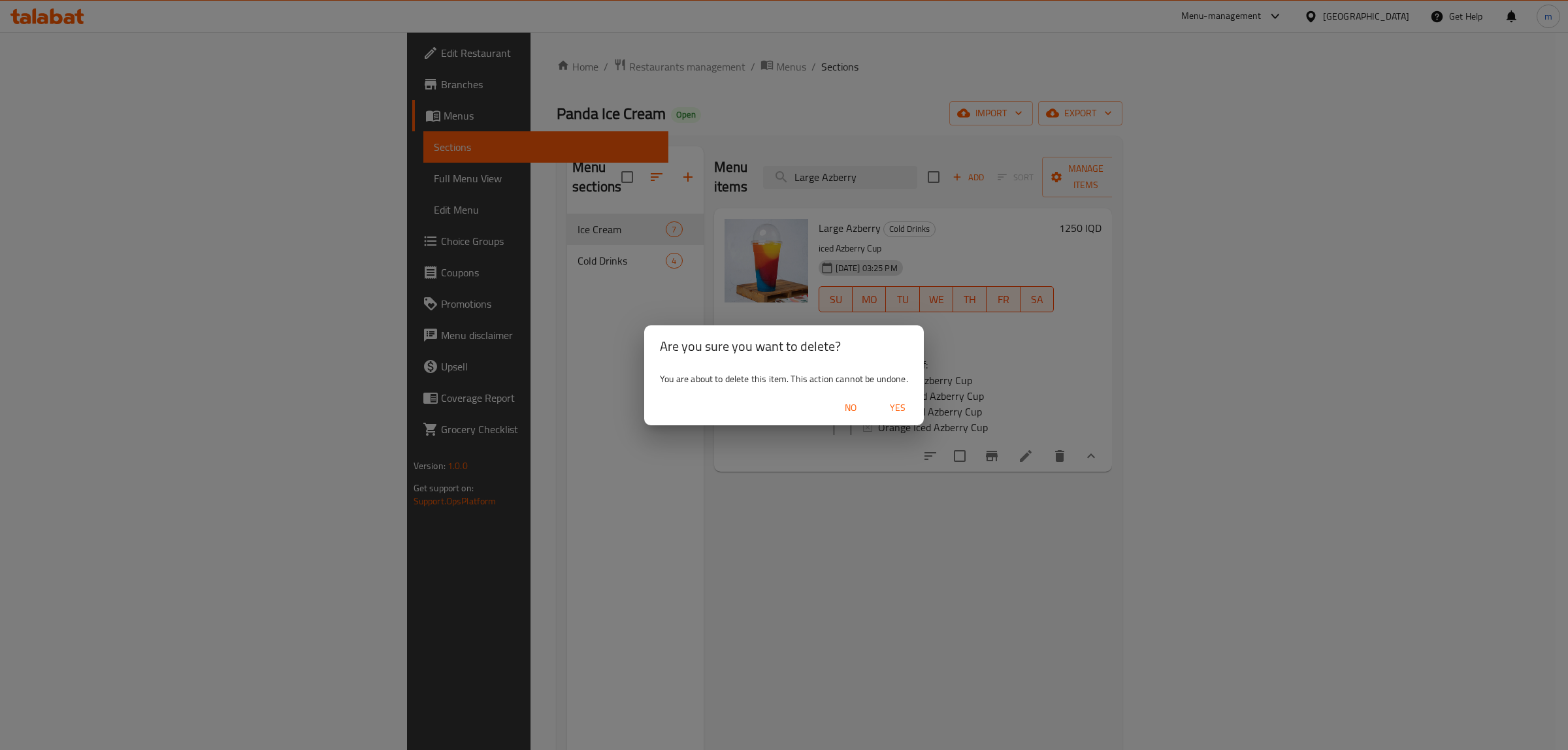
click at [898, 410] on span "Yes" at bounding box center [897, 408] width 31 height 16
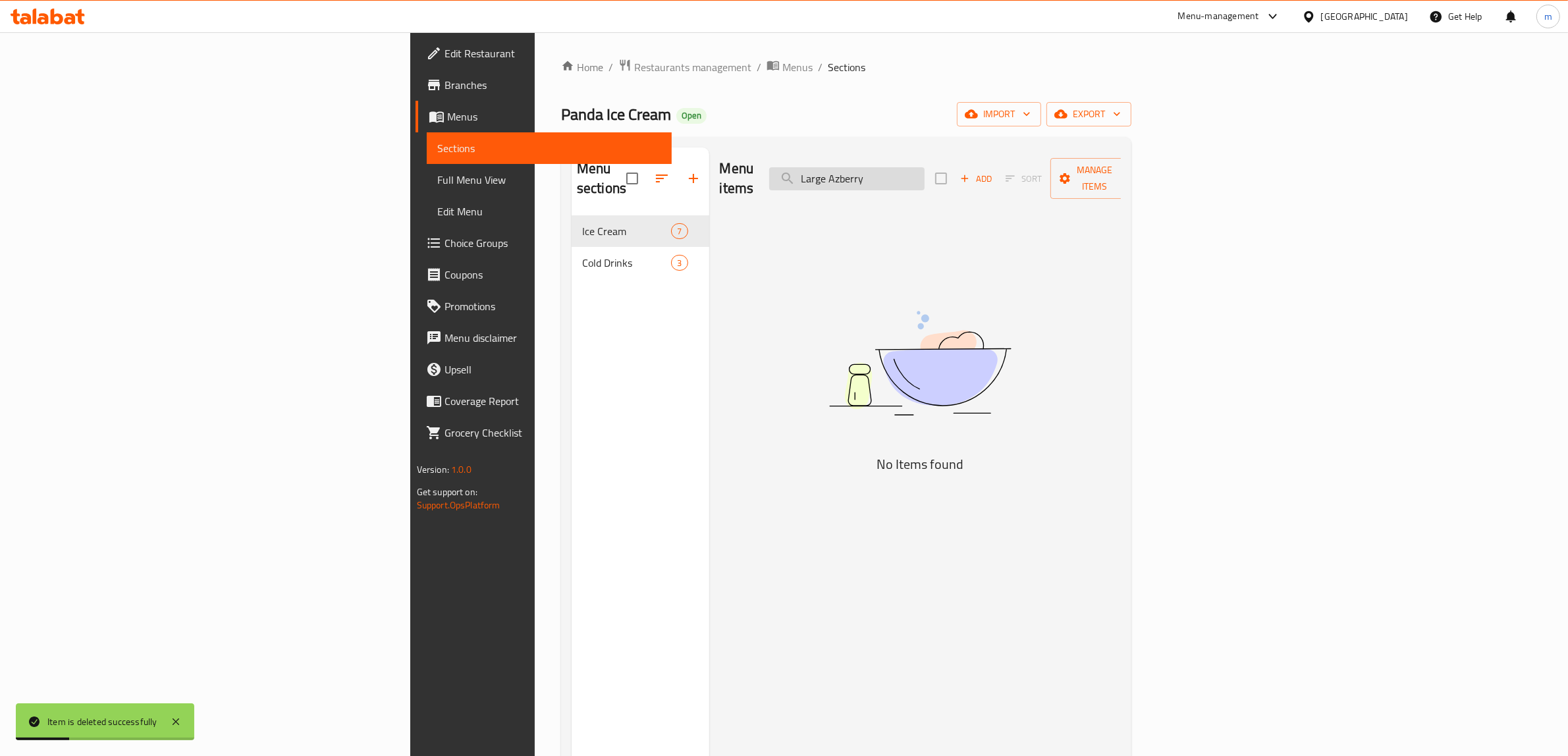
click at [925, 167] on input "Large Azberry" at bounding box center [846, 179] width 155 height 23
paste input "Small"
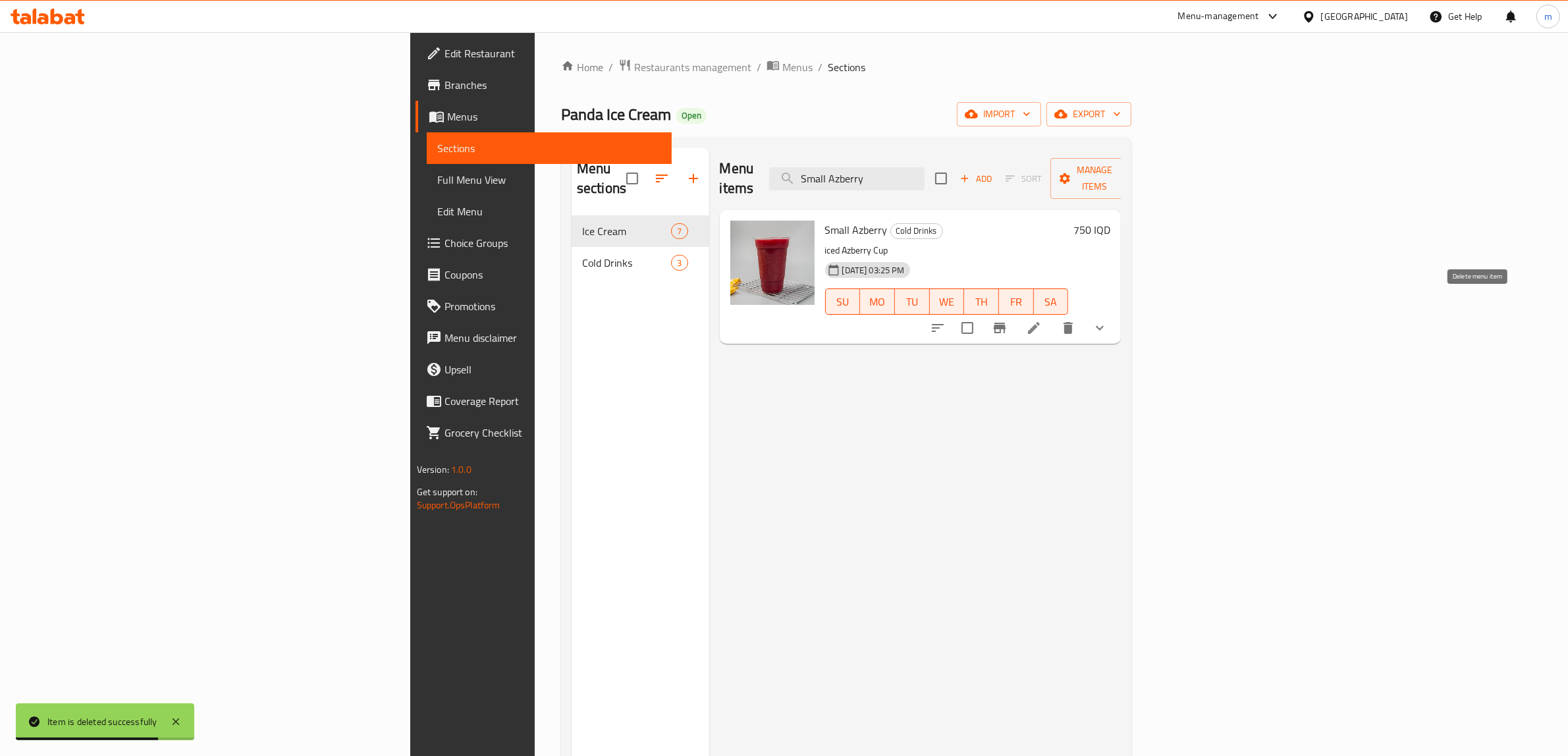
click at [1073, 322] on icon "delete" at bounding box center [1067, 328] width 9 height 12
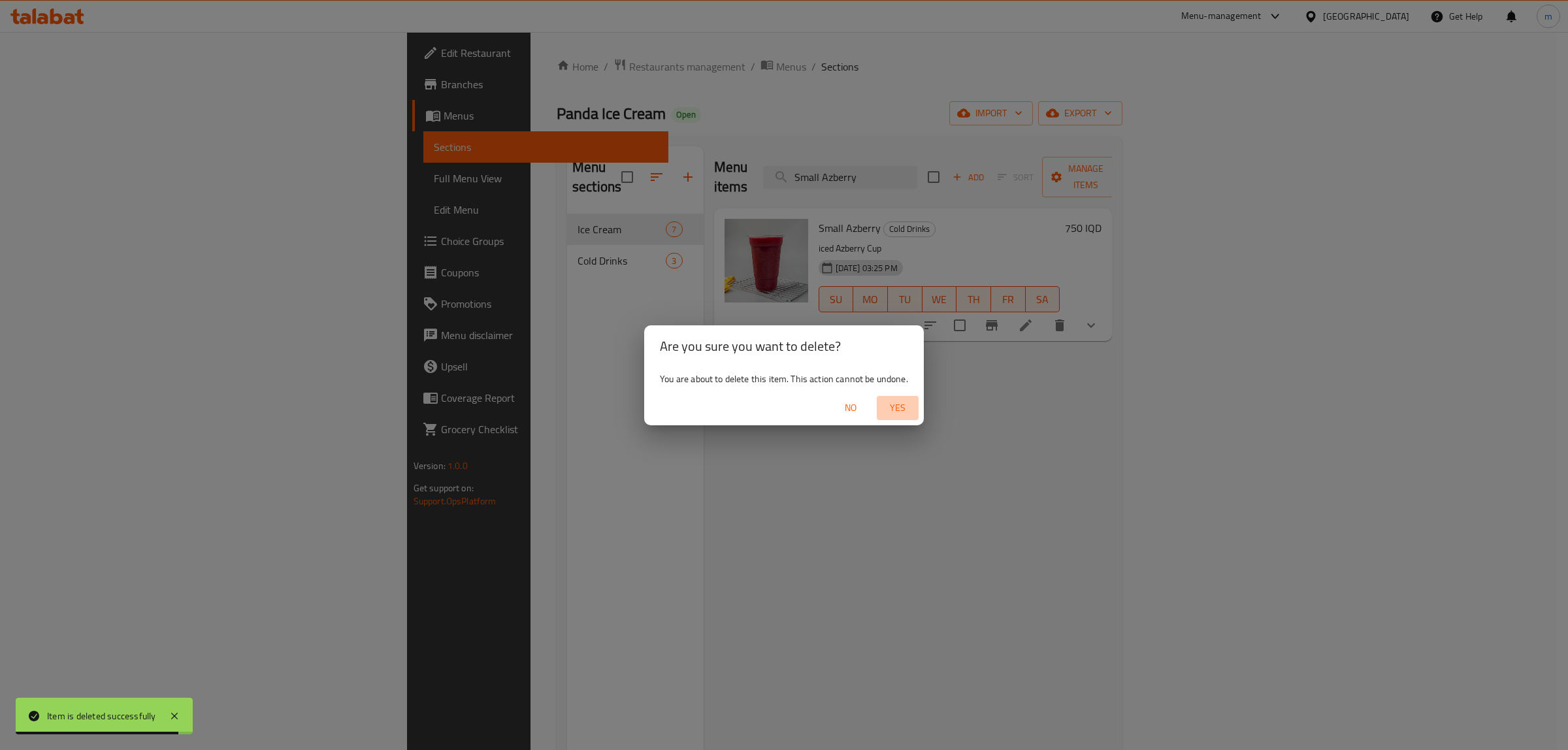
click at [899, 409] on span "Yes" at bounding box center [897, 408] width 31 height 16
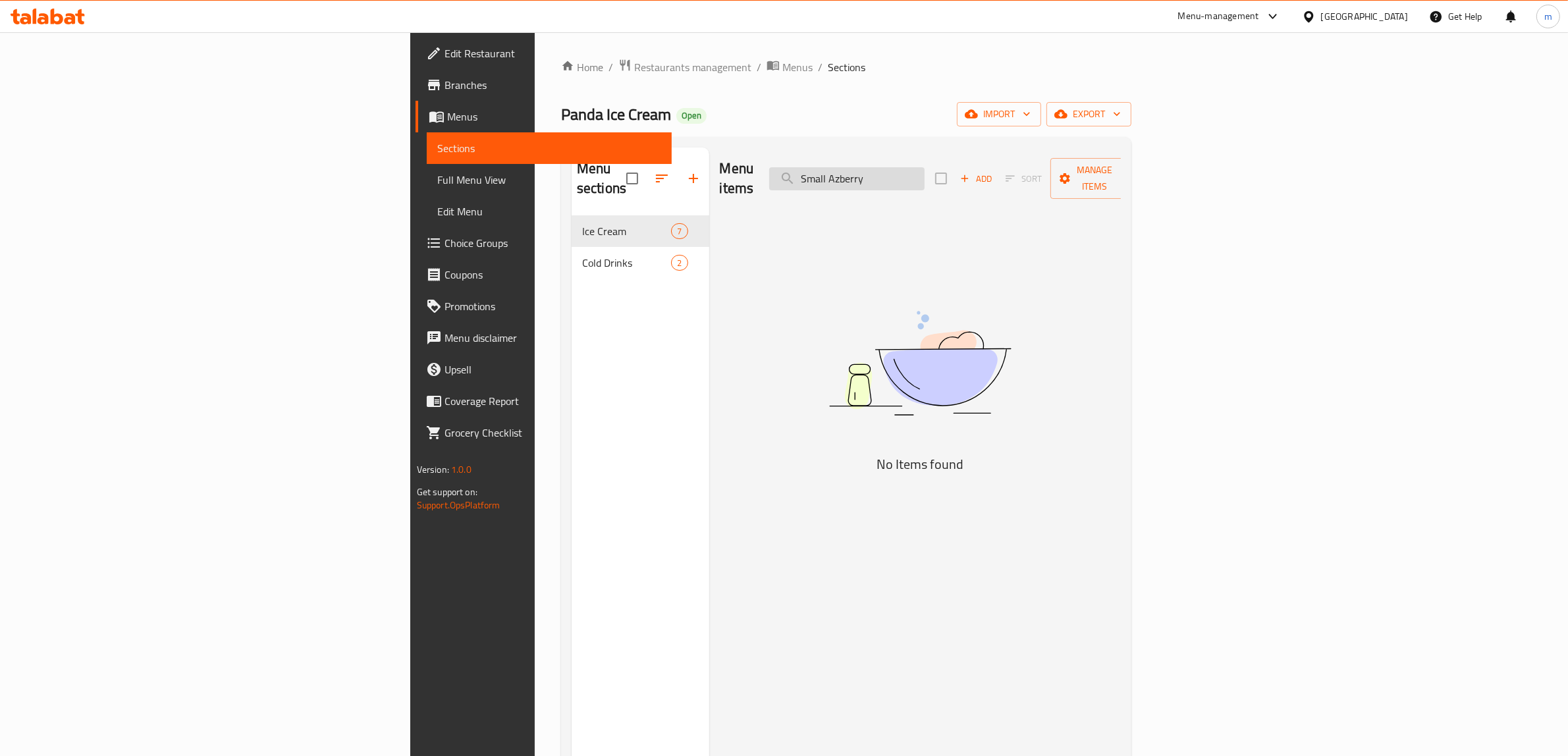
click at [925, 171] on input "Small Azberry" at bounding box center [846, 179] width 155 height 23
click at [925, 167] on input "Azberry" at bounding box center [846, 179] width 155 height 23
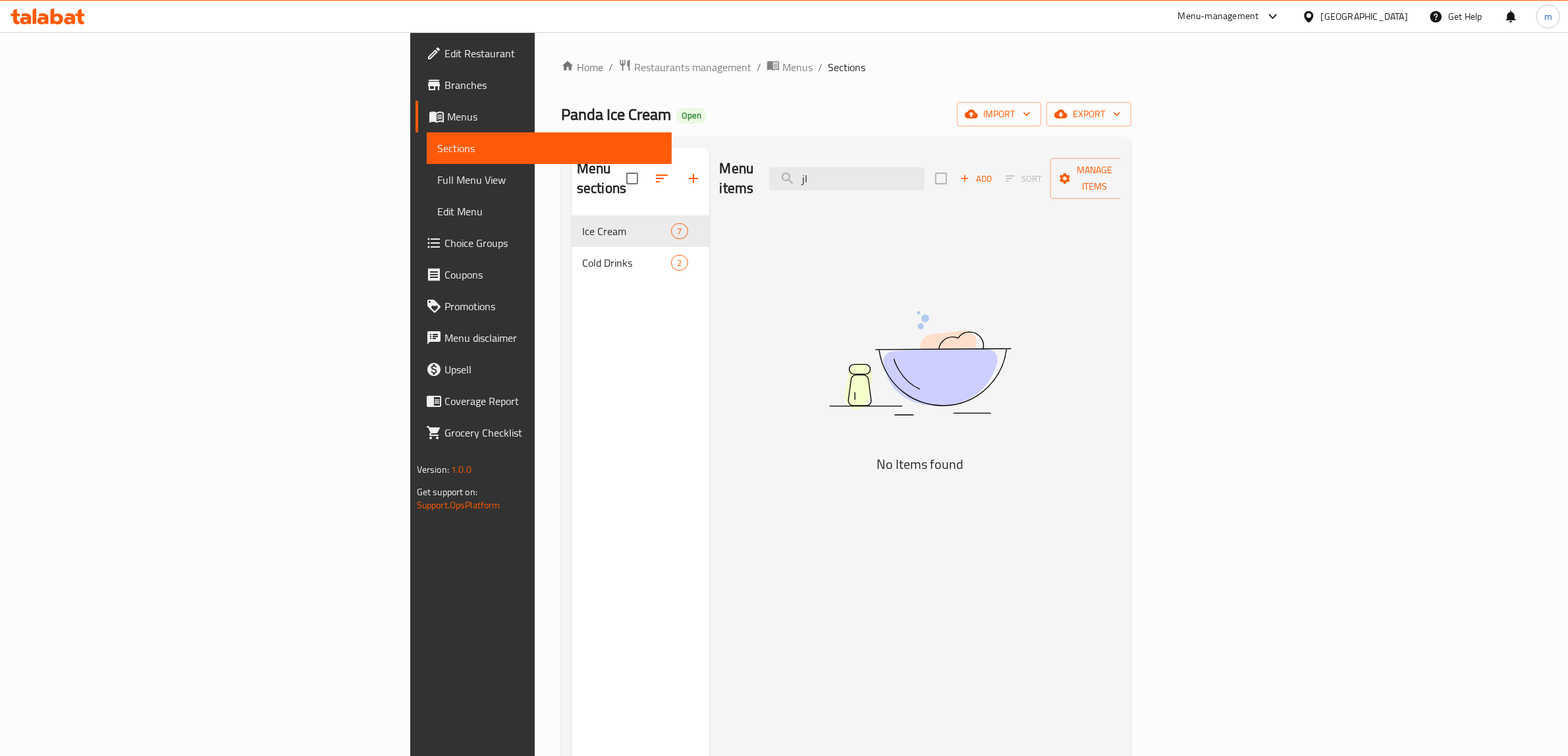
type input "ا"
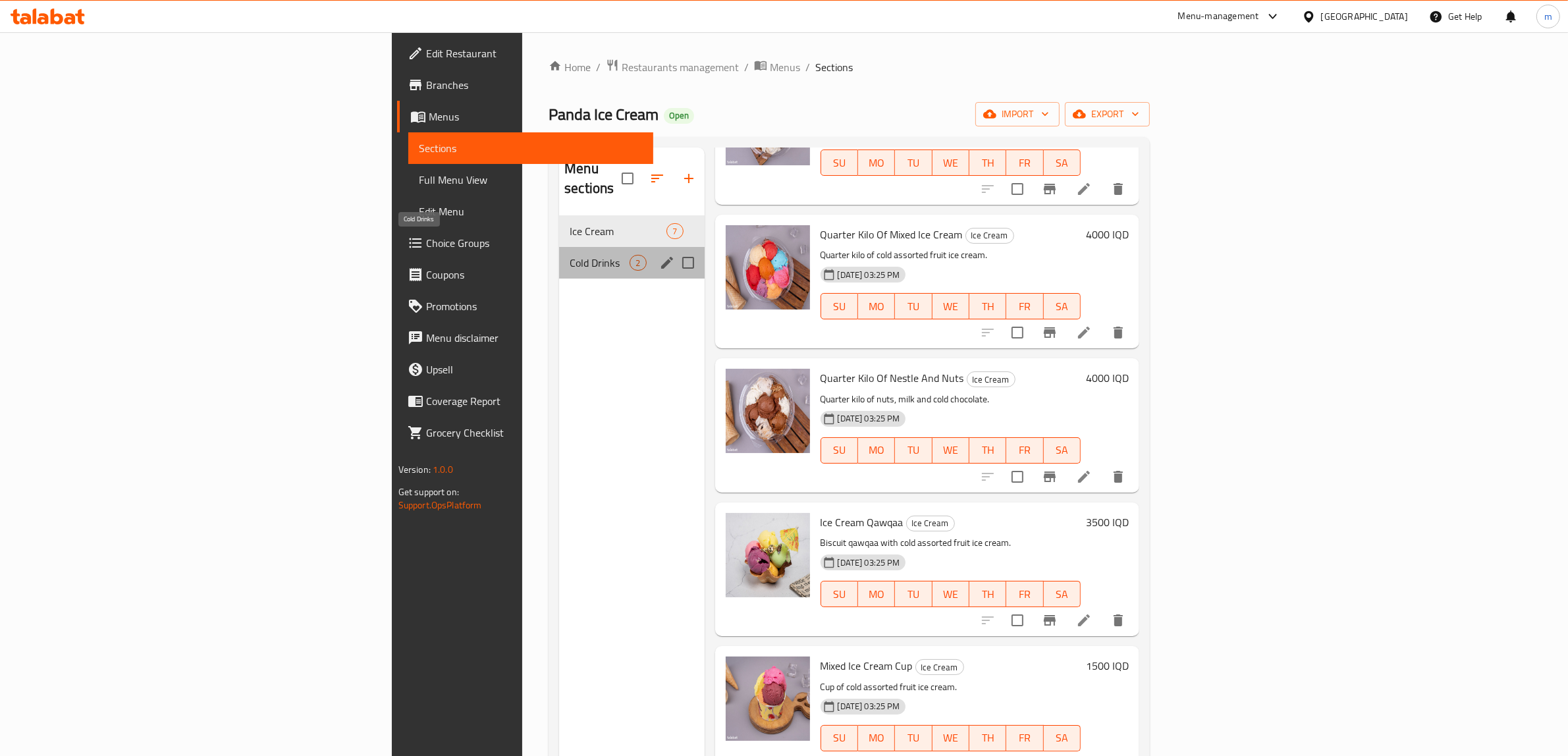
click at [569, 255] on span "Cold Drinks" at bounding box center [598, 263] width 60 height 16
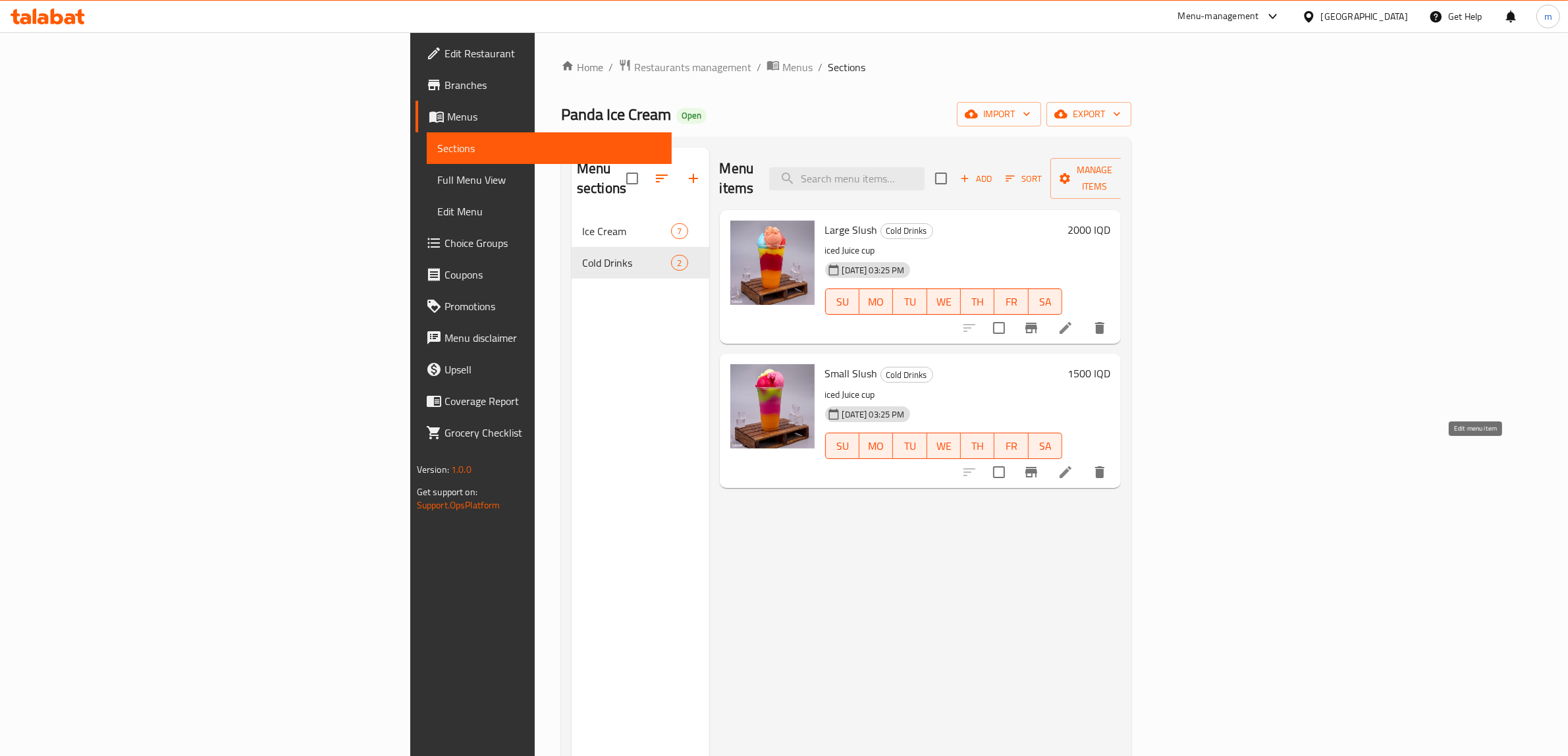
click at [1073, 464] on icon at bounding box center [1065, 472] width 16 height 16
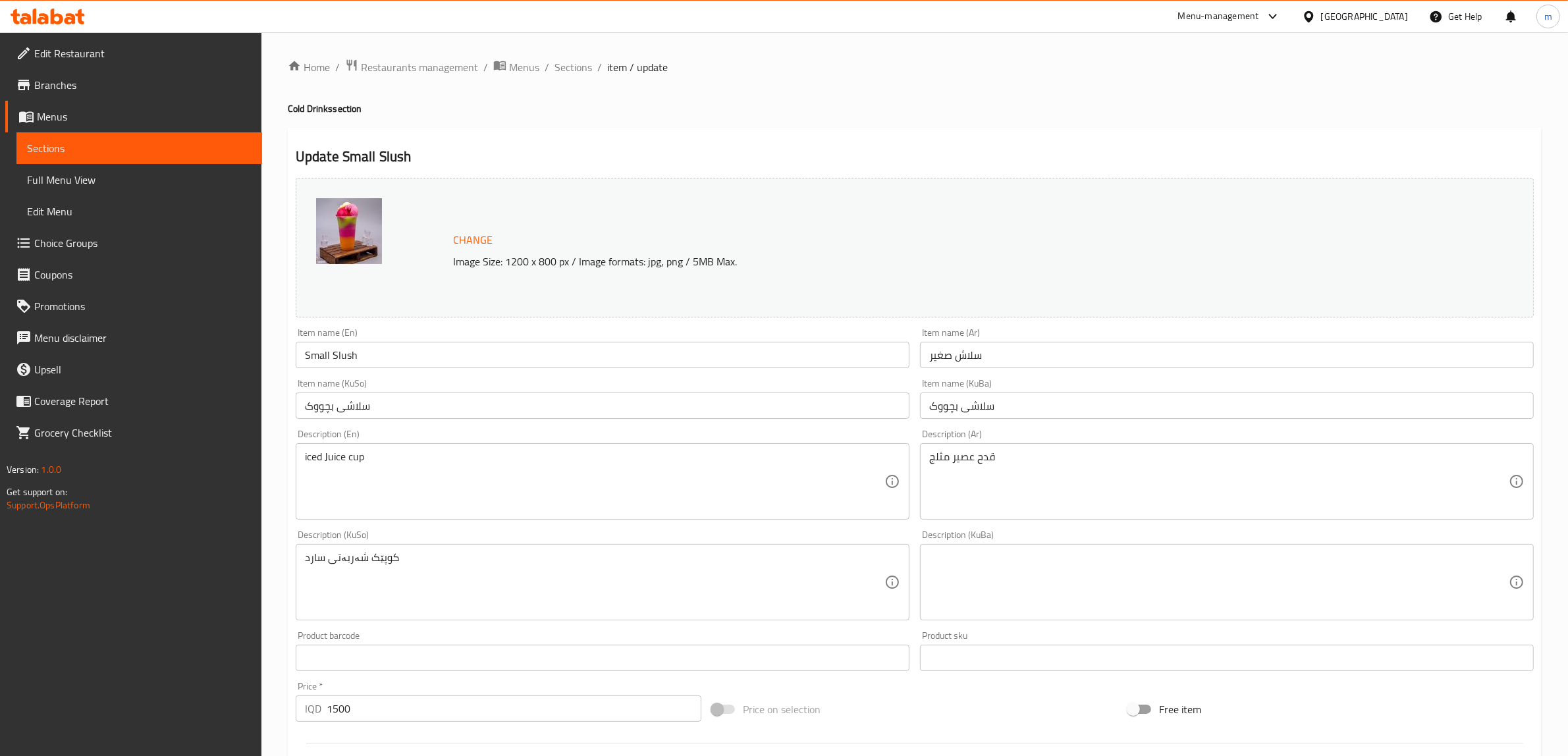
click at [575, 63] on span "Sections" at bounding box center [573, 67] width 37 height 16
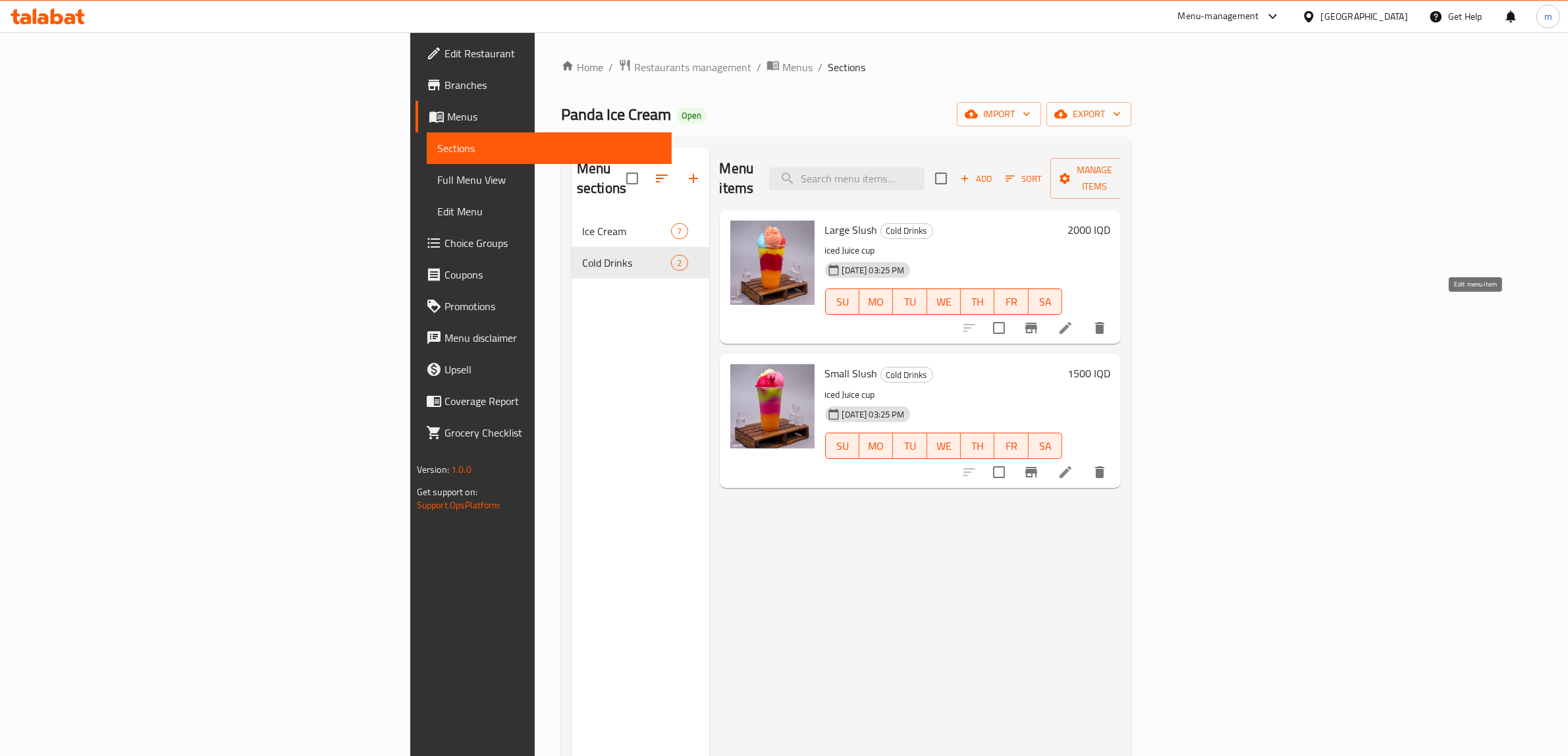
click at [1073, 320] on icon at bounding box center [1065, 328] width 16 height 16
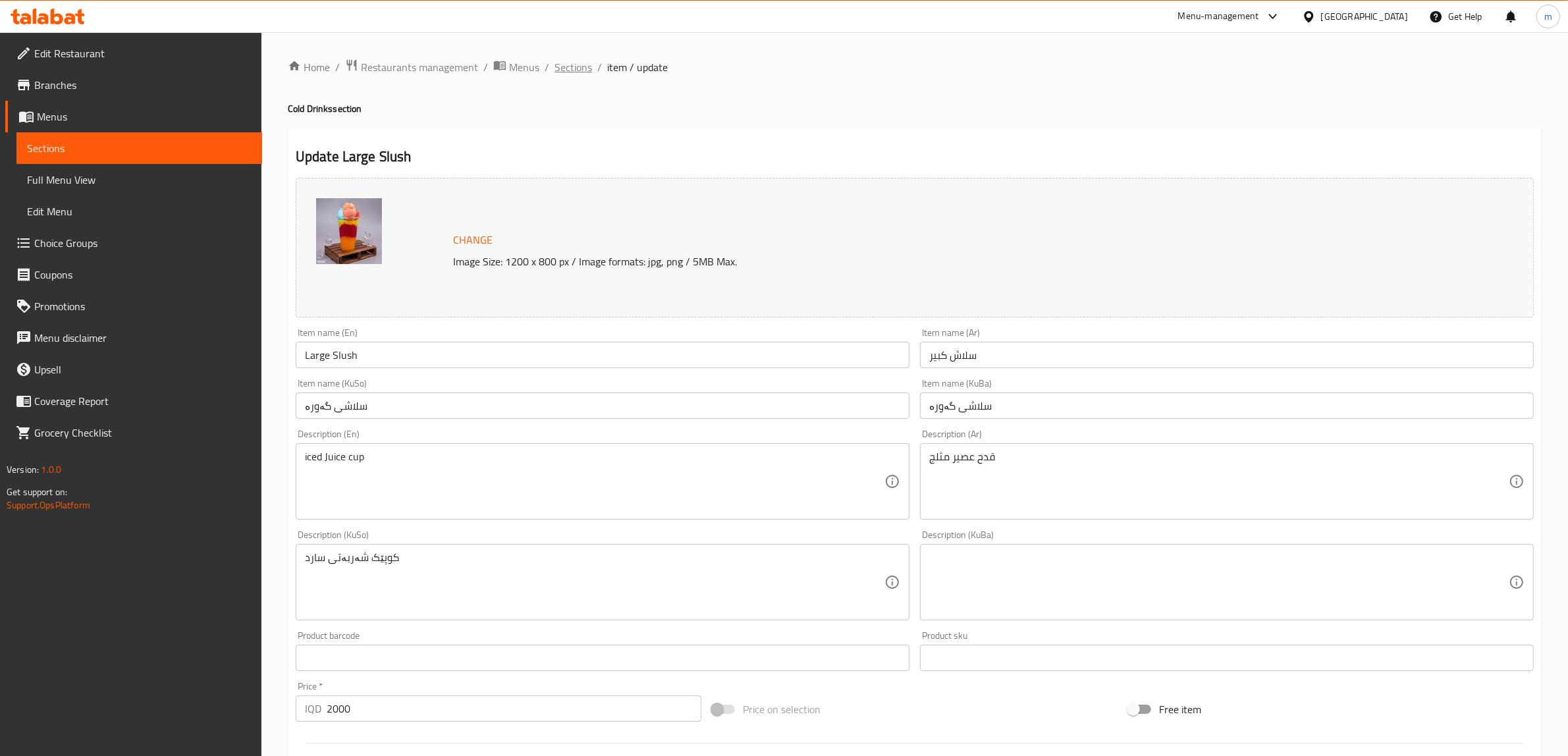
click at [582, 63] on span "Sections" at bounding box center [573, 67] width 37 height 16
